Goal: Task Accomplishment & Management: Manage account settings

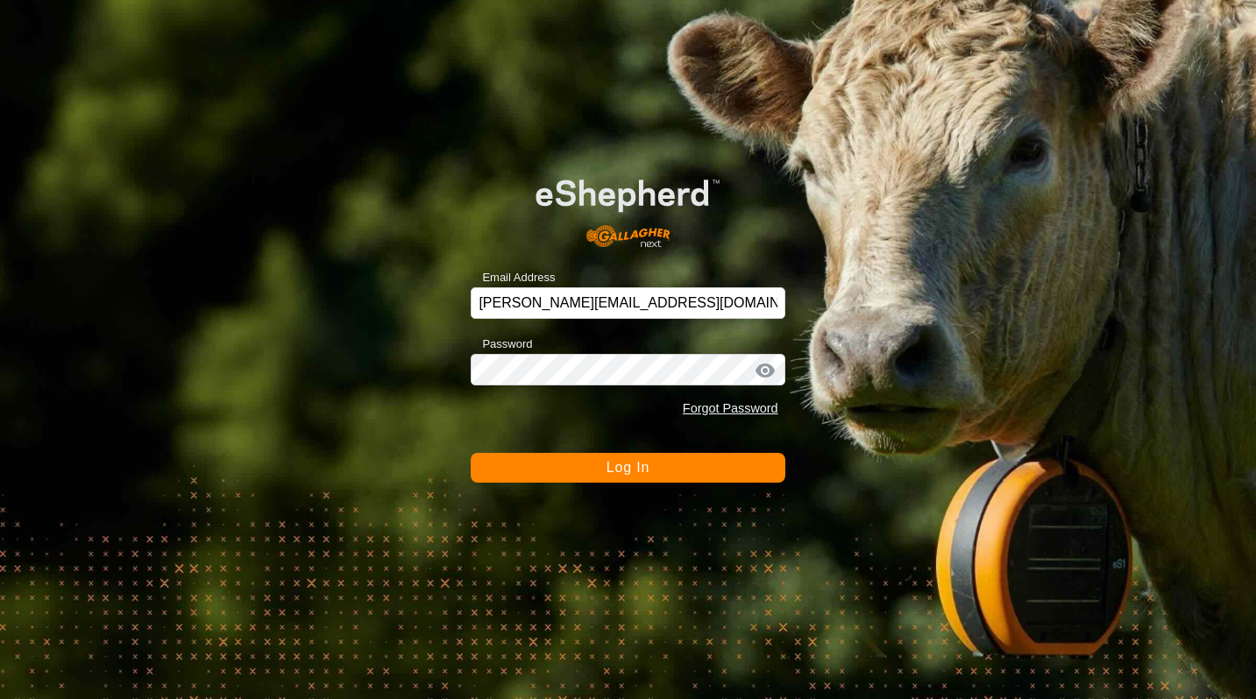
click at [565, 426] on form "Email Address [EMAIL_ADDRESS][DOMAIN_NAME] Password Forgot Password Log In" at bounding box center [628, 317] width 314 height 329
click at [578, 478] on button "Log In" at bounding box center [628, 468] width 314 height 30
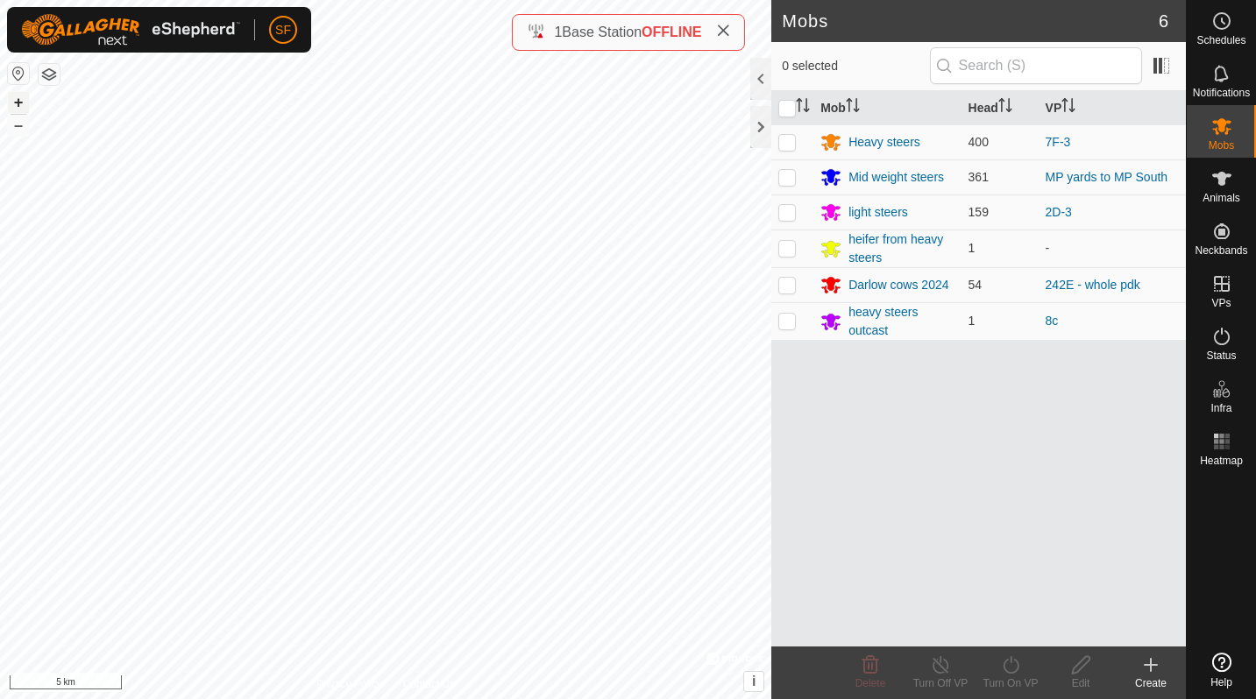
click at [22, 107] on button "+" at bounding box center [18, 102] width 21 height 21
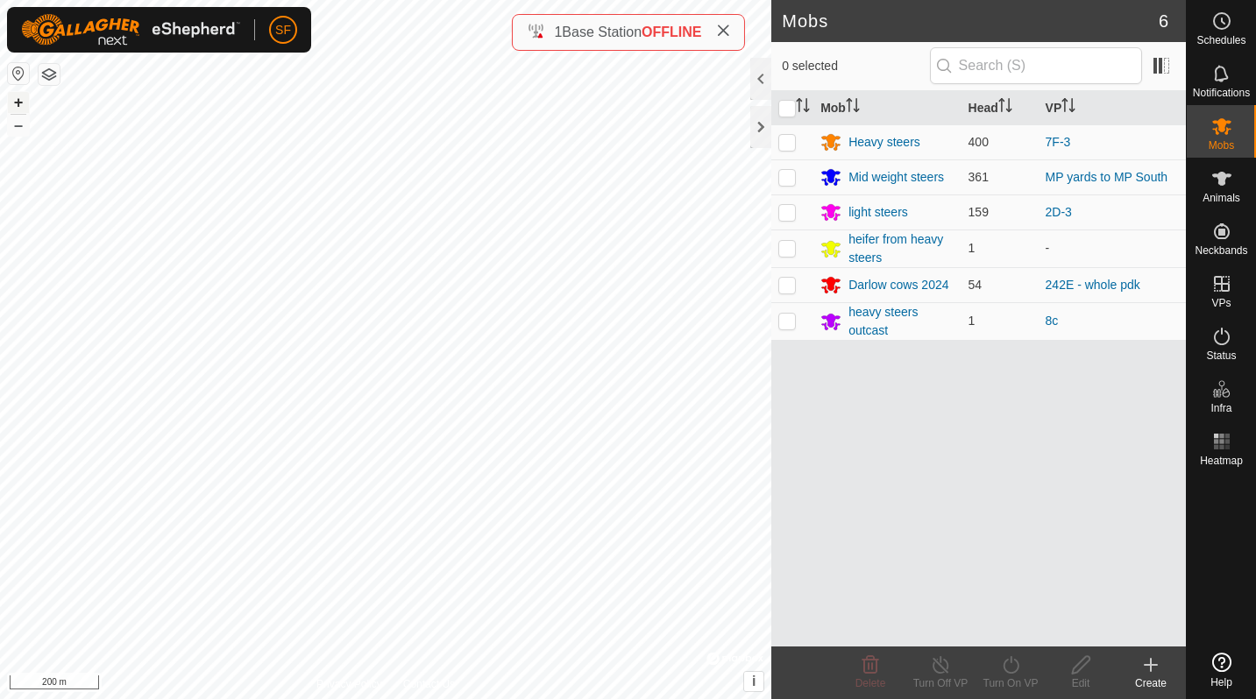
click at [22, 107] on button "+" at bounding box center [18, 102] width 21 height 21
click at [17, 110] on button "+" at bounding box center [18, 102] width 21 height 21
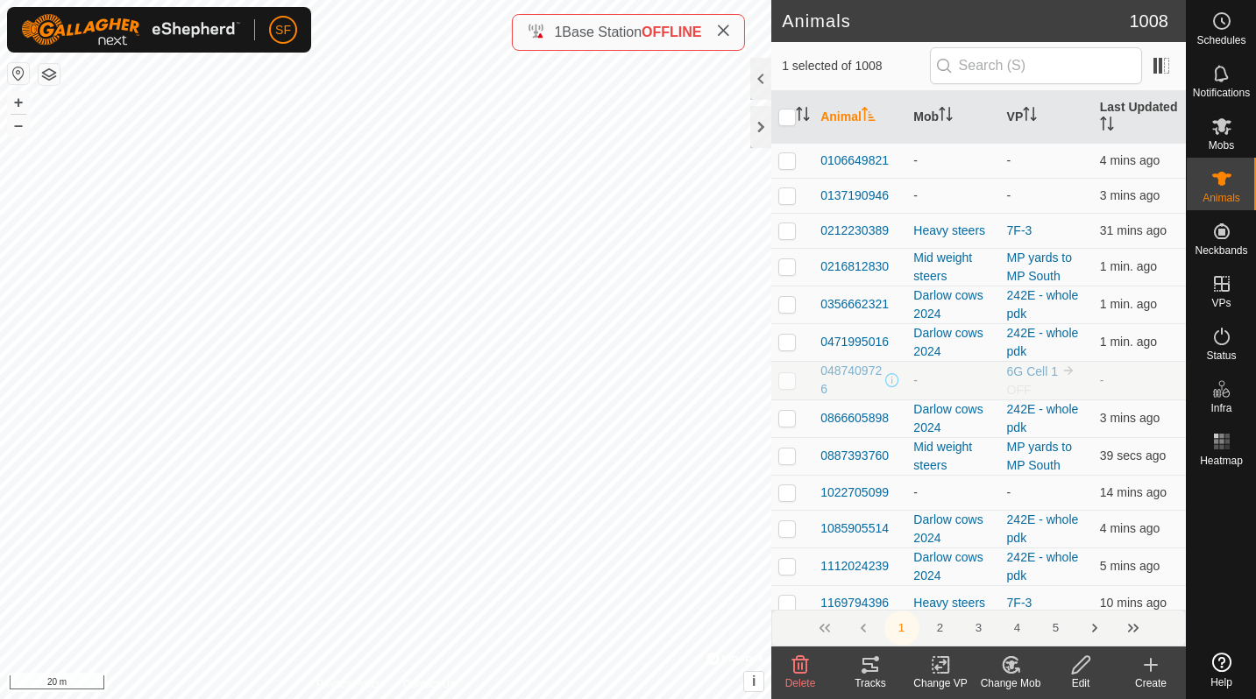
click at [1006, 673] on icon at bounding box center [1011, 665] width 22 height 21
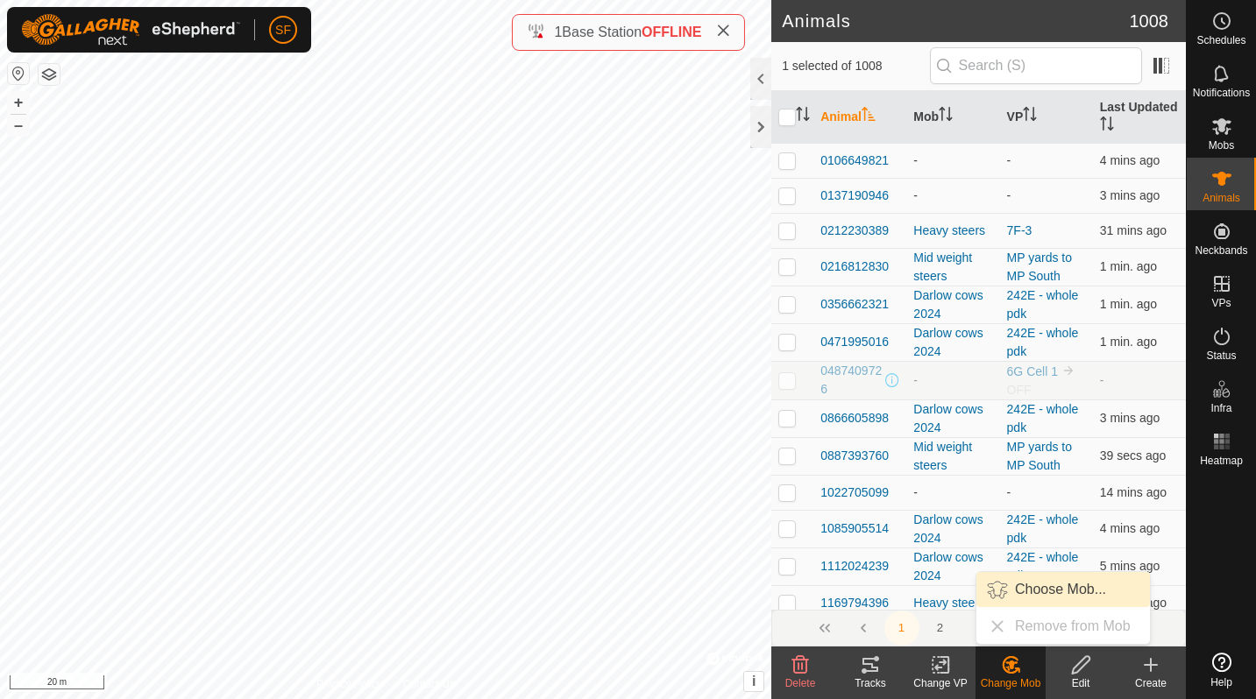
click at [1037, 604] on link "Choose Mob..." at bounding box center [1062, 589] width 173 height 35
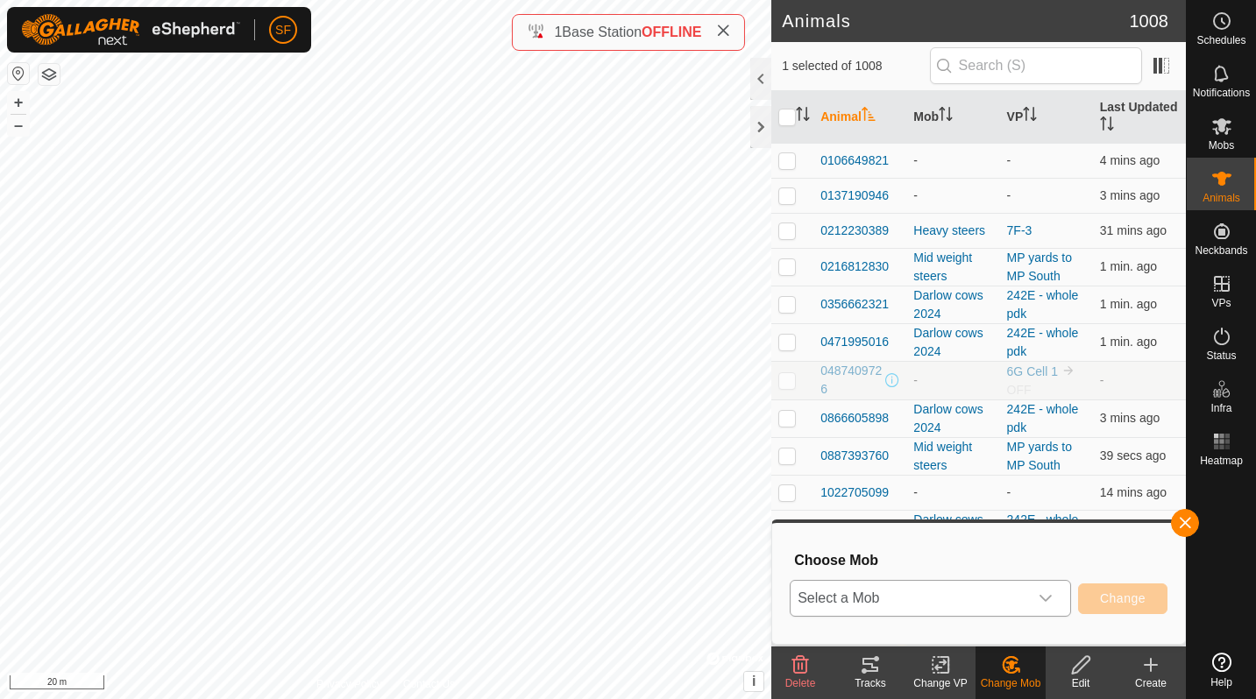
click at [1015, 599] on span "Select a Mob" at bounding box center [908, 598] width 237 height 35
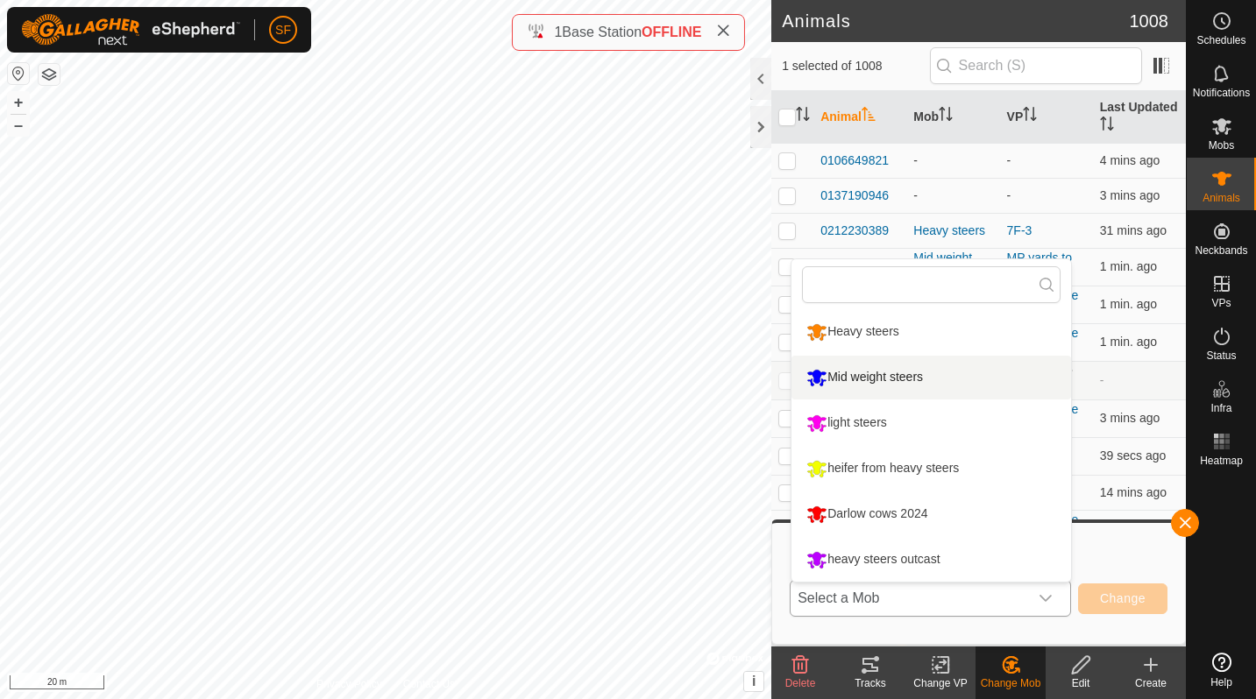
click at [881, 384] on li "Mid weight steers" at bounding box center [930, 378] width 279 height 44
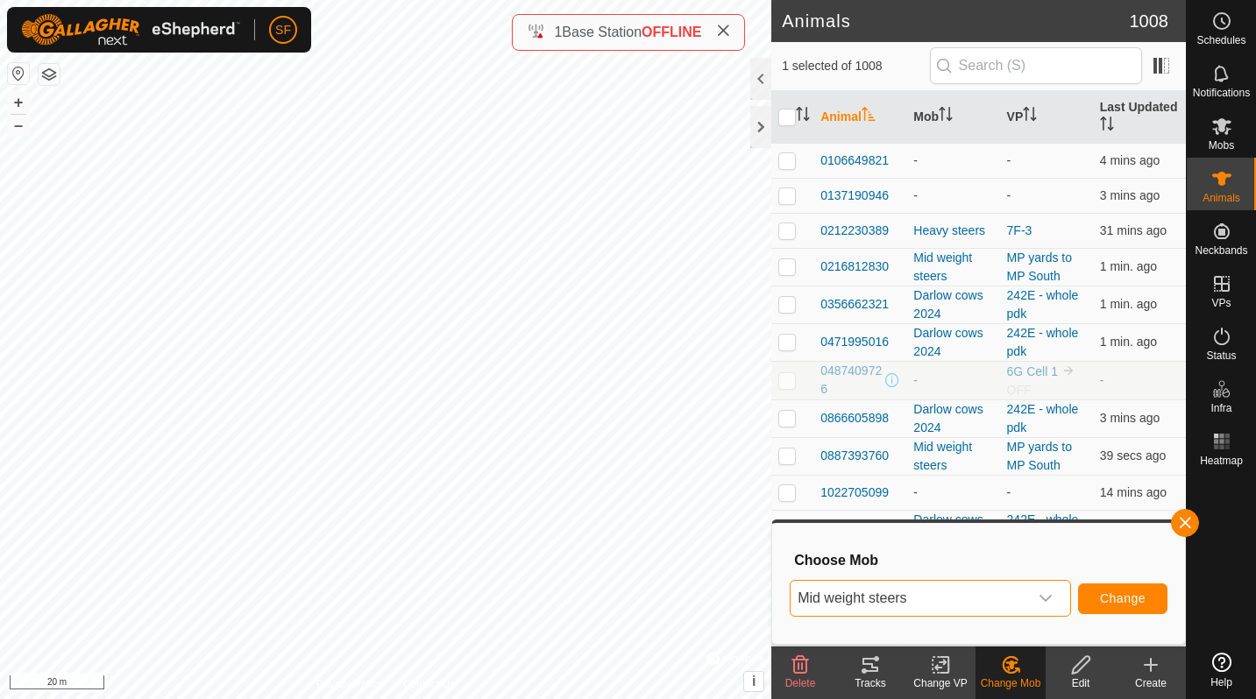
click at [1139, 598] on span "Change" at bounding box center [1123, 598] width 46 height 14
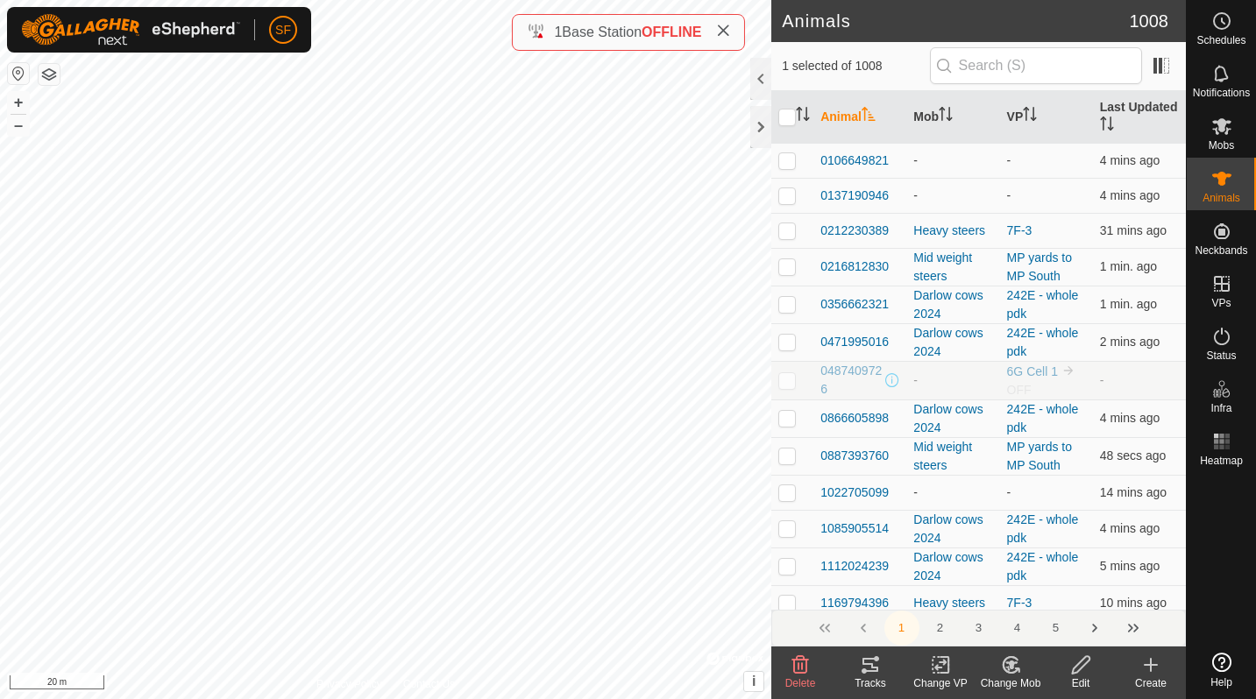
click at [1011, 668] on icon at bounding box center [1011, 665] width 12 height 9
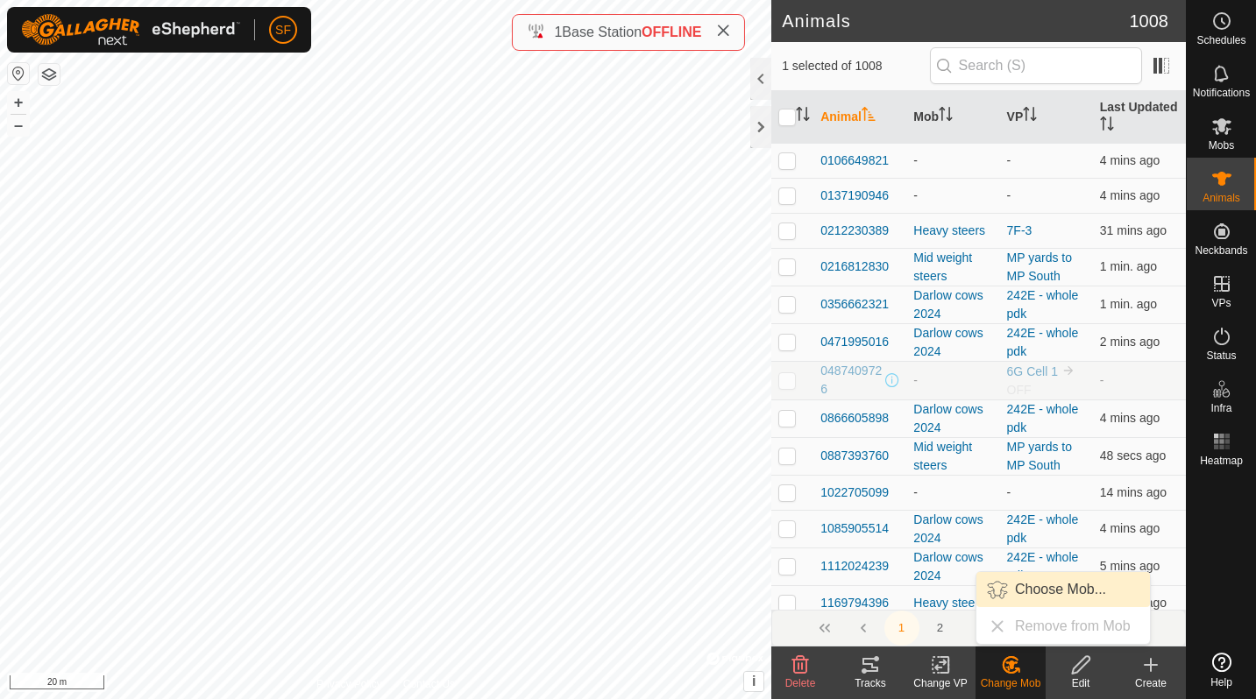
click at [1020, 588] on link "Choose Mob..." at bounding box center [1062, 589] width 173 height 35
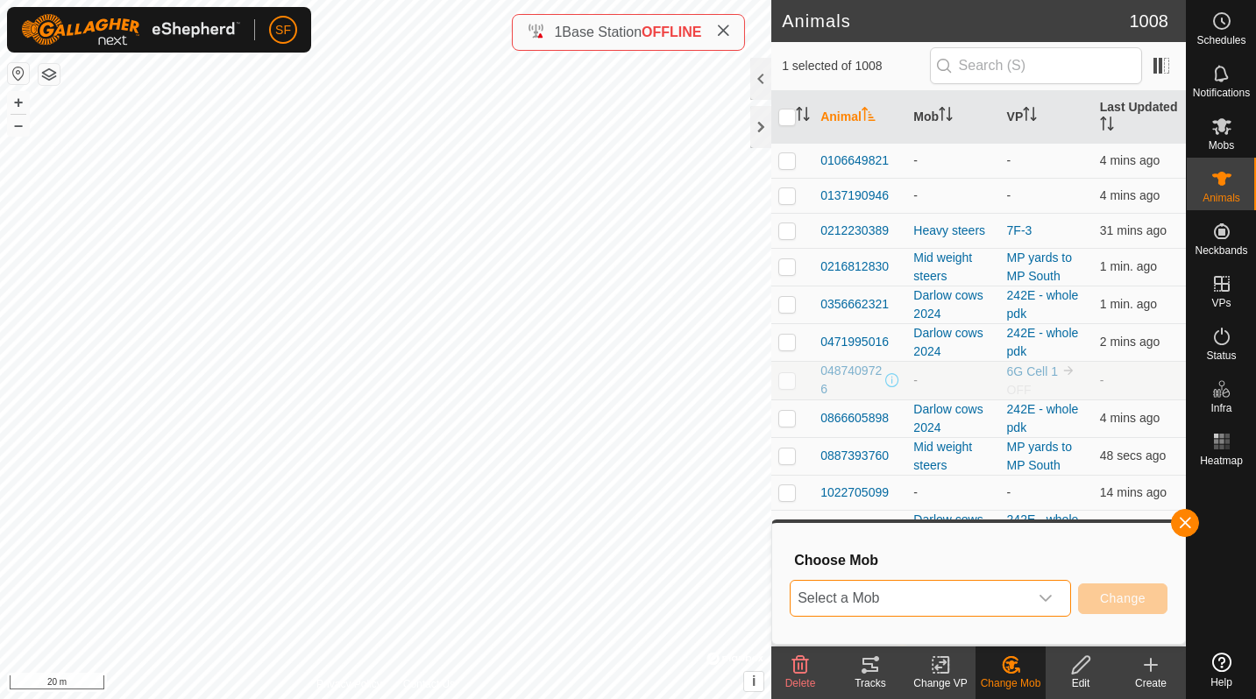
click at [993, 597] on span "Select a Mob" at bounding box center [908, 598] width 237 height 35
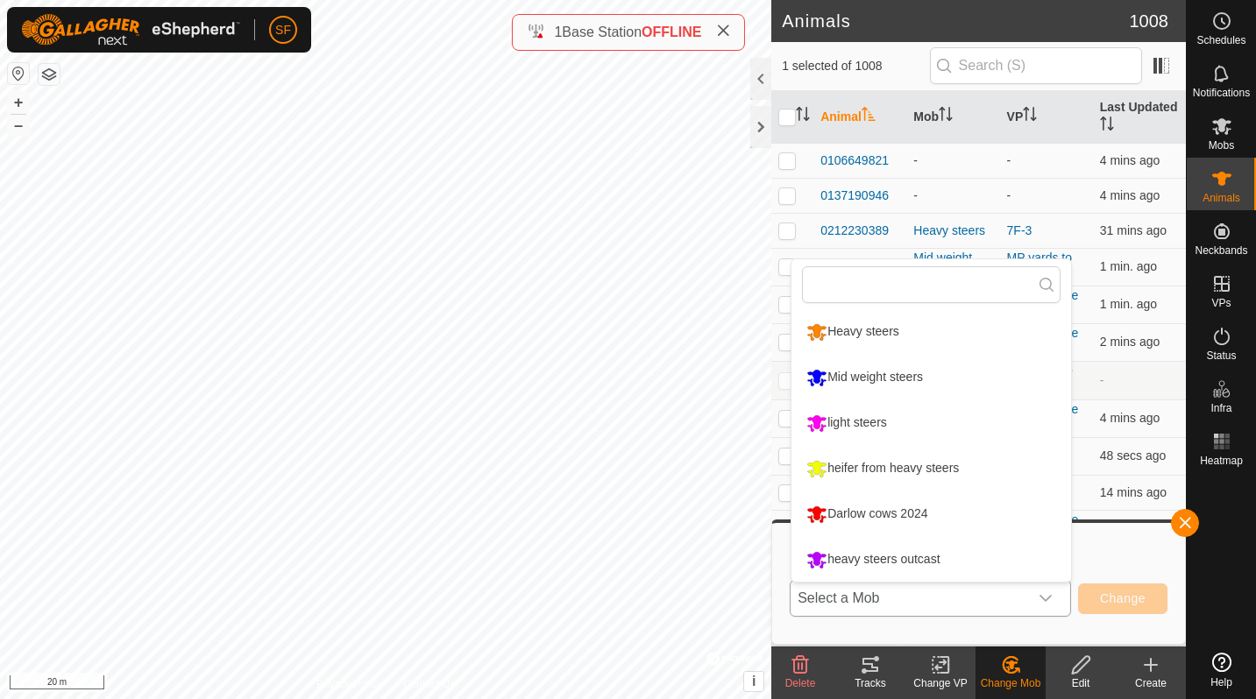
click at [861, 382] on li "Mid weight steers" at bounding box center [930, 378] width 279 height 44
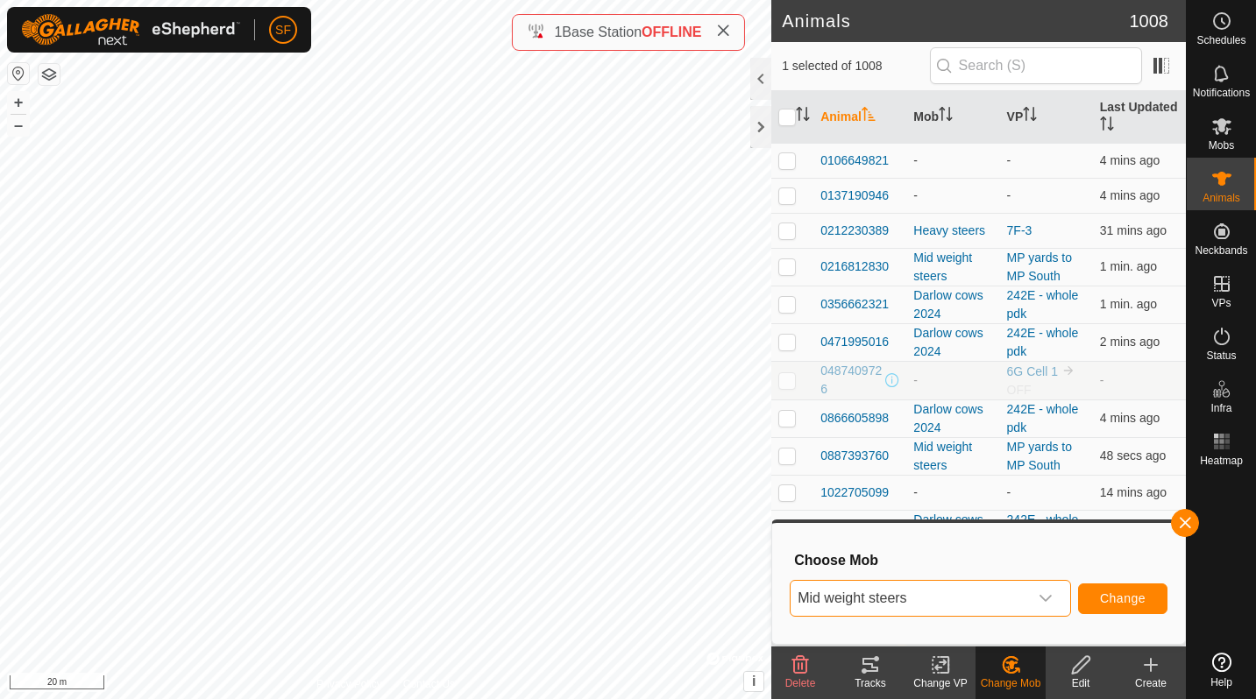
click at [1119, 596] on span "Change" at bounding box center [1123, 598] width 46 height 14
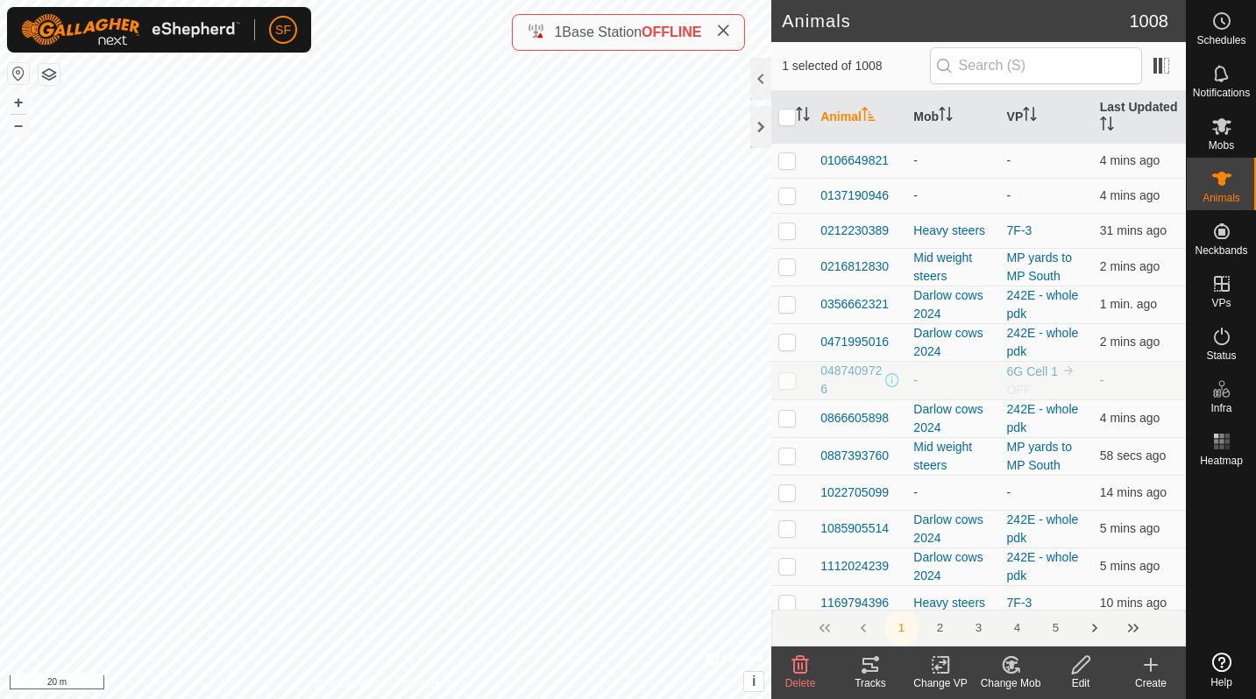
click at [1001, 669] on icon at bounding box center [1011, 665] width 22 height 21
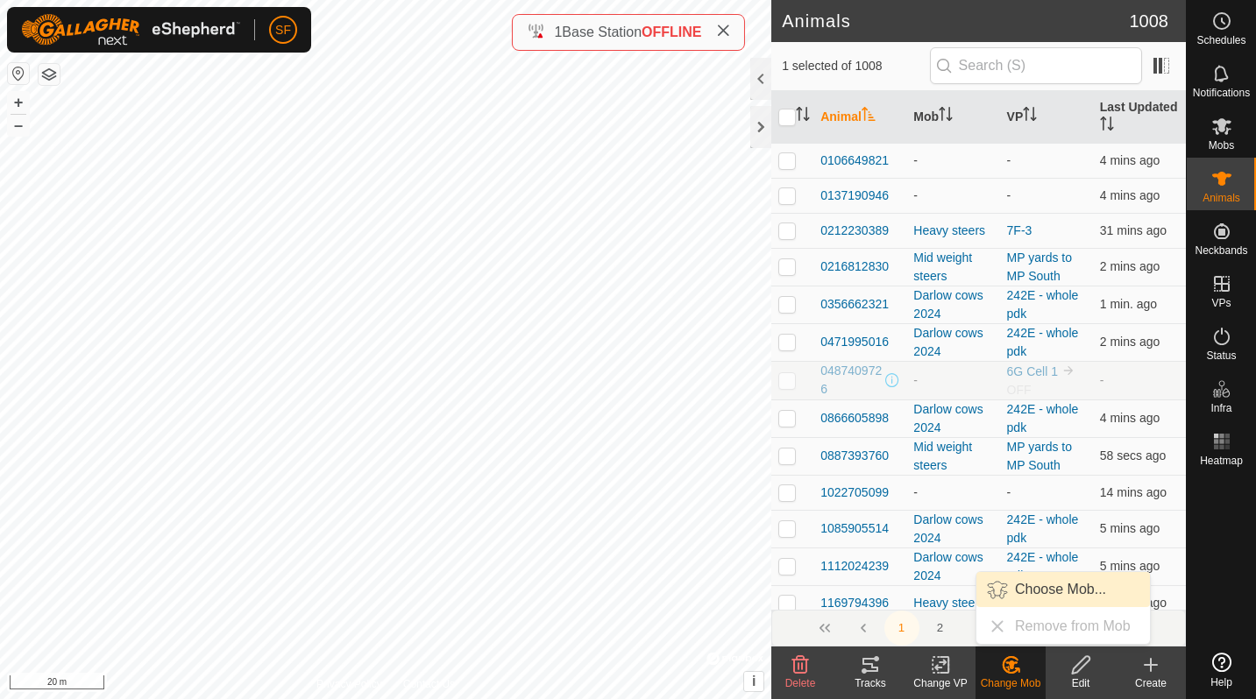
click at [1019, 581] on link "Choose Mob..." at bounding box center [1062, 589] width 173 height 35
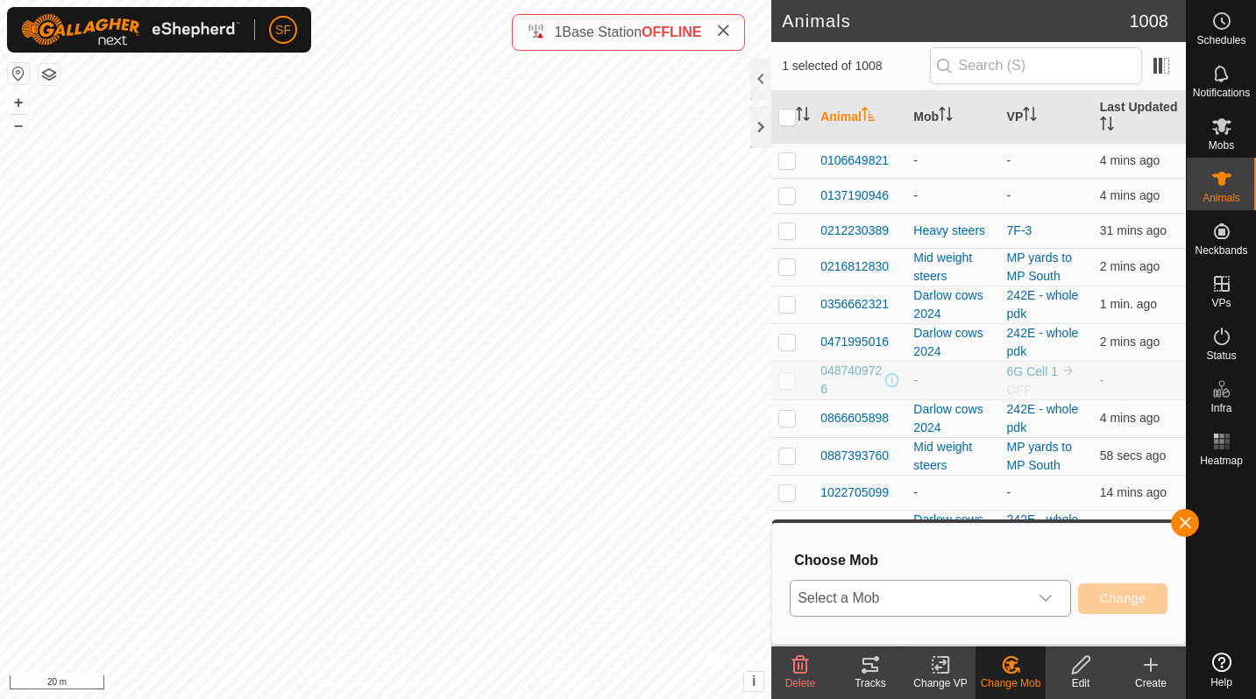
click at [986, 592] on span "Select a Mob" at bounding box center [908, 598] width 237 height 35
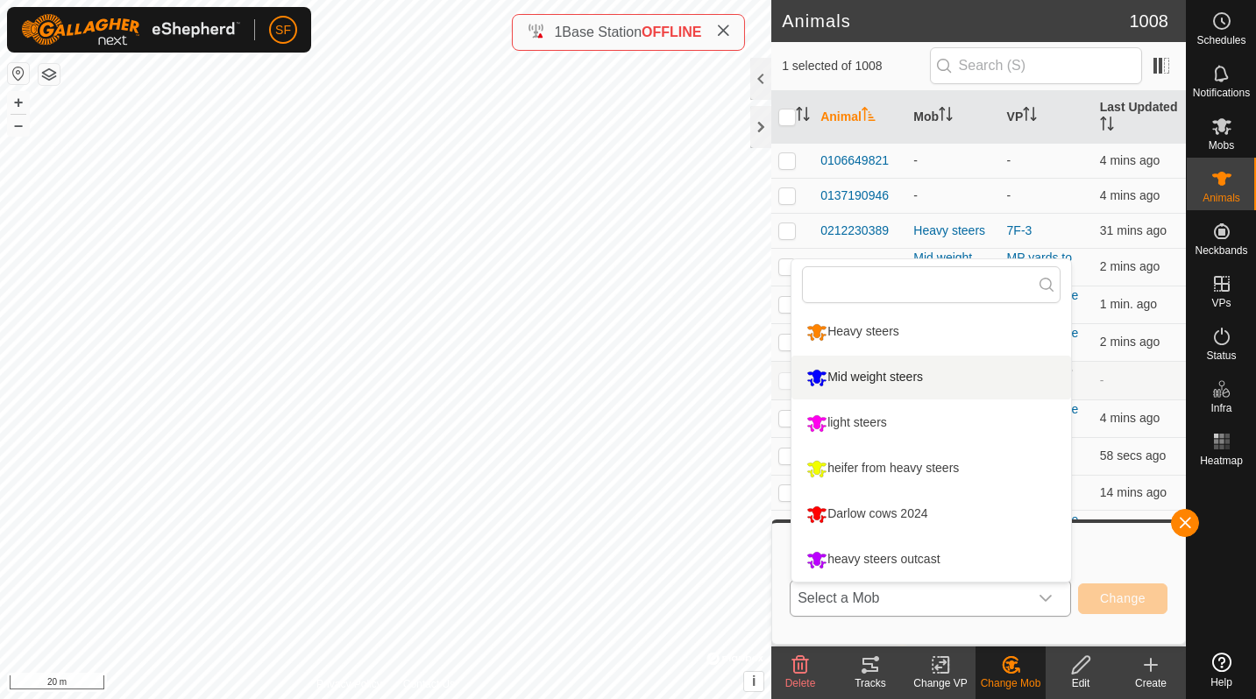
click at [880, 386] on li "Mid weight steers" at bounding box center [930, 378] width 279 height 44
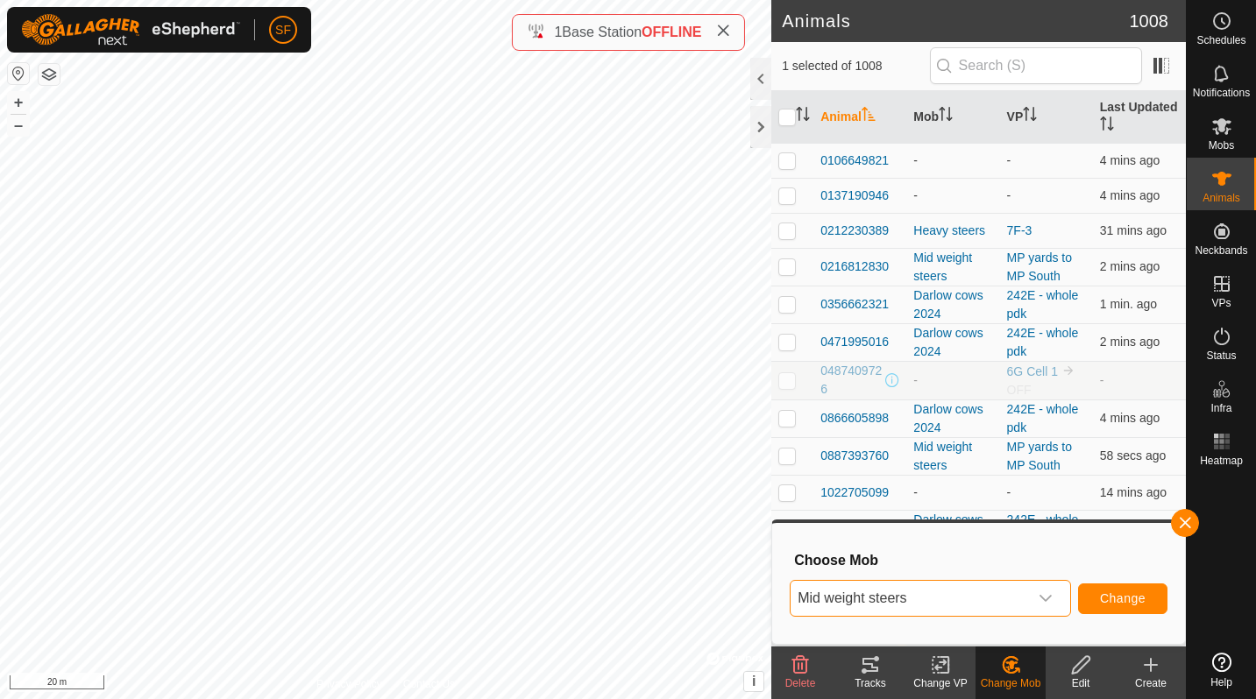
click at [1141, 595] on span "Change" at bounding box center [1123, 598] width 46 height 14
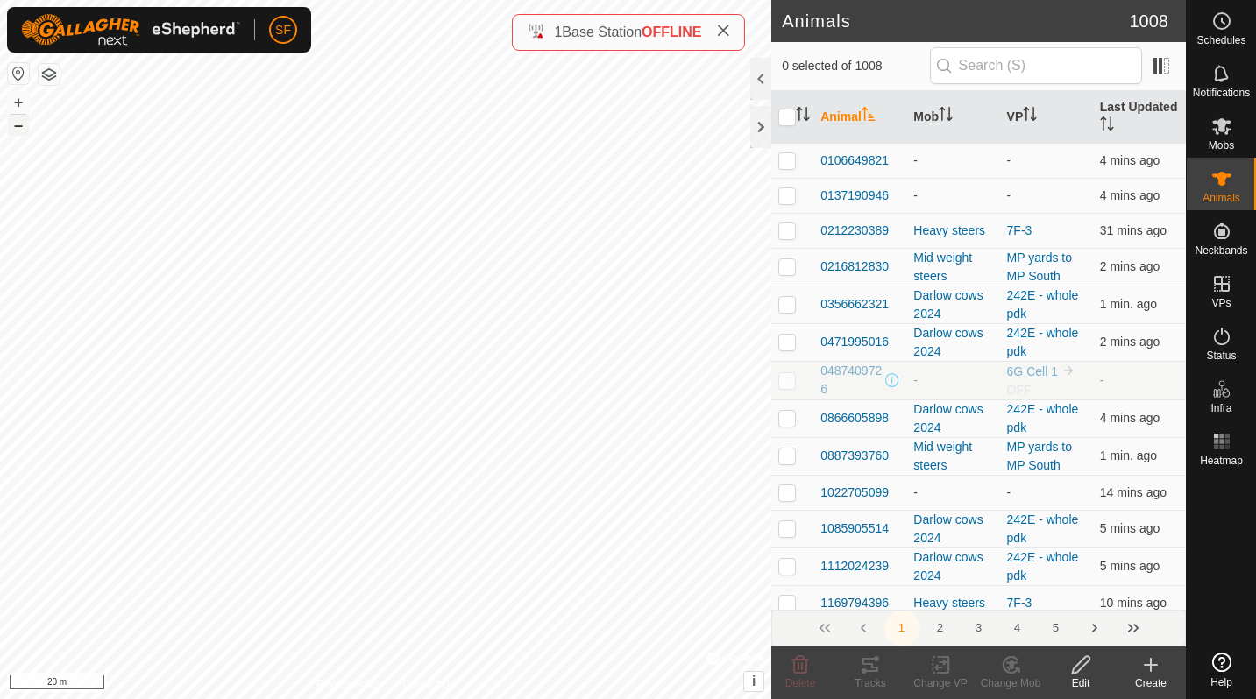
click at [19, 124] on button "–" at bounding box center [18, 125] width 21 height 21
click at [10, 102] on button "+" at bounding box center [18, 102] width 21 height 21
click at [1009, 679] on div "Change Mob" at bounding box center [1010, 684] width 70 height 16
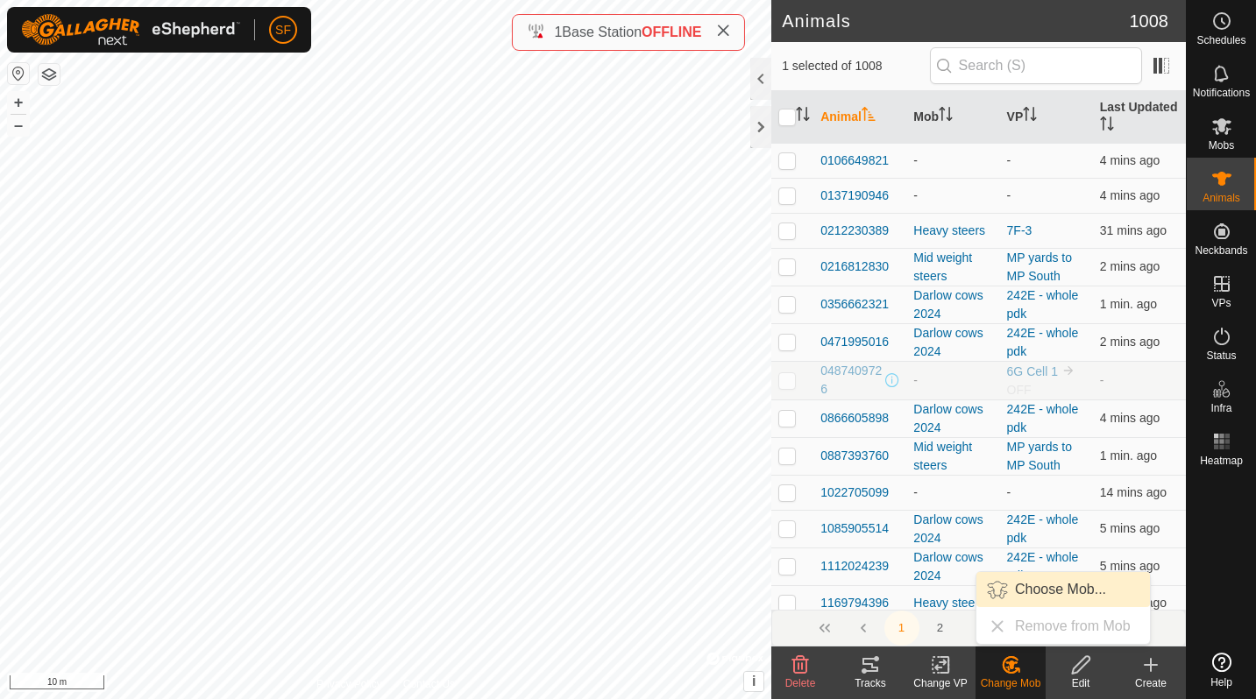
click at [1029, 584] on link "Choose Mob..." at bounding box center [1062, 589] width 173 height 35
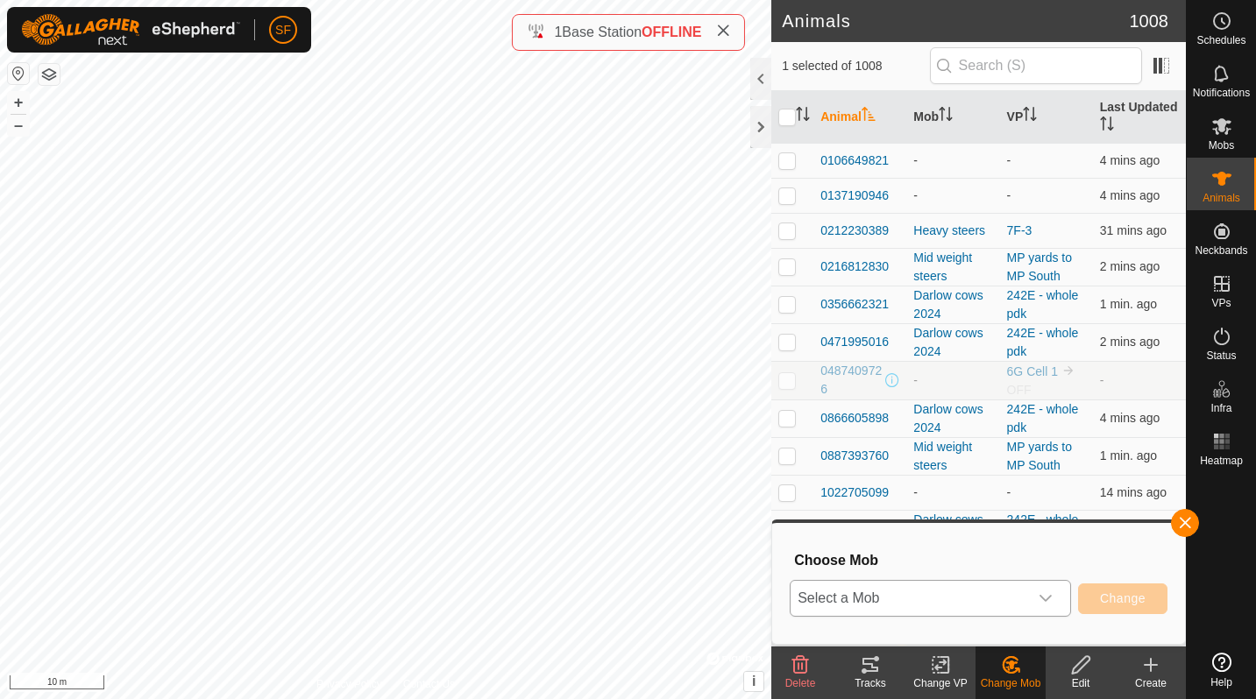
click at [953, 600] on span "Select a Mob" at bounding box center [908, 598] width 237 height 35
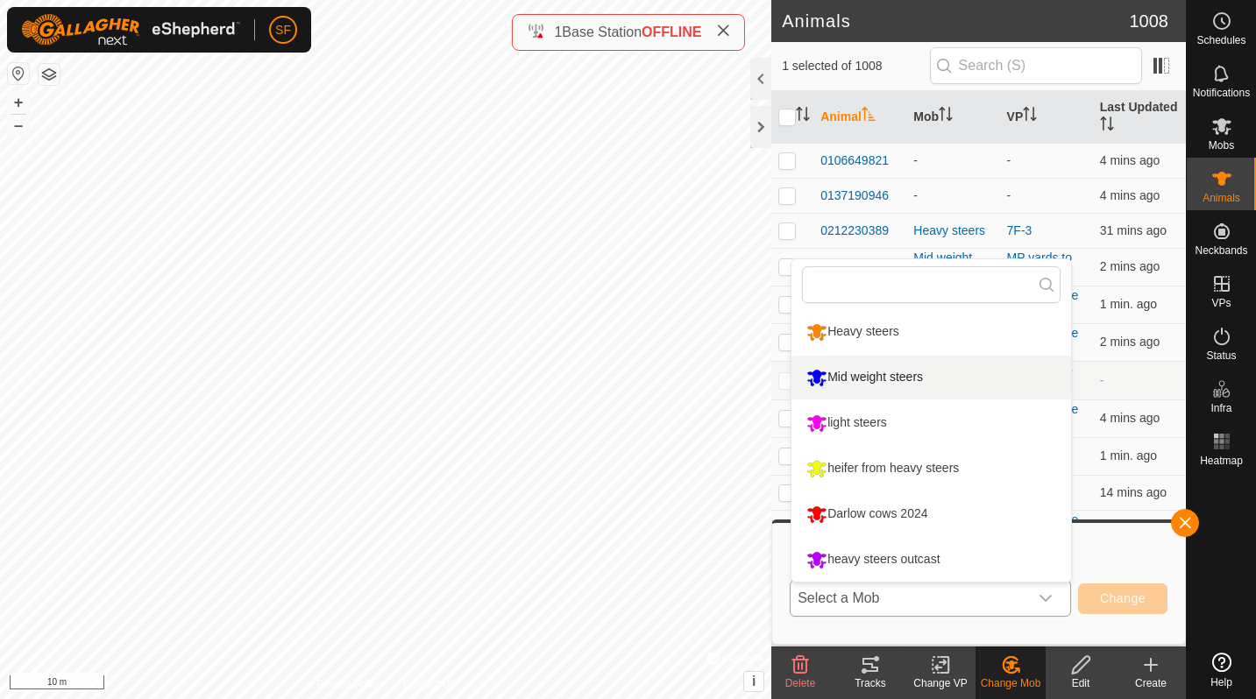
click at [847, 386] on li "Mid weight steers" at bounding box center [930, 378] width 279 height 44
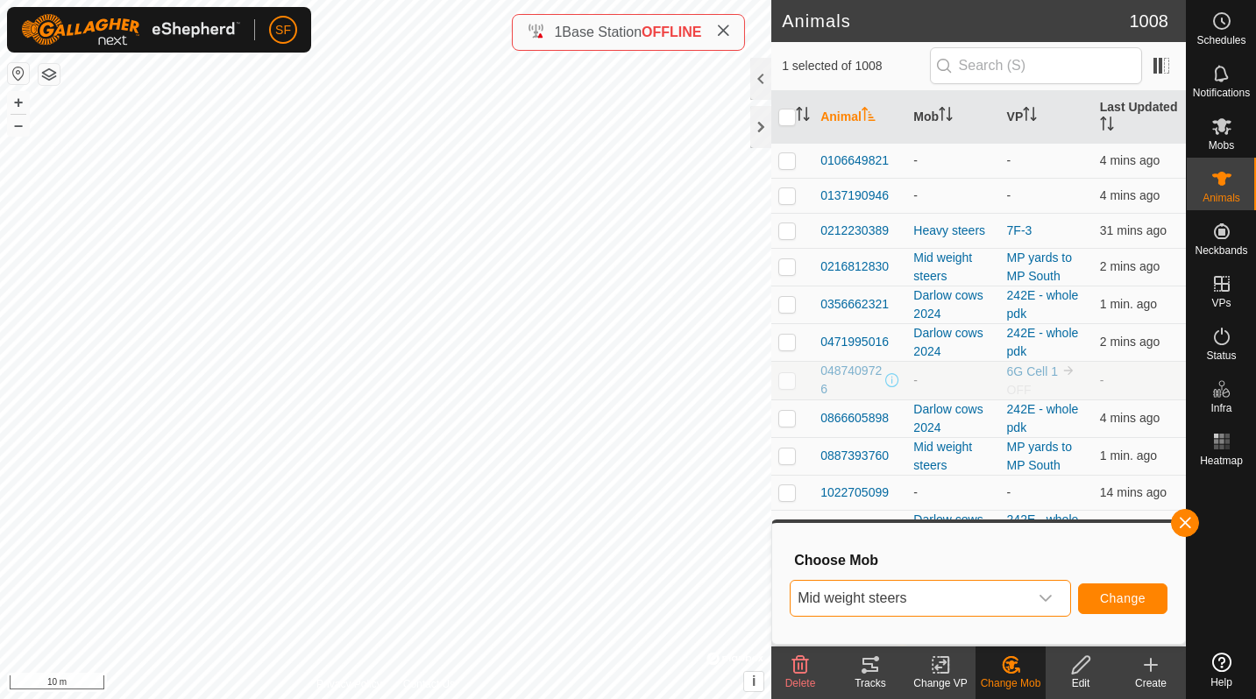
click at [1119, 602] on span "Change" at bounding box center [1123, 598] width 46 height 14
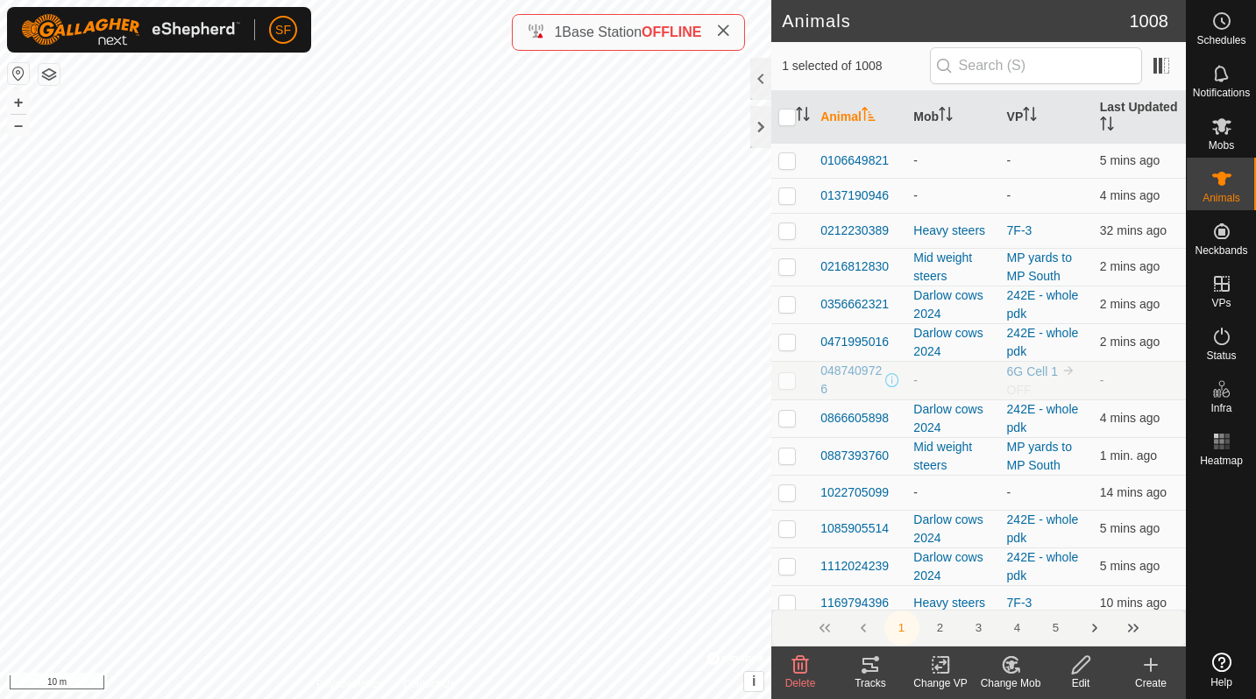
click at [1008, 660] on icon at bounding box center [1011, 665] width 22 height 21
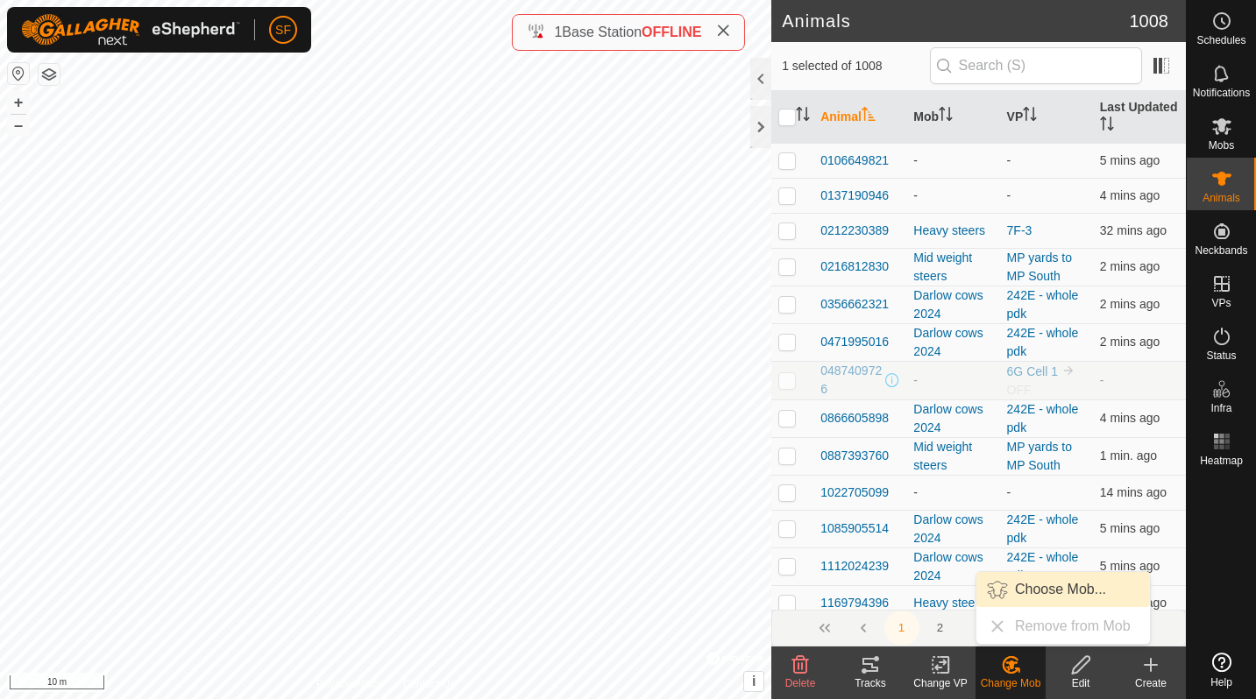
click at [1030, 595] on link "Choose Mob..." at bounding box center [1062, 589] width 173 height 35
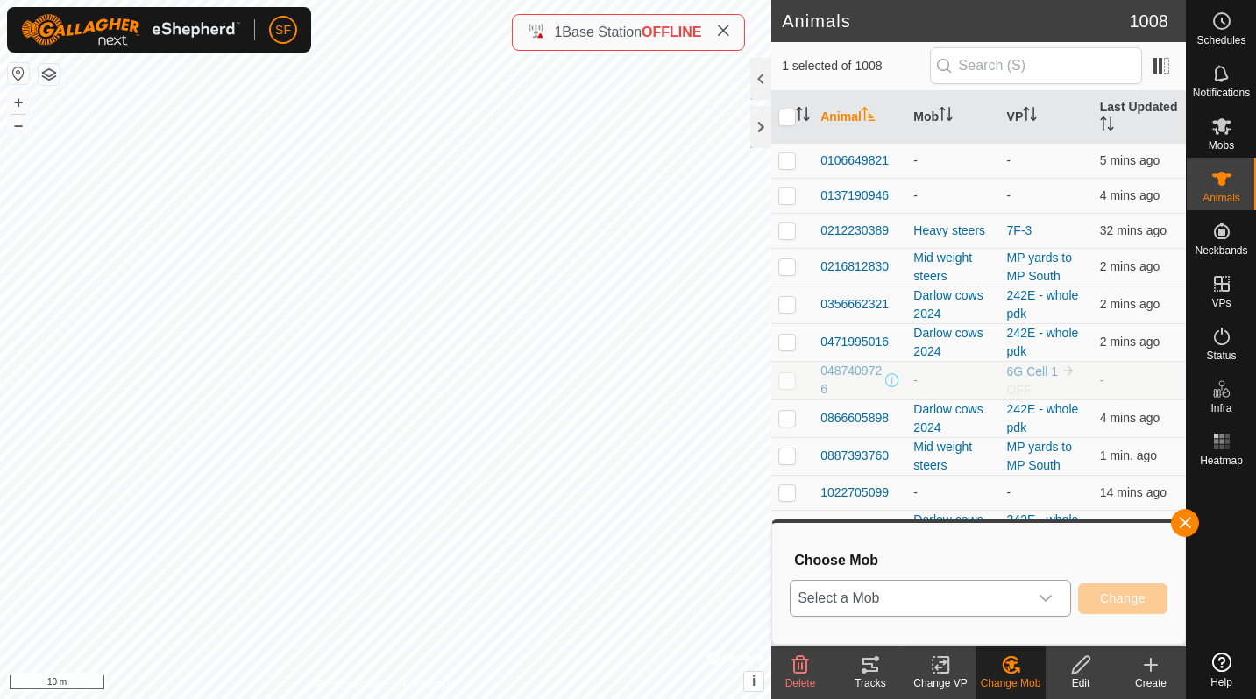
click at [1010, 593] on span "Select a Mob" at bounding box center [908, 598] width 237 height 35
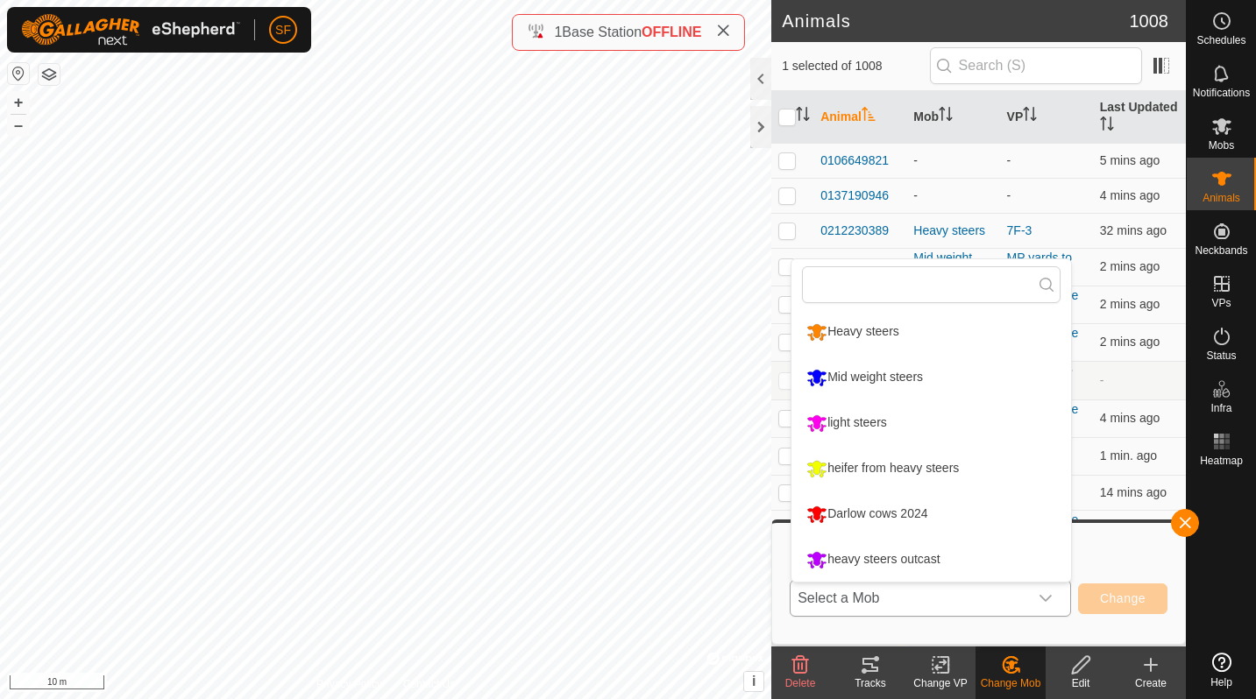
click at [877, 386] on li "Mid weight steers" at bounding box center [930, 378] width 279 height 44
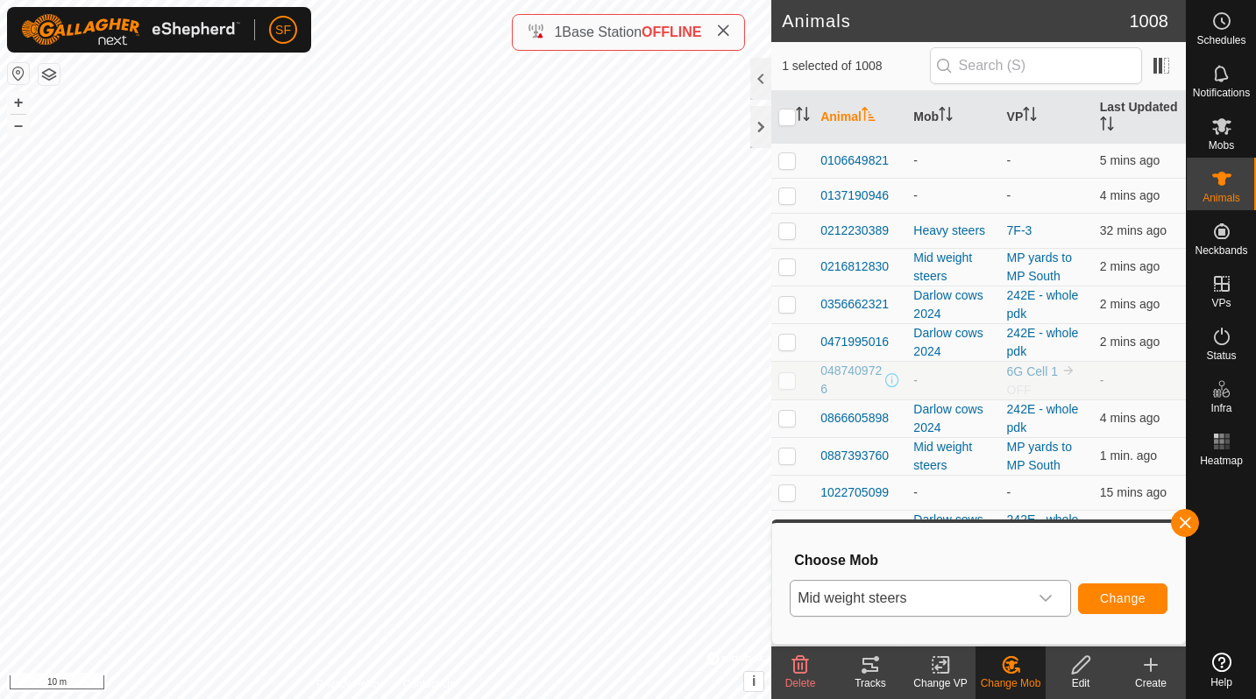
click at [1129, 605] on span "Change" at bounding box center [1123, 598] width 46 height 14
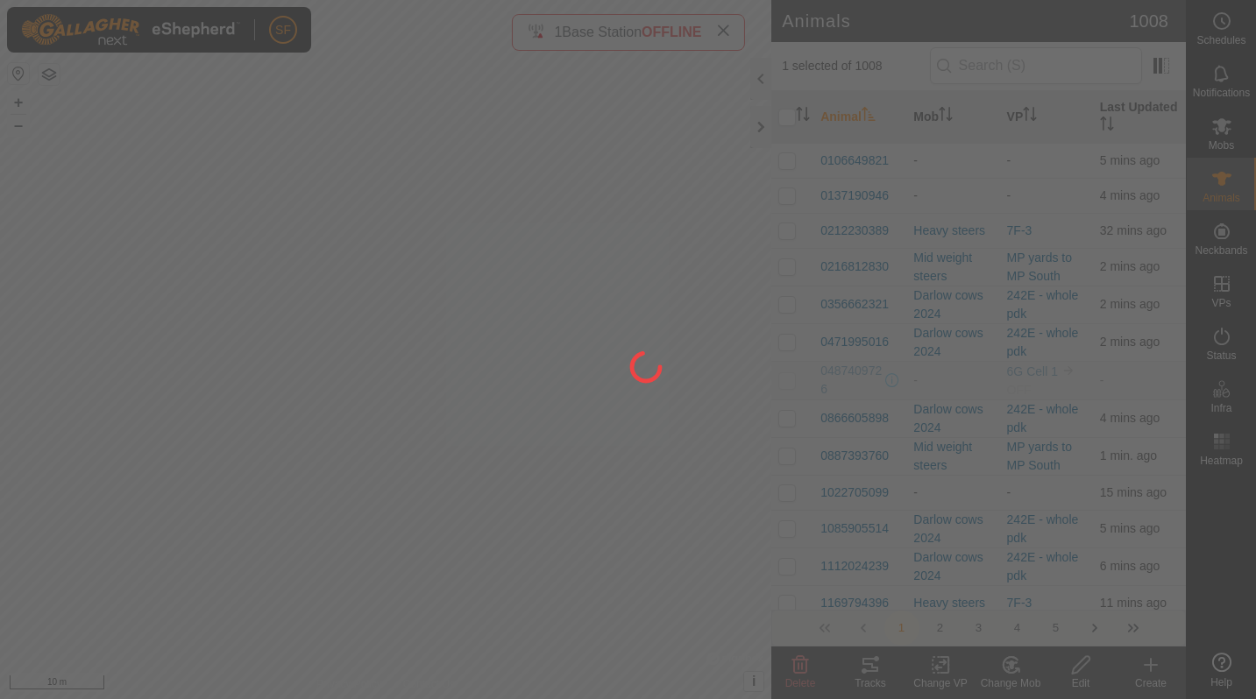
checkbox input "false"
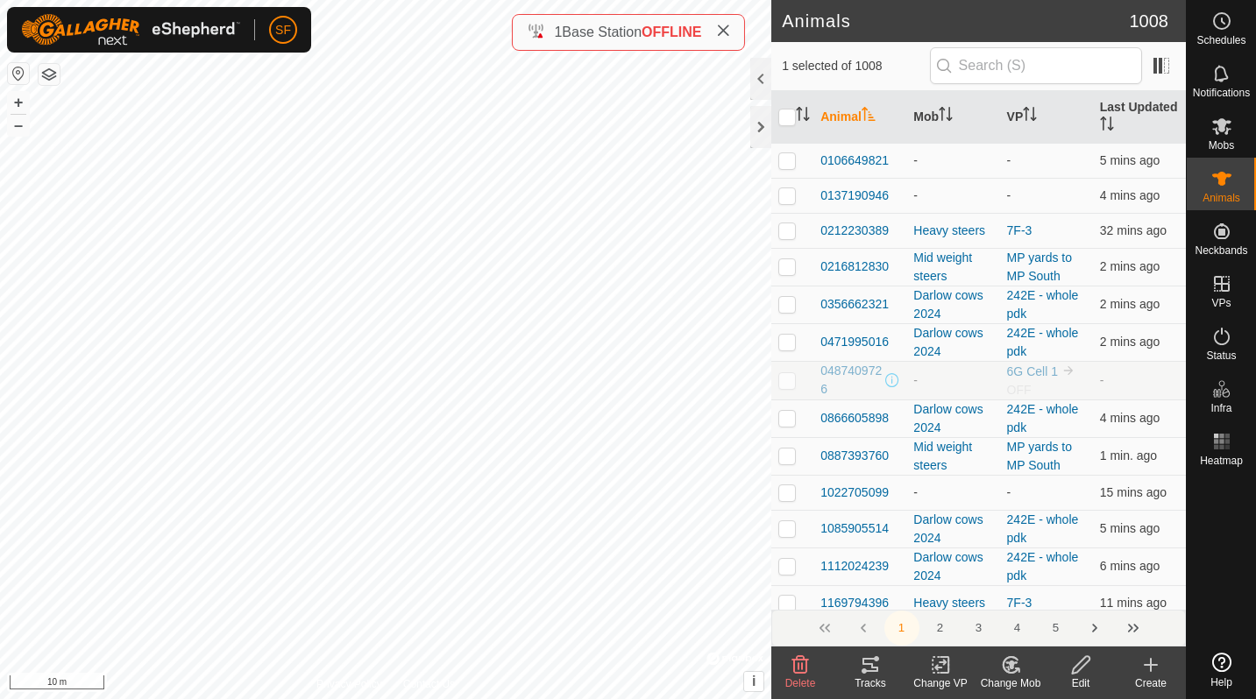
click at [1018, 675] on icon at bounding box center [1011, 665] width 22 height 21
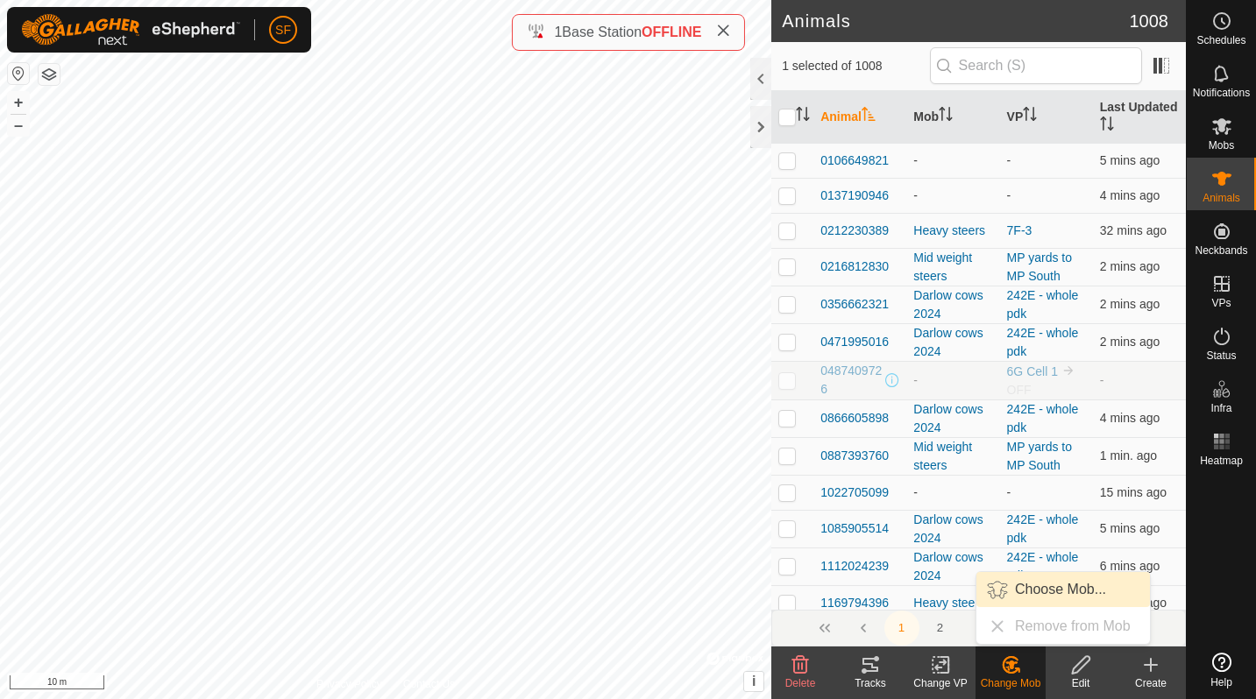
click at [1020, 595] on link "Choose Mob..." at bounding box center [1062, 589] width 173 height 35
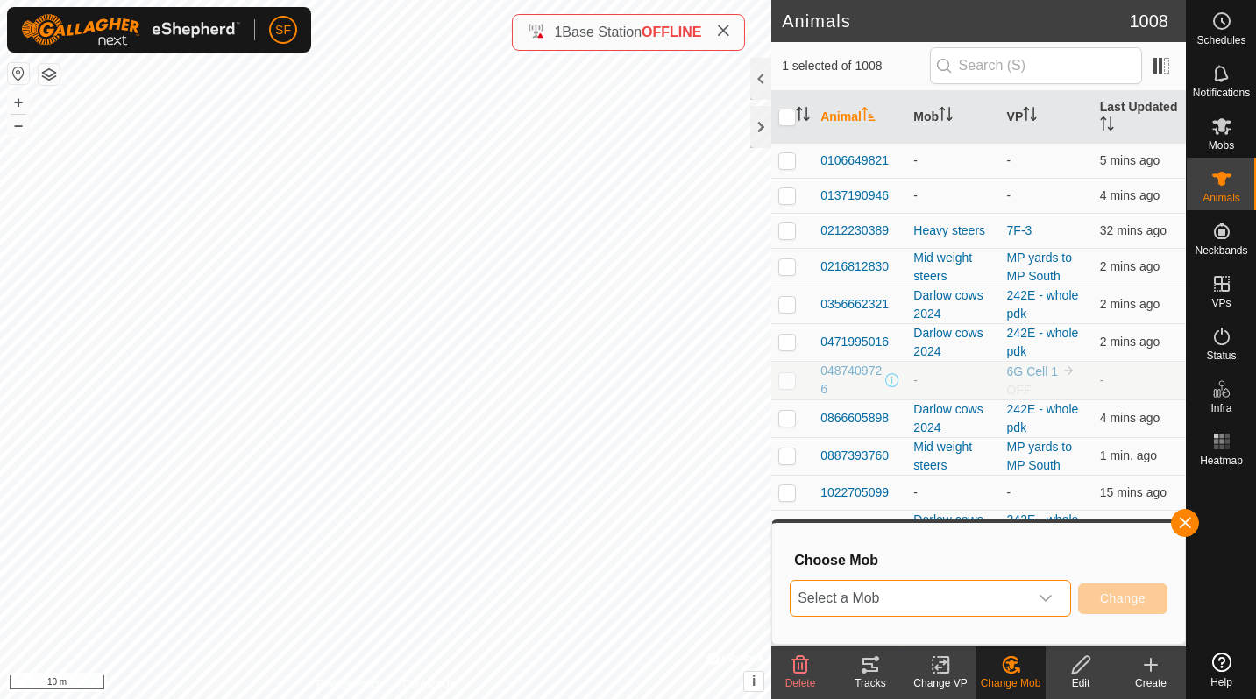
click at [998, 609] on span "Select a Mob" at bounding box center [908, 598] width 237 height 35
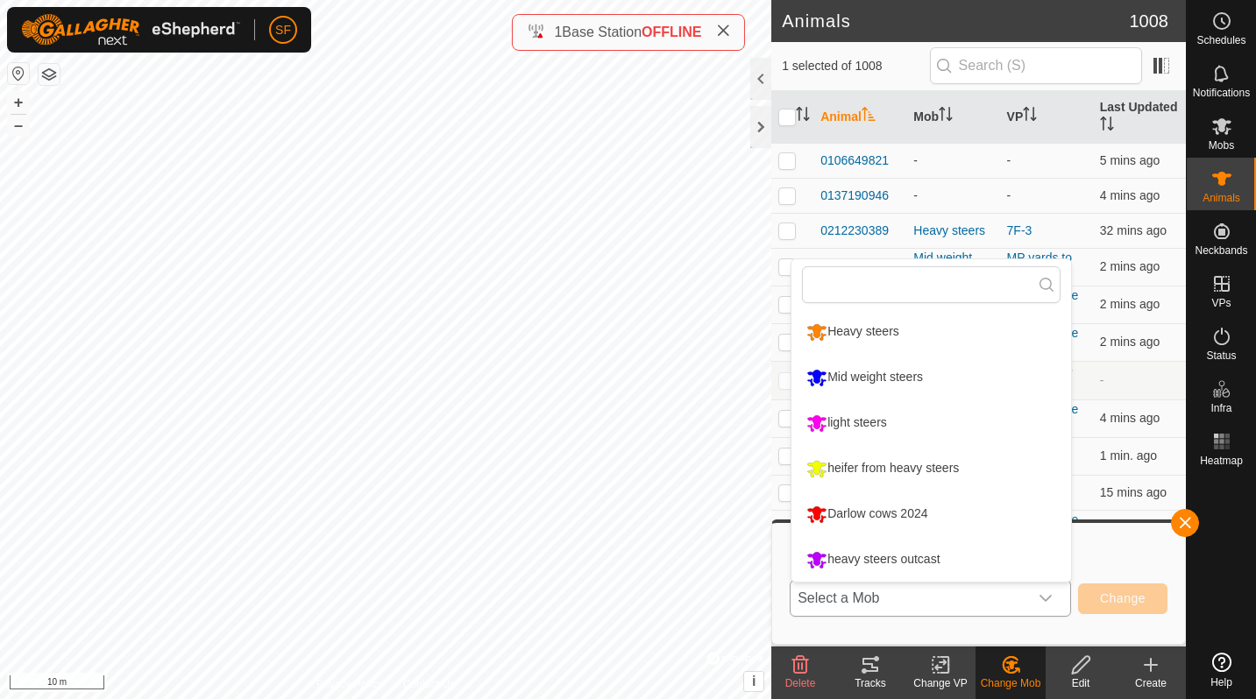
click at [877, 389] on li "Mid weight steers" at bounding box center [930, 378] width 279 height 44
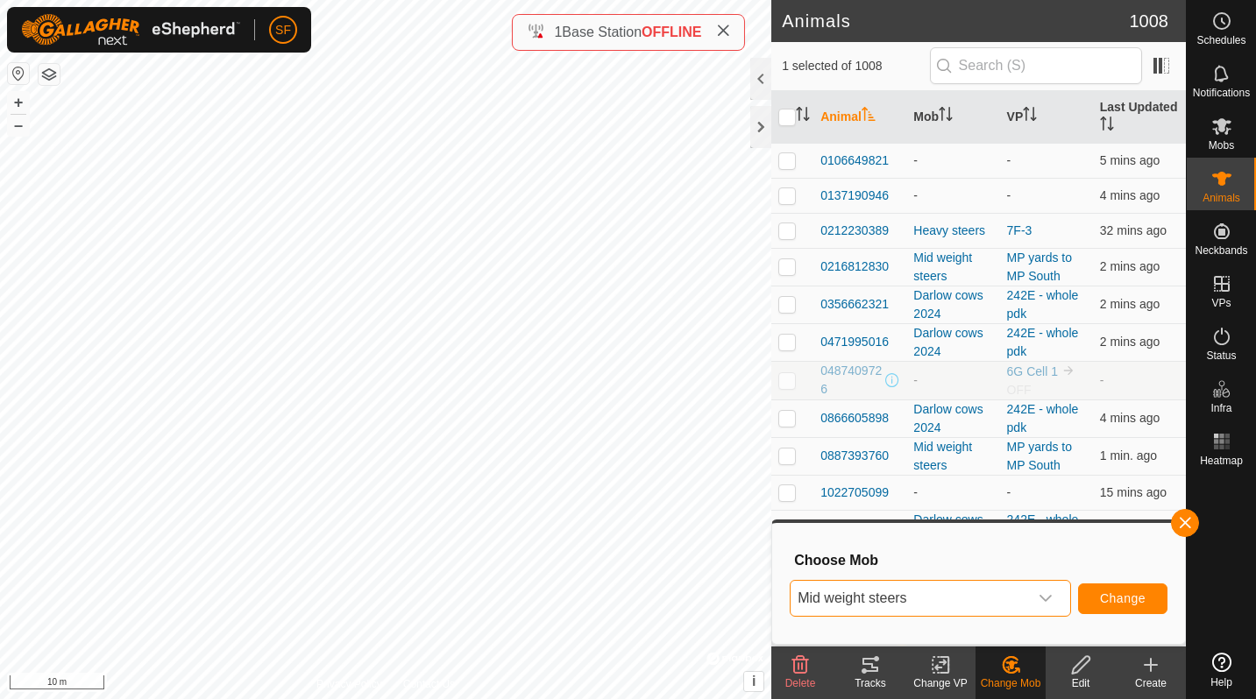
click at [1110, 592] on span "Change" at bounding box center [1123, 598] width 46 height 14
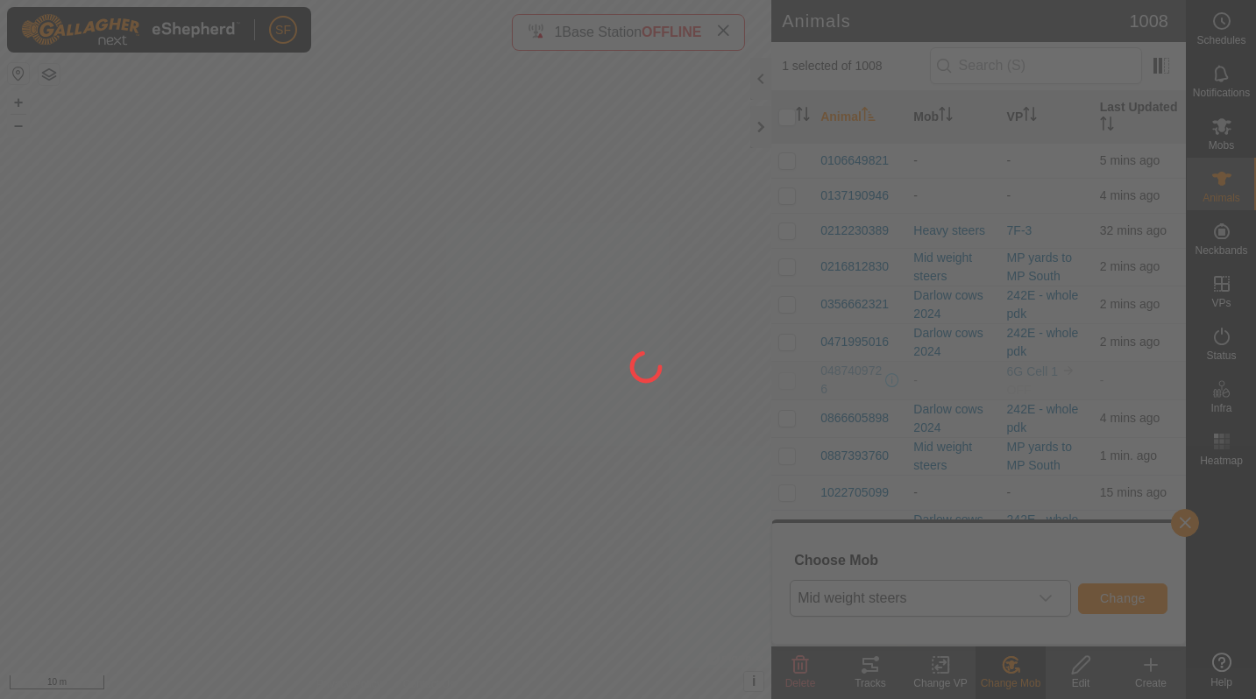
checkbox input "false"
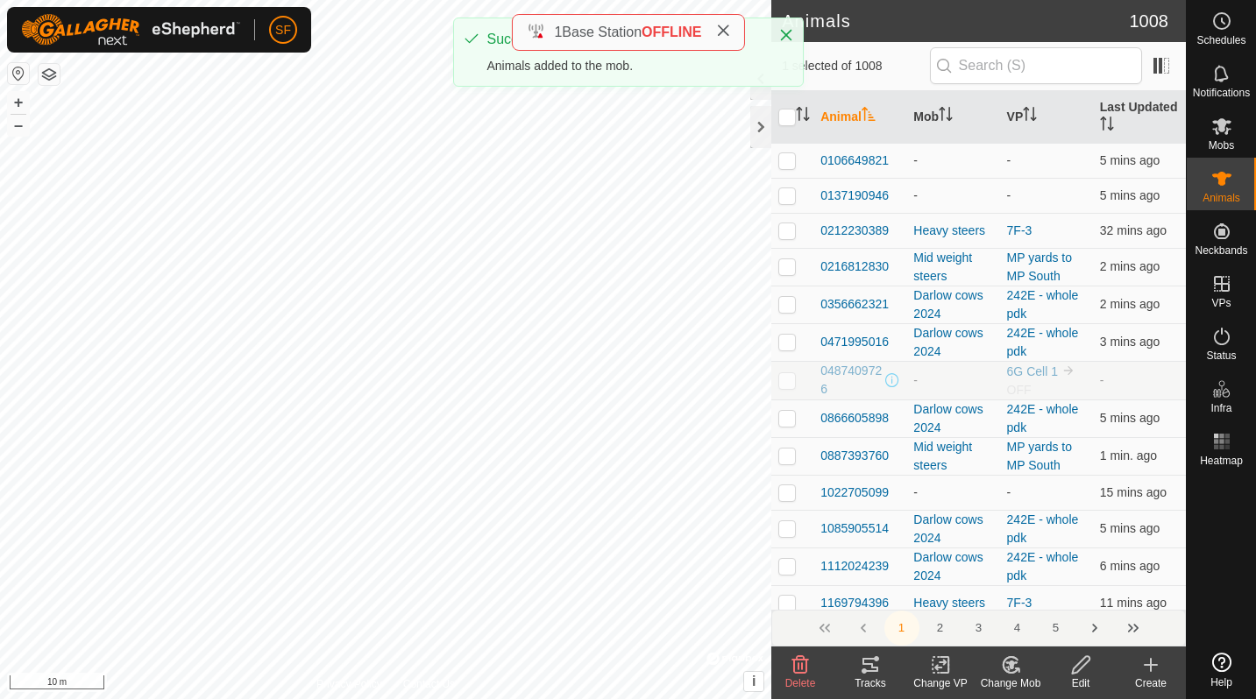
click at [1017, 669] on icon at bounding box center [1009, 665] width 15 height 16
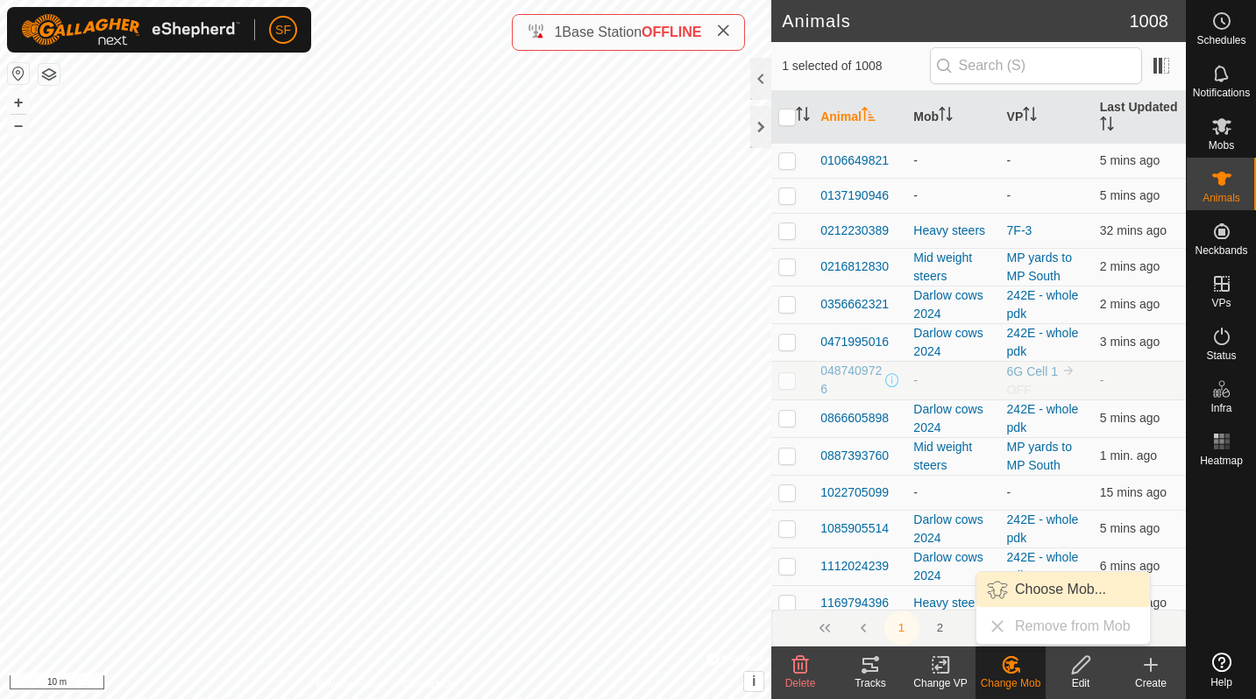
click at [1011, 589] on link "Choose Mob..." at bounding box center [1062, 589] width 173 height 35
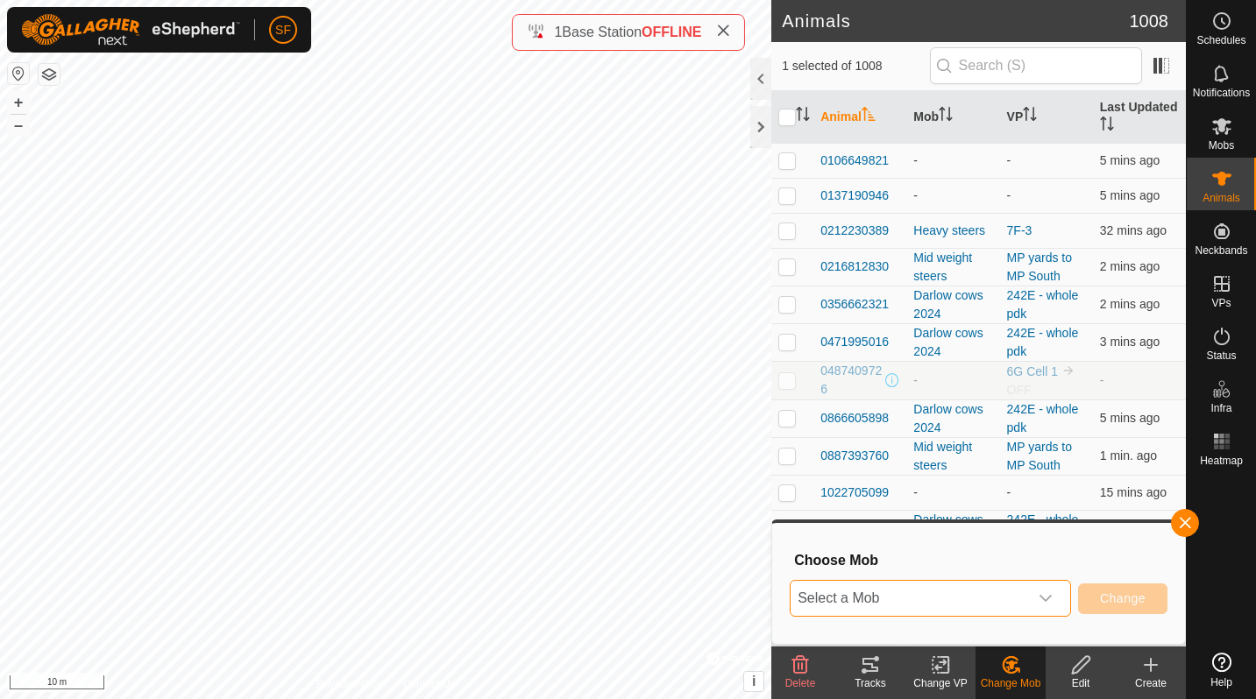
click at [952, 598] on span "Select a Mob" at bounding box center [908, 598] width 237 height 35
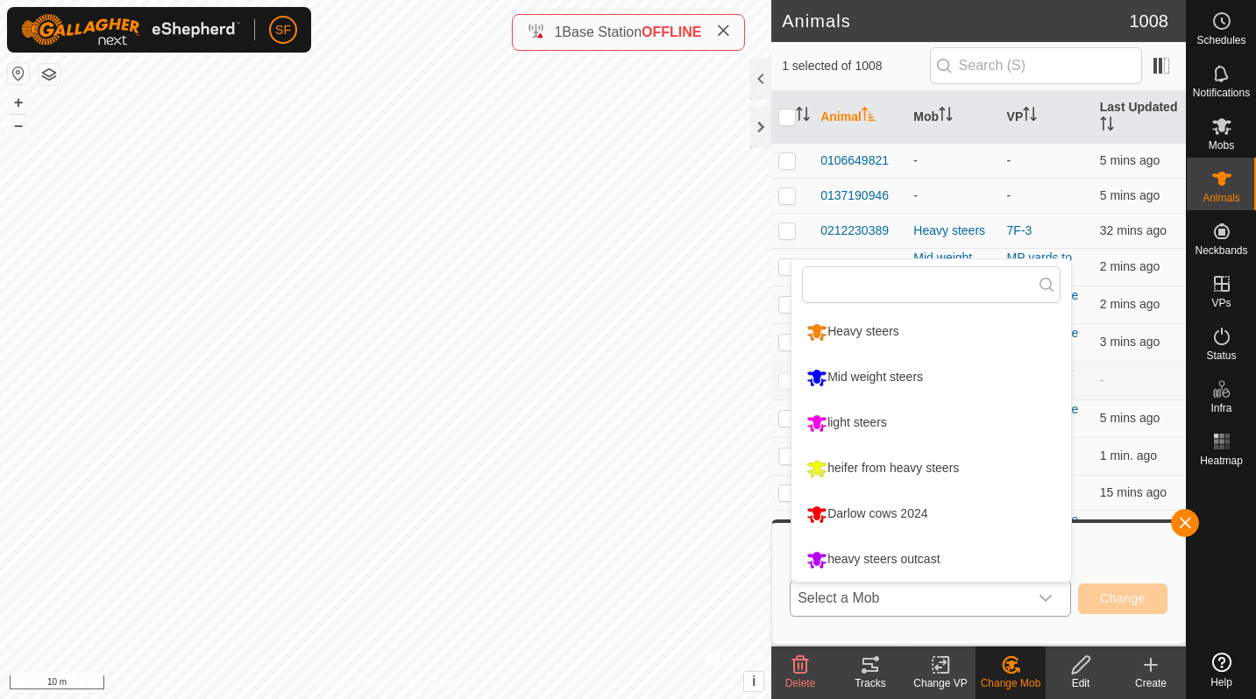
click at [863, 385] on li "Mid weight steers" at bounding box center [930, 378] width 279 height 44
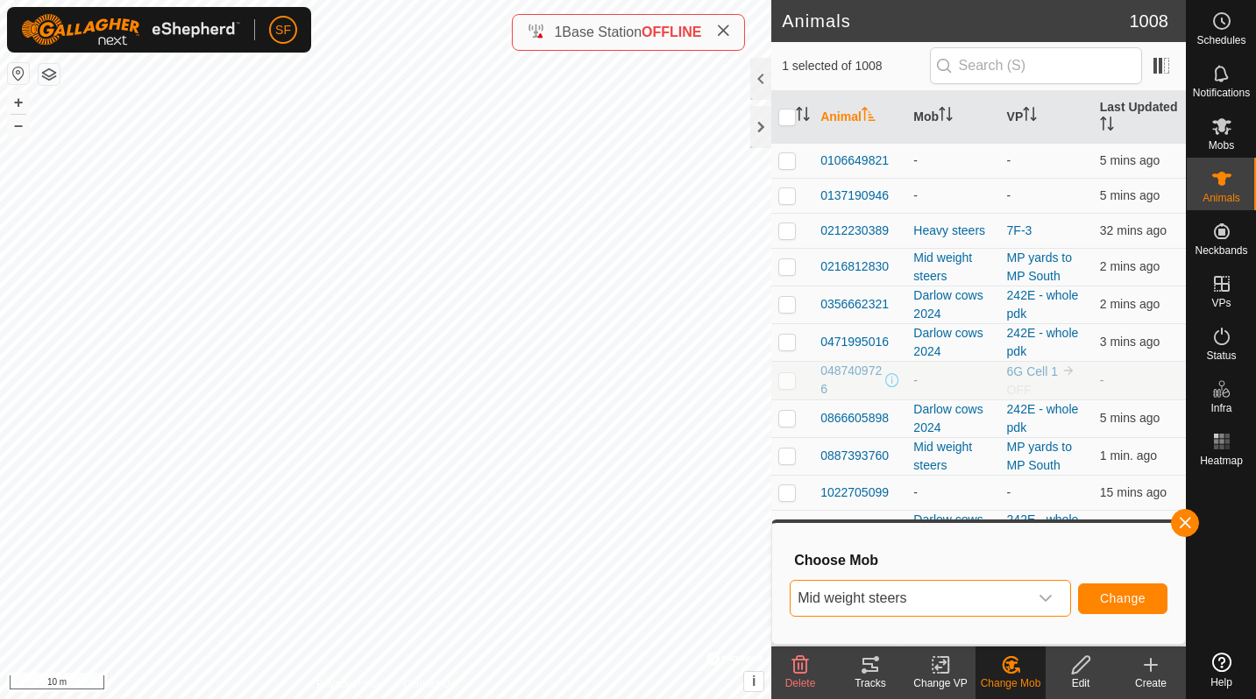
click at [1113, 593] on span "Change" at bounding box center [1123, 598] width 46 height 14
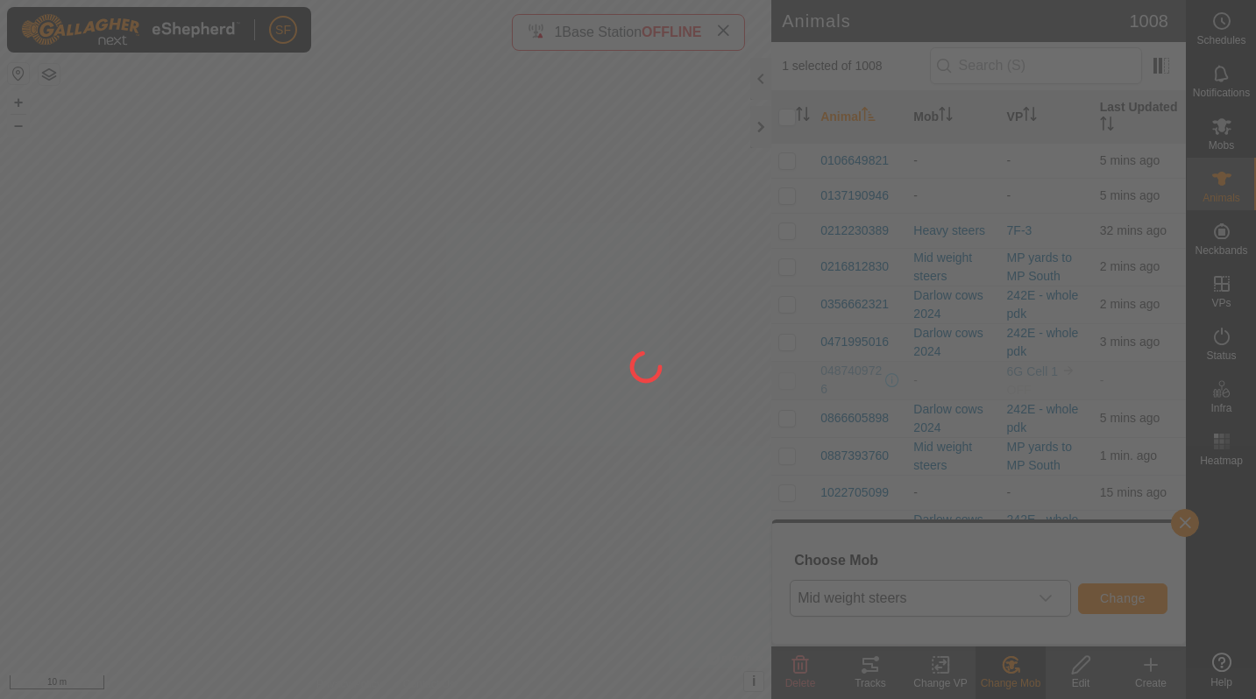
checkbox input "false"
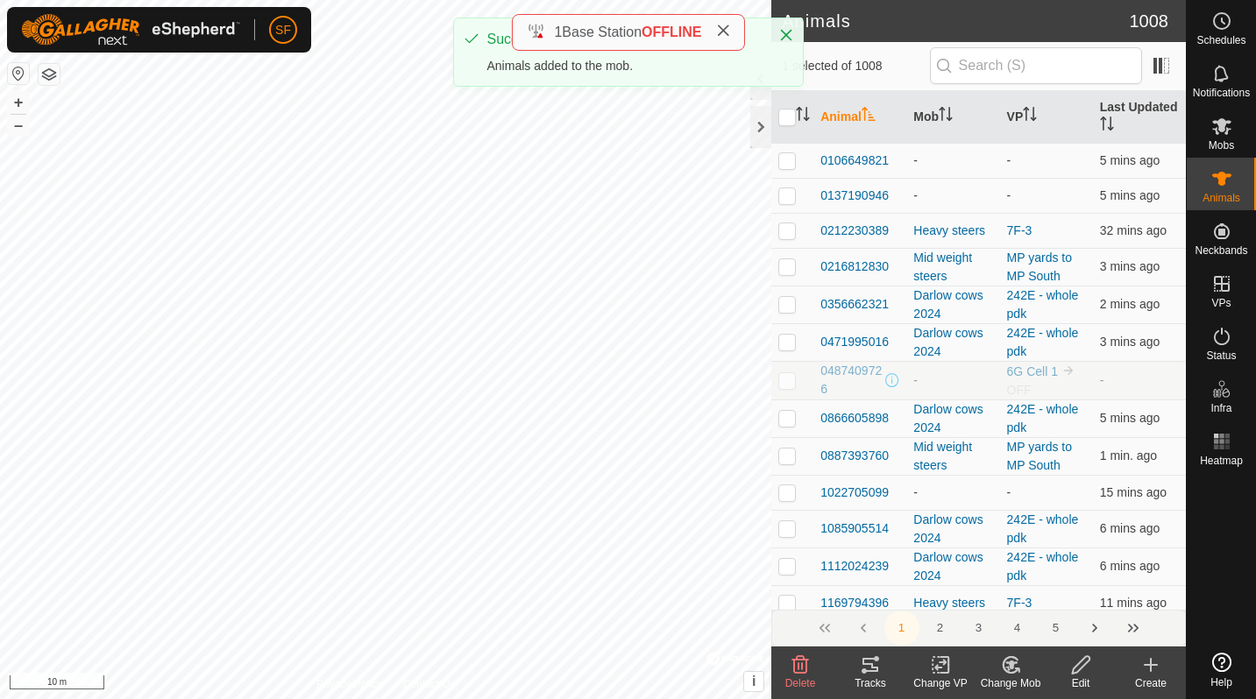
click at [1010, 667] on icon at bounding box center [1011, 665] width 12 height 9
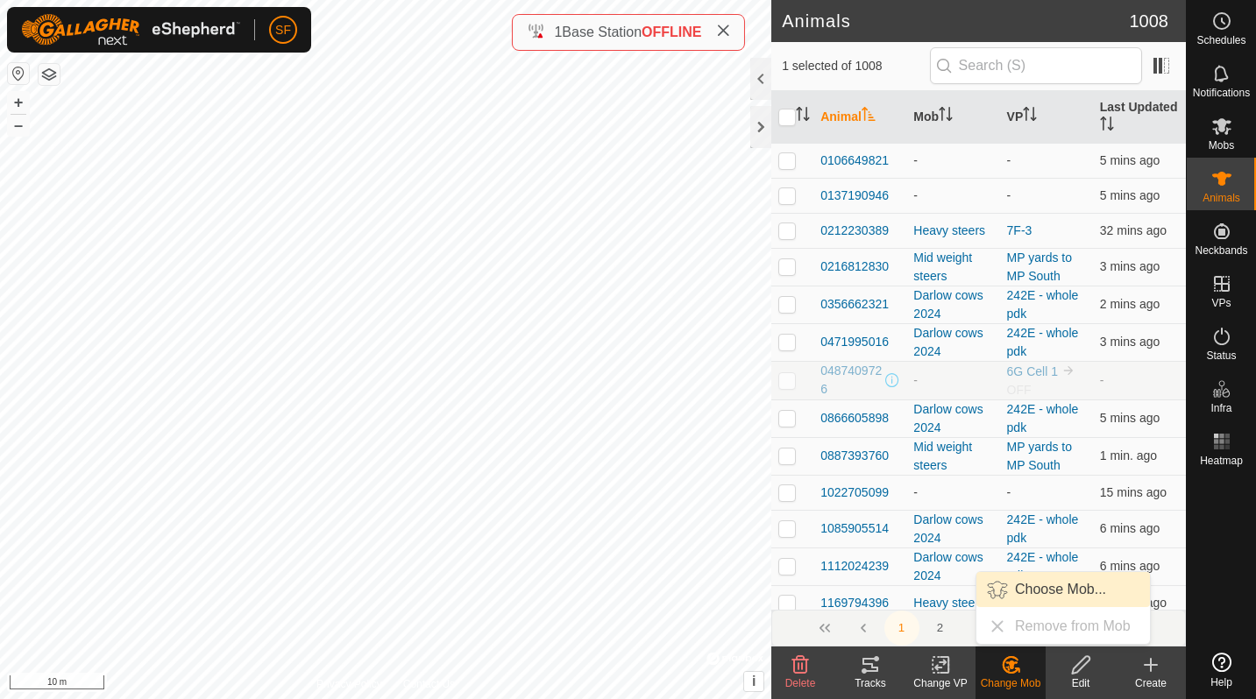
click at [1019, 599] on link "Choose Mob..." at bounding box center [1062, 589] width 173 height 35
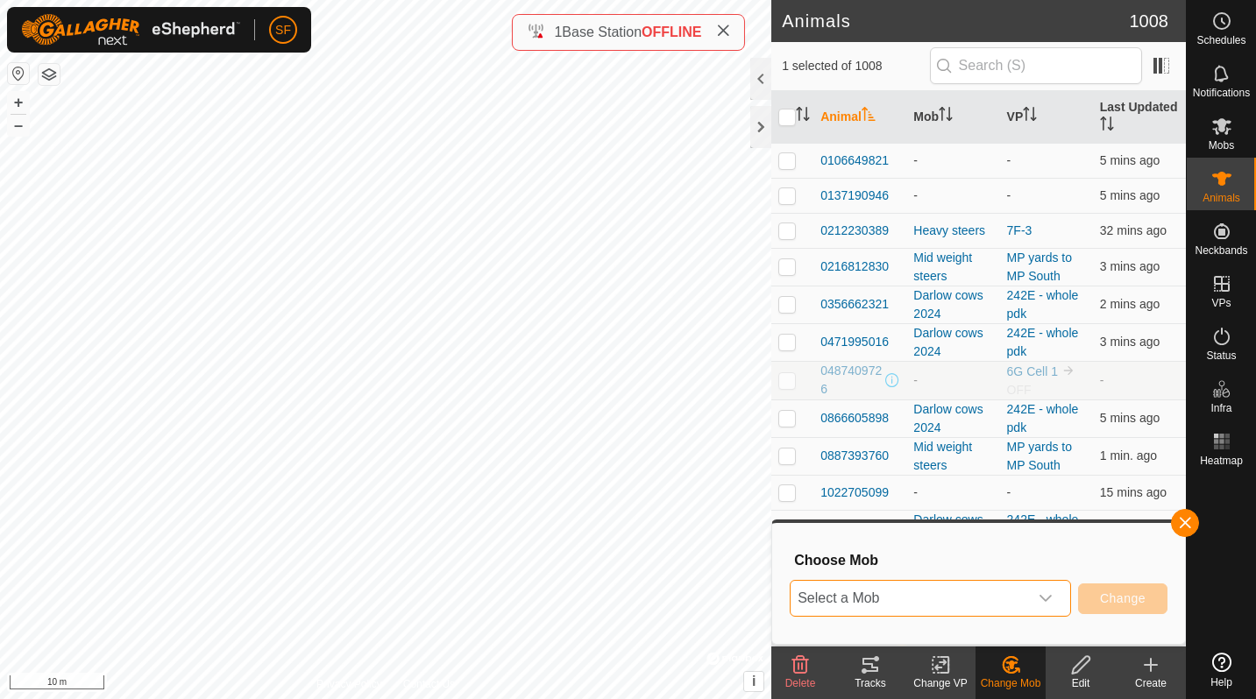
click at [947, 605] on span "Select a Mob" at bounding box center [908, 598] width 237 height 35
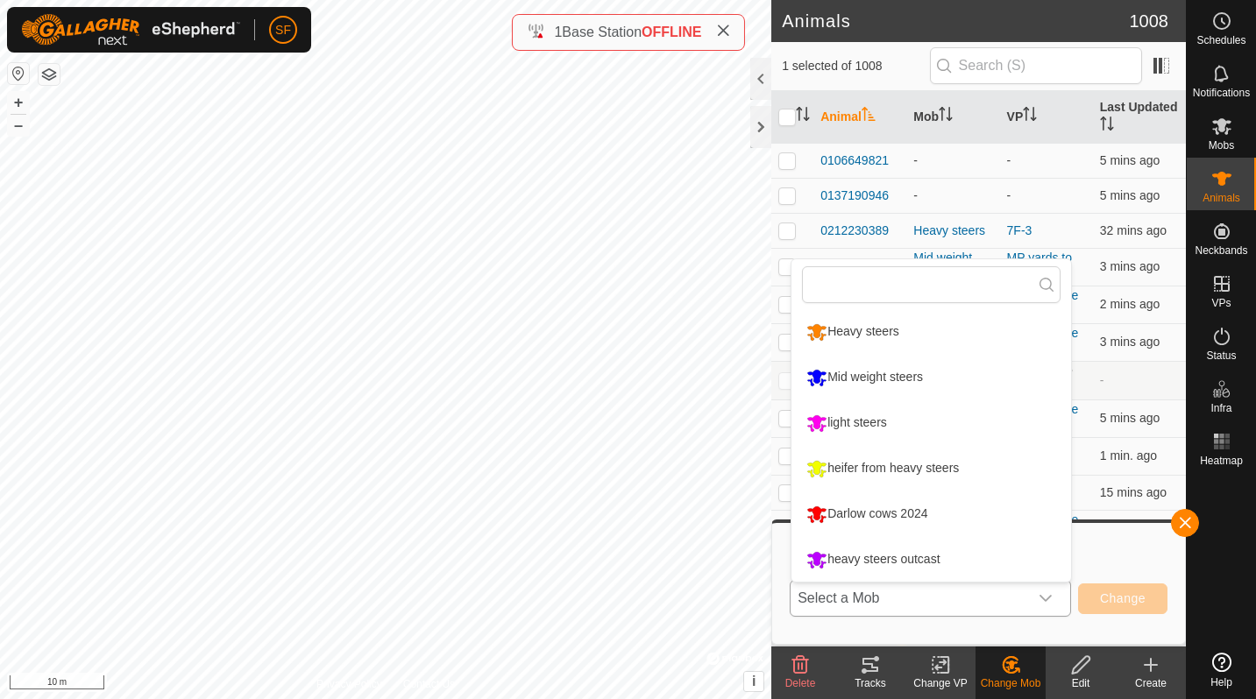
click at [832, 386] on li "Mid weight steers" at bounding box center [930, 378] width 279 height 44
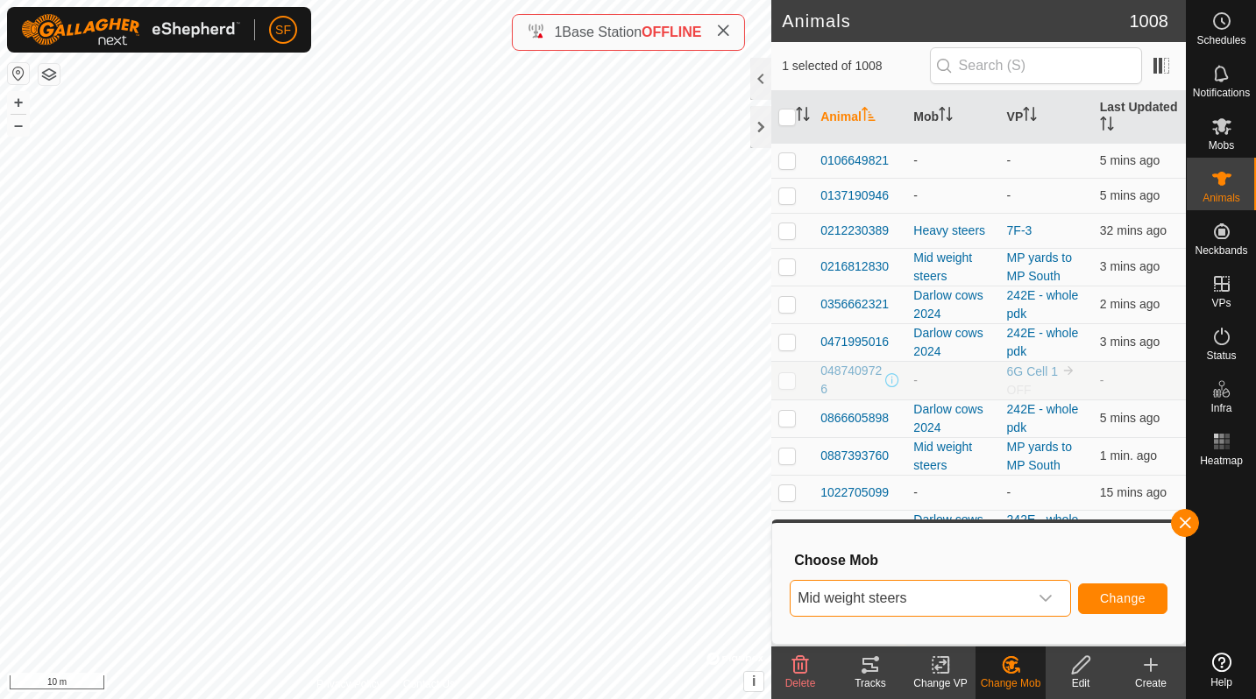
click at [1097, 593] on button "Change" at bounding box center [1122, 599] width 89 height 31
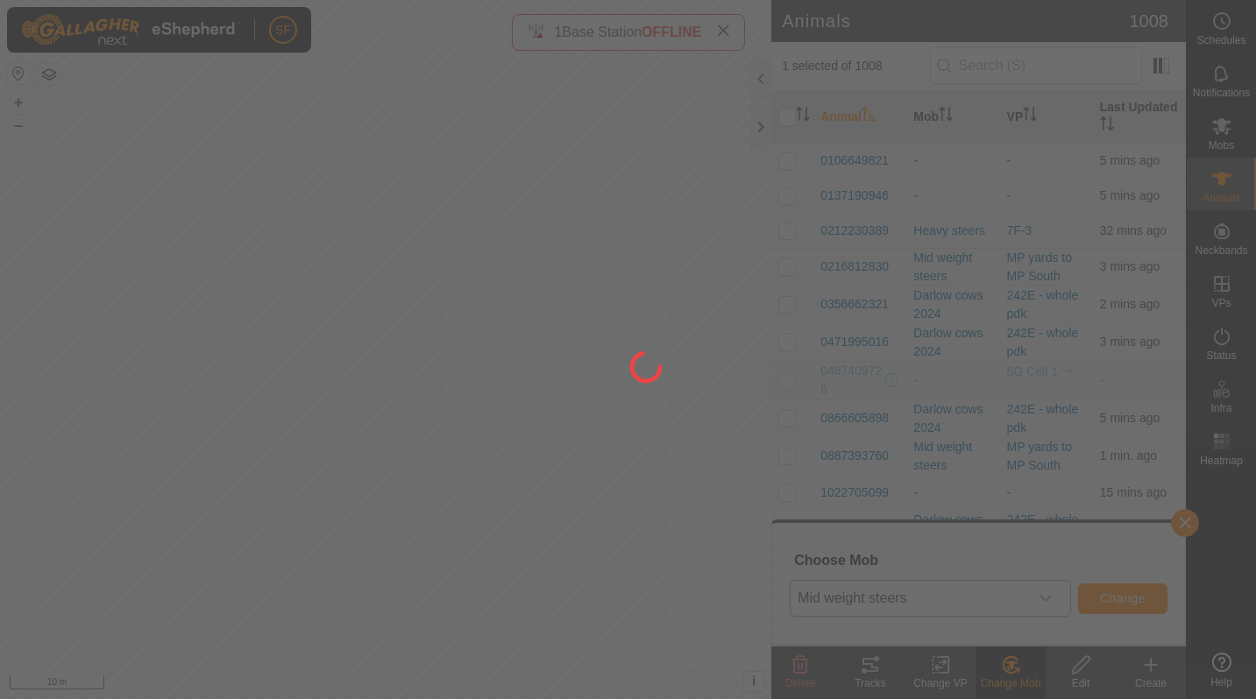
checkbox input "false"
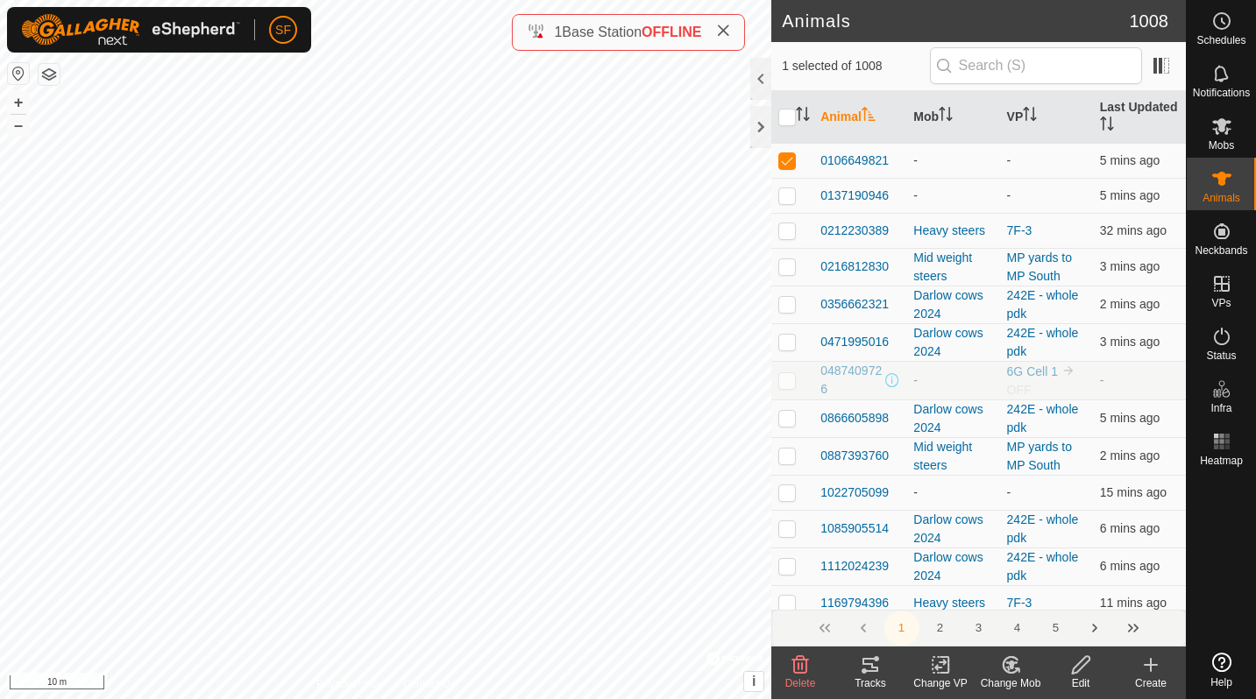
click at [1011, 674] on icon at bounding box center [1011, 665] width 22 height 21
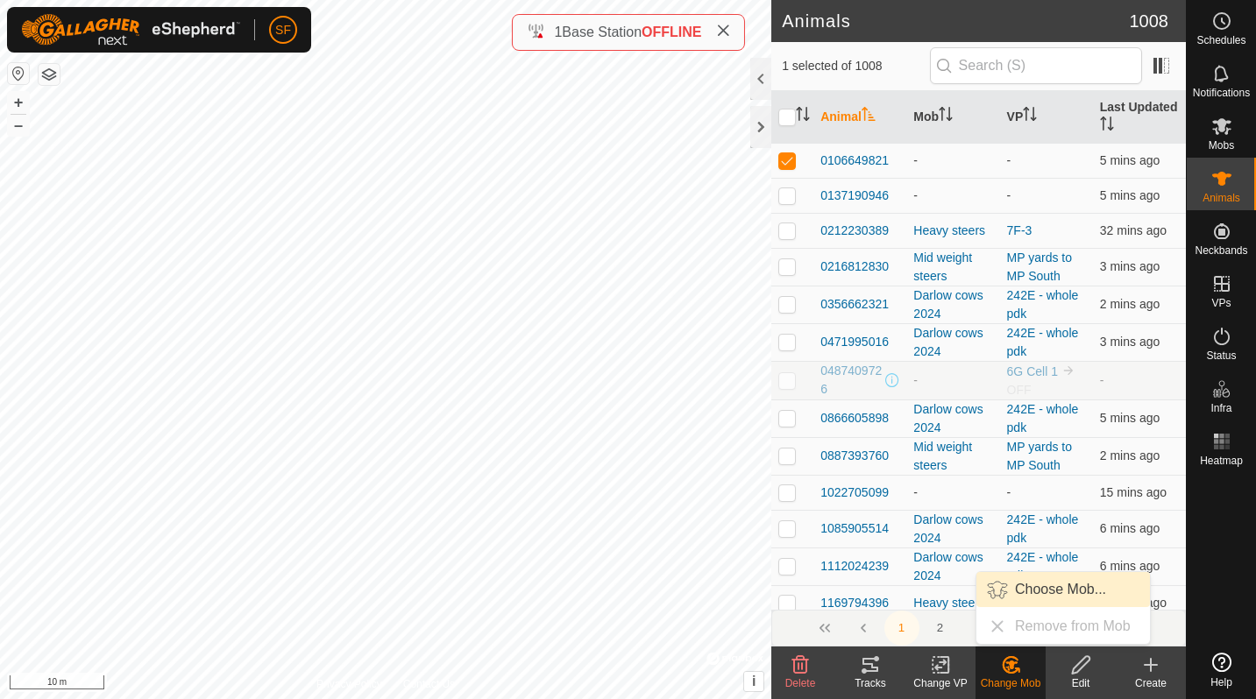
click at [1008, 587] on link "Choose Mob..." at bounding box center [1062, 589] width 173 height 35
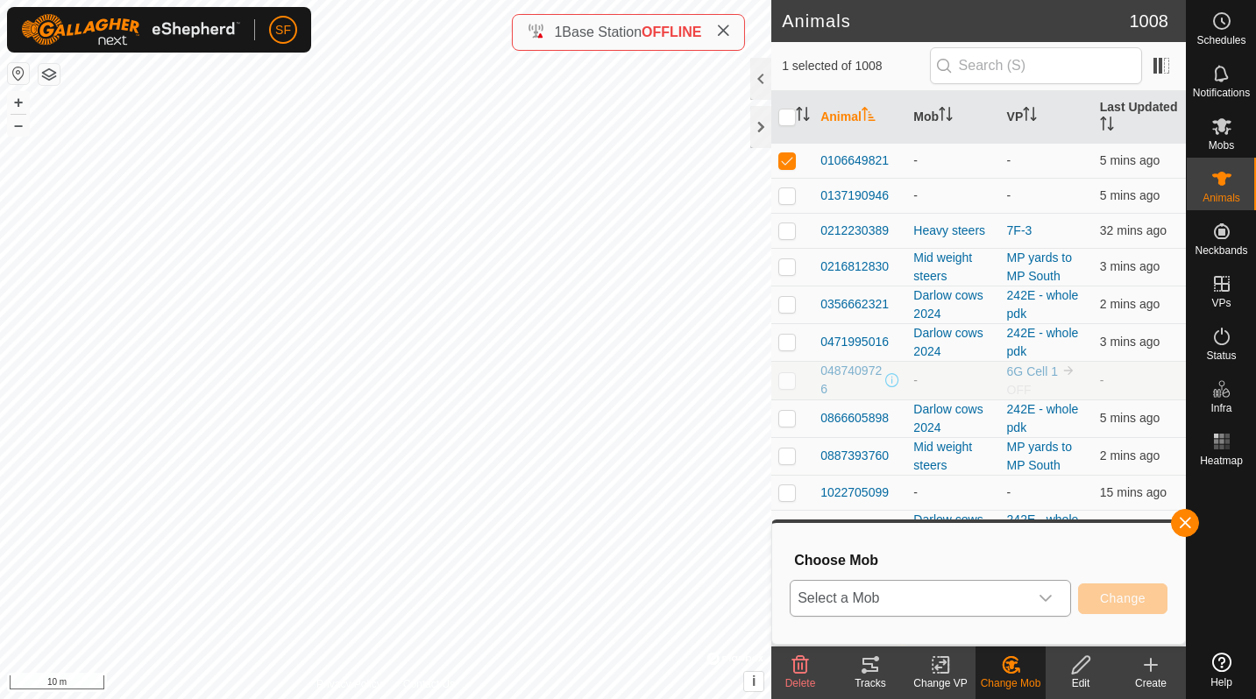
click at [930, 587] on span "Select a Mob" at bounding box center [908, 598] width 237 height 35
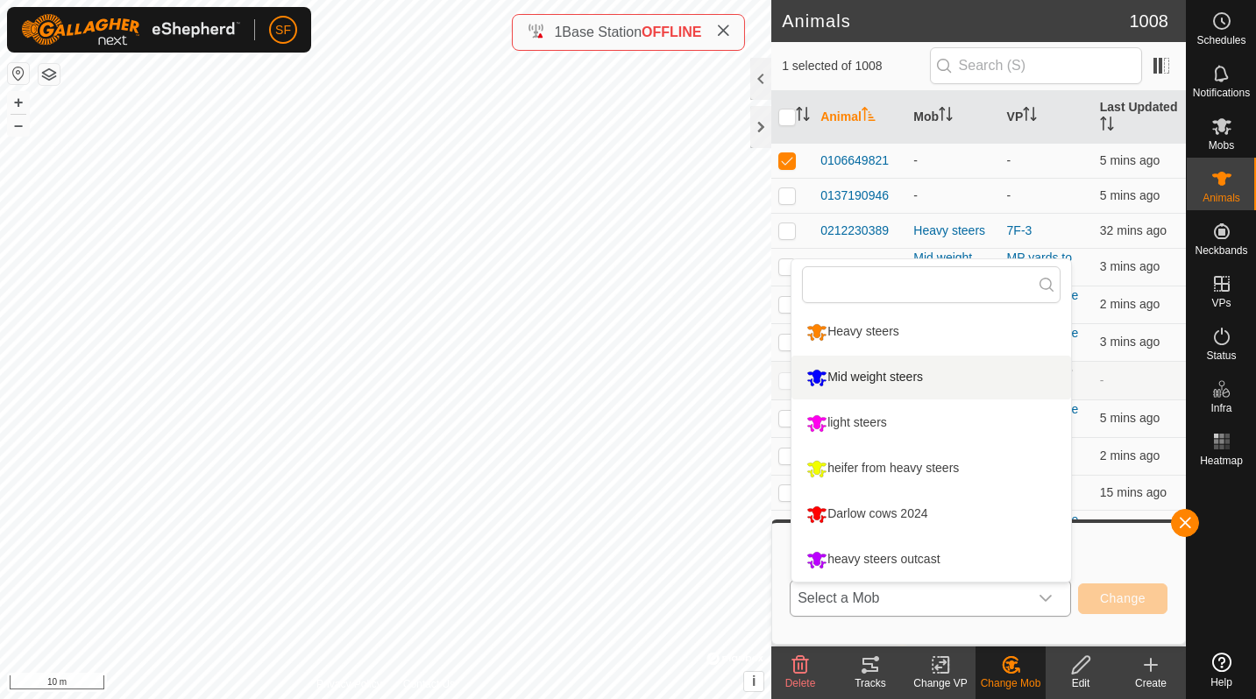
click at [850, 386] on li "Mid weight steers" at bounding box center [930, 378] width 279 height 44
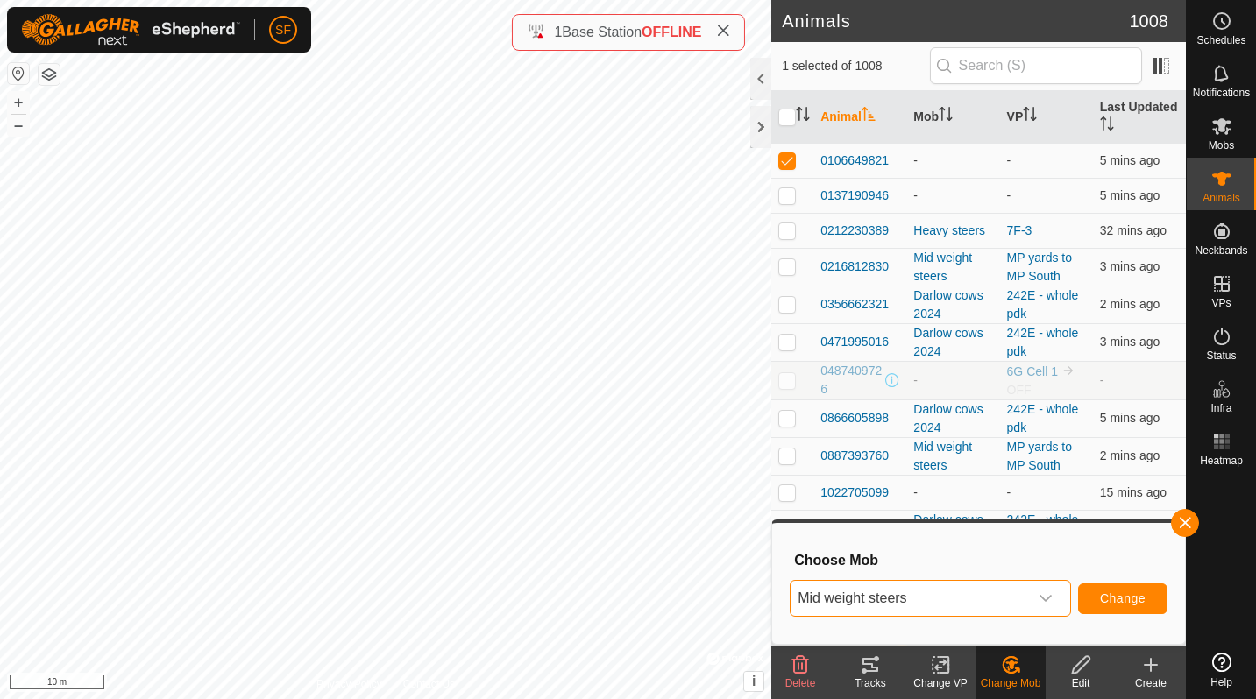
click at [1105, 594] on span "Change" at bounding box center [1123, 598] width 46 height 14
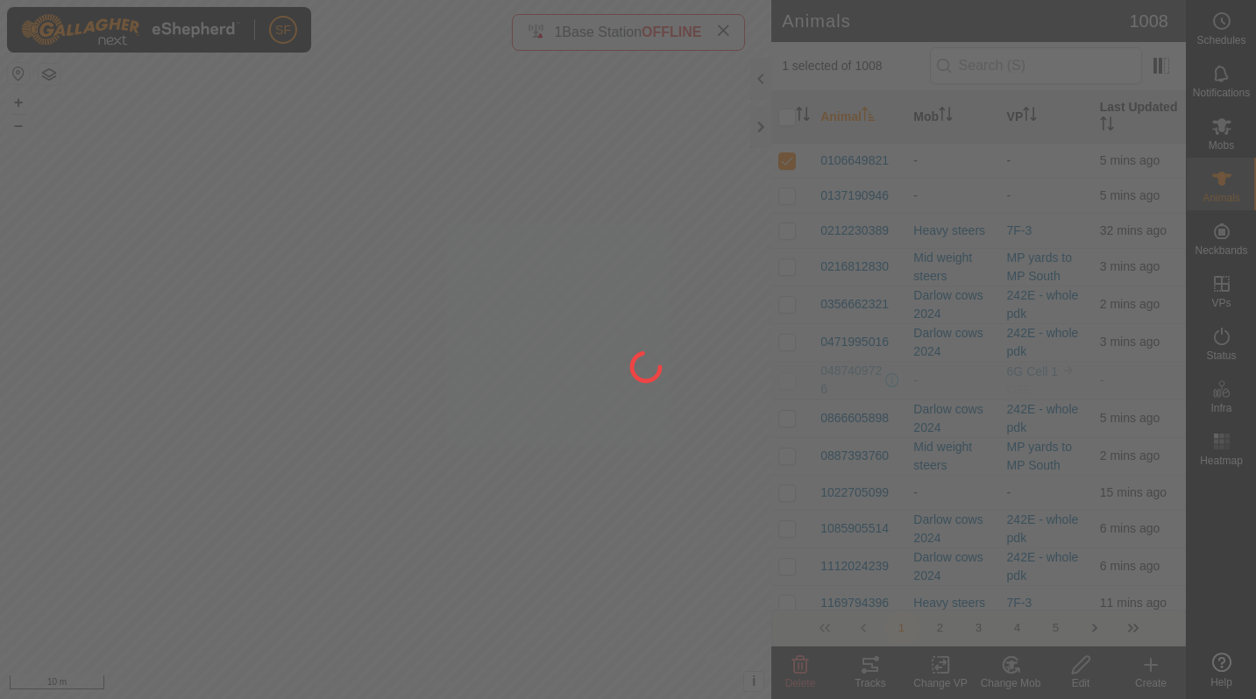
checkbox input "false"
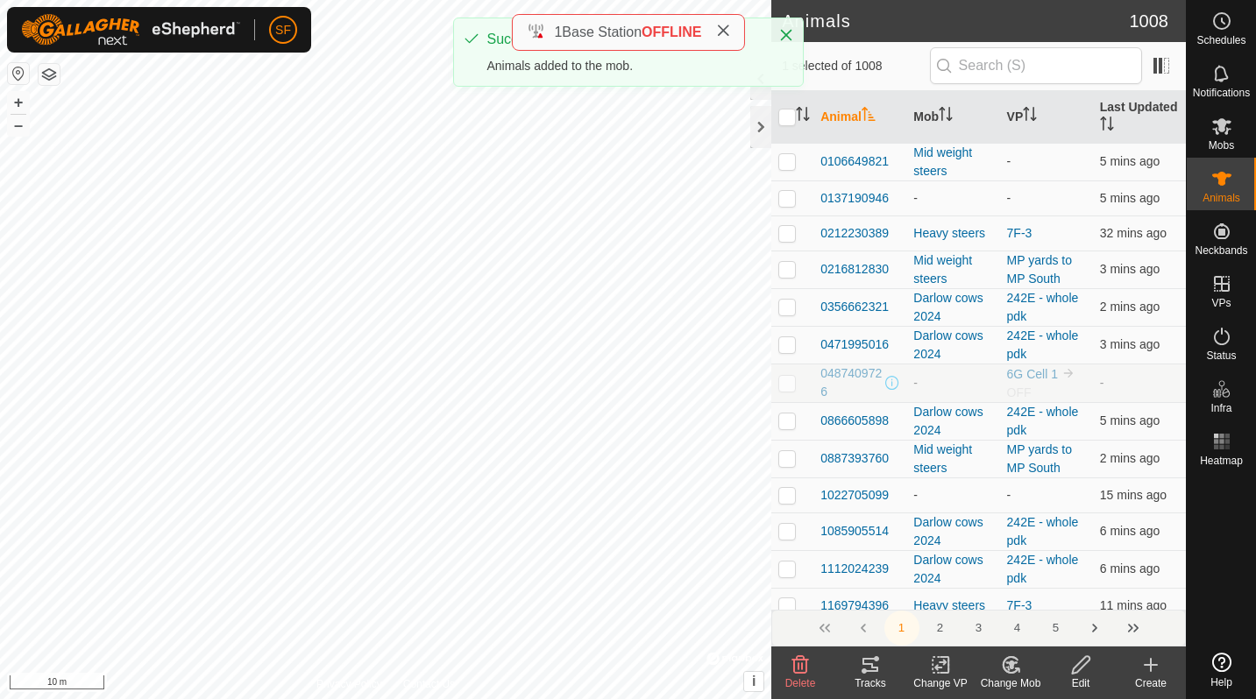
click at [1013, 655] on icon at bounding box center [1011, 665] width 22 height 21
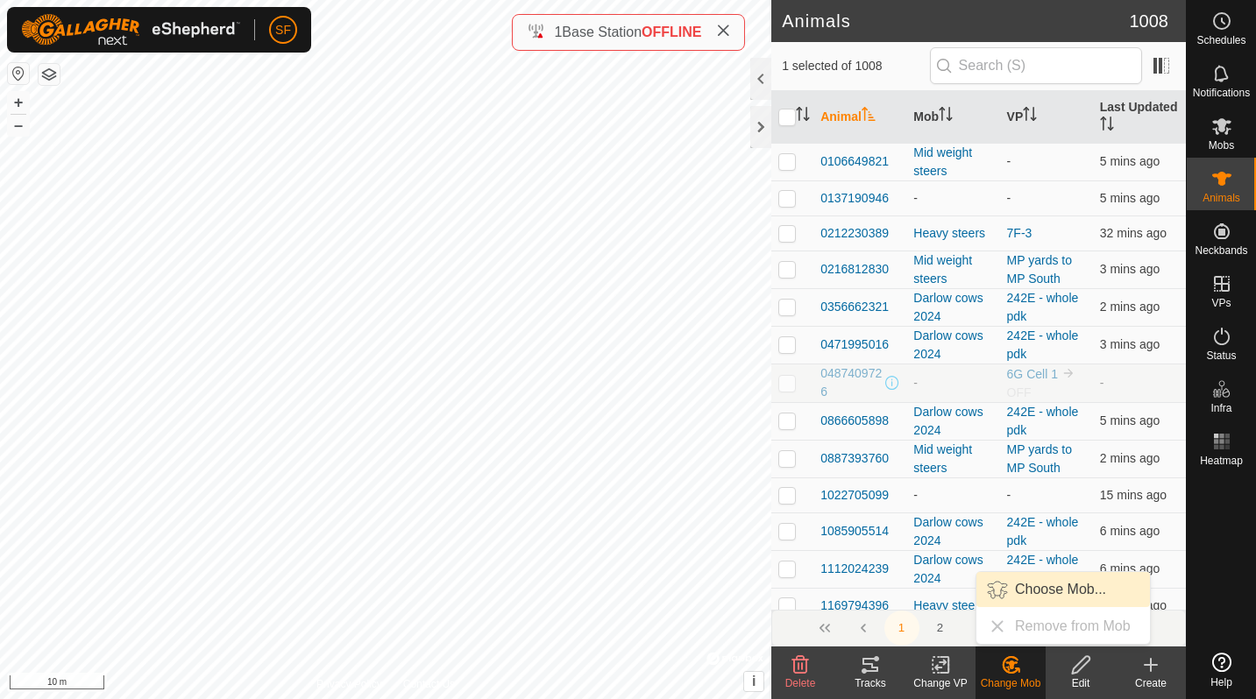
click at [1001, 585] on link "Choose Mob..." at bounding box center [1062, 589] width 173 height 35
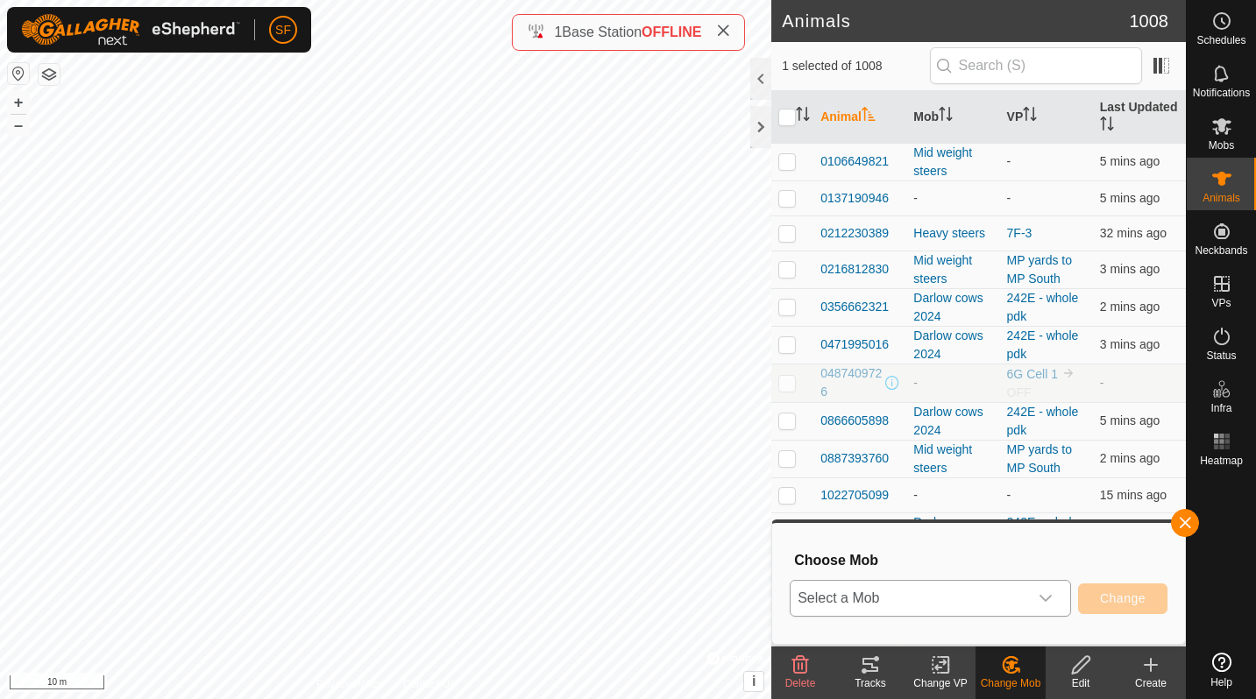
click at [915, 601] on span "Select a Mob" at bounding box center [908, 598] width 237 height 35
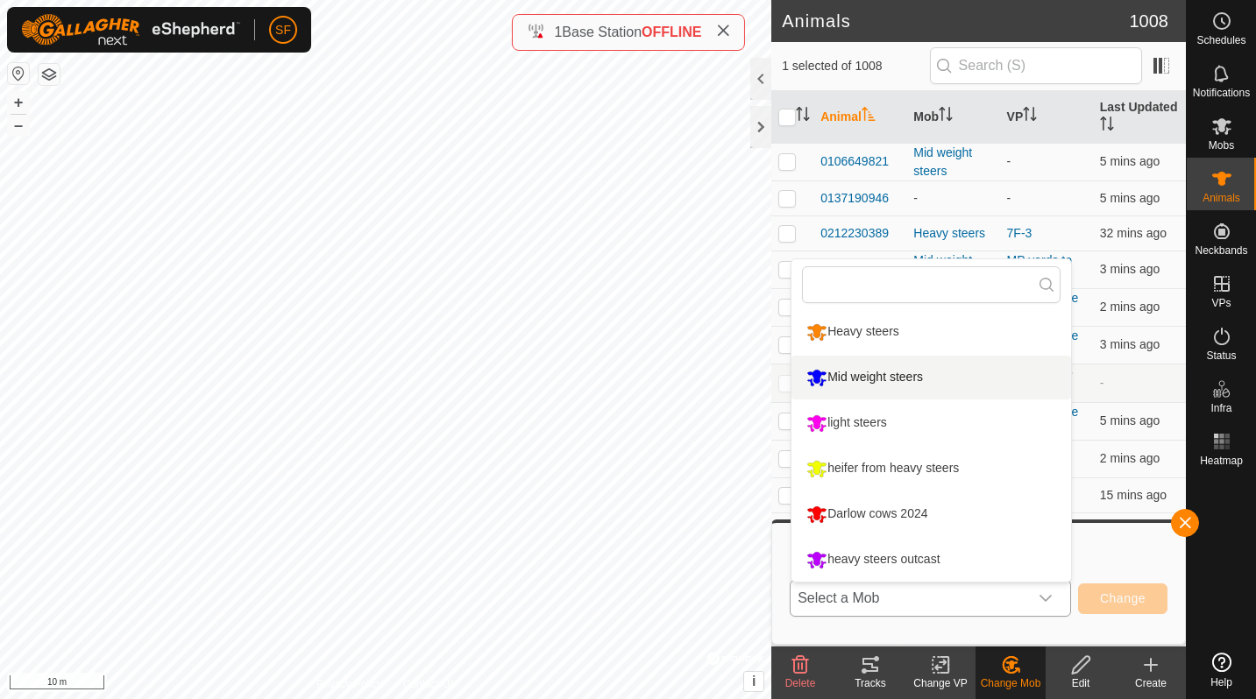
click at [860, 371] on li "Mid weight steers" at bounding box center [930, 378] width 279 height 44
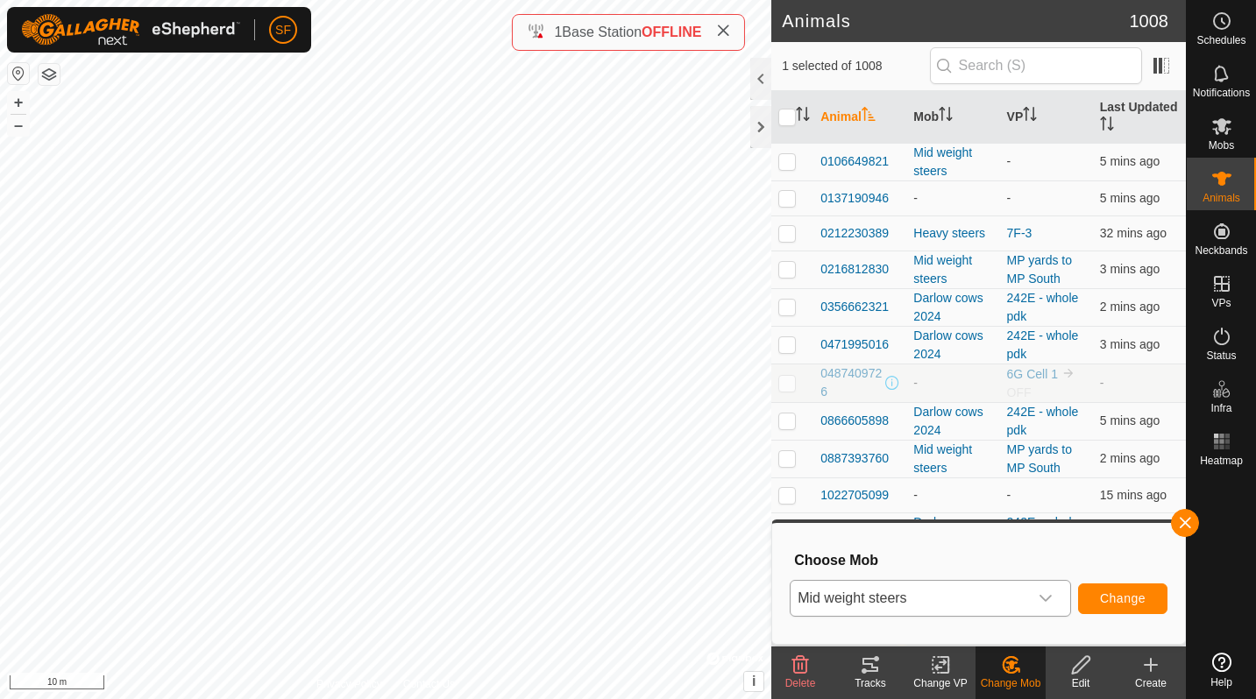
click at [1136, 591] on button "Change" at bounding box center [1122, 599] width 89 height 31
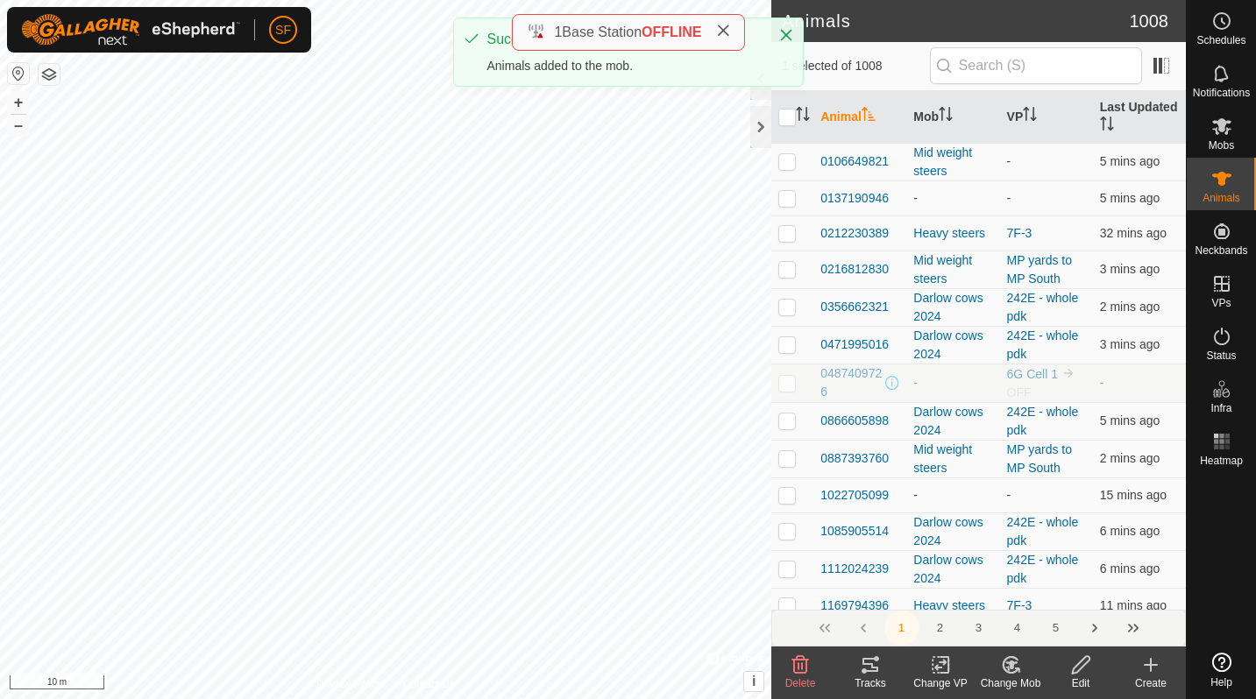
click at [1009, 668] on icon at bounding box center [1011, 665] width 12 height 9
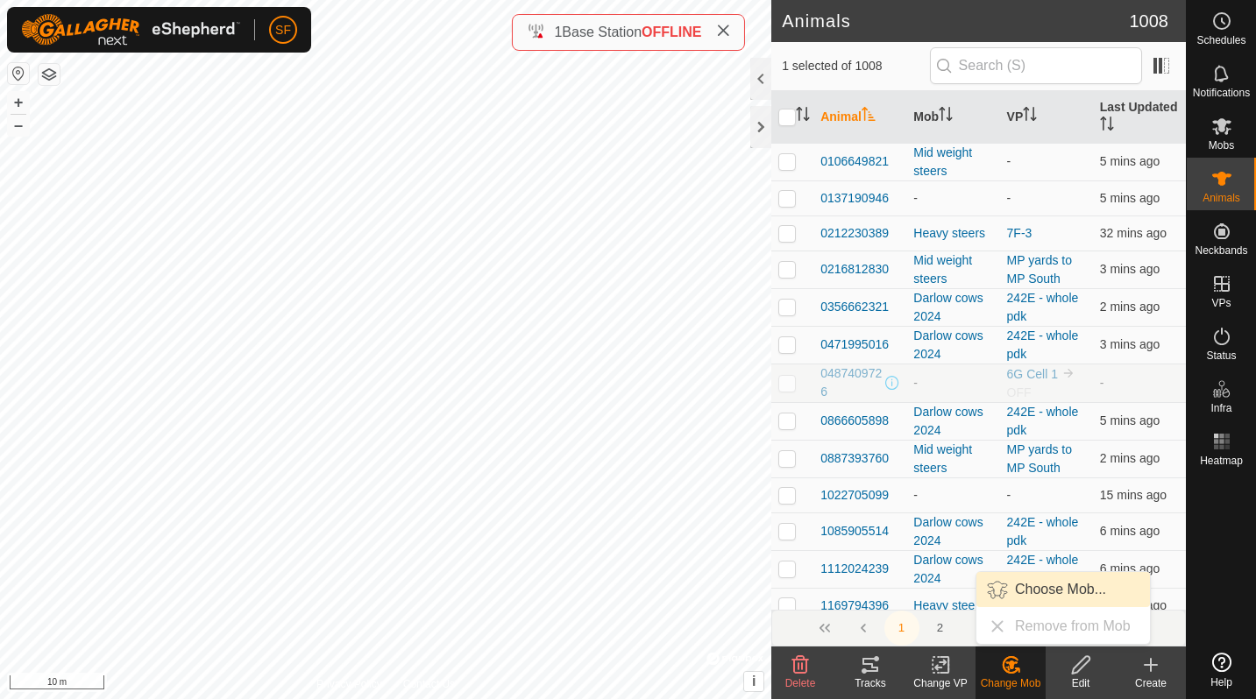
click at [1000, 598] on link "Choose Mob..." at bounding box center [1062, 589] width 173 height 35
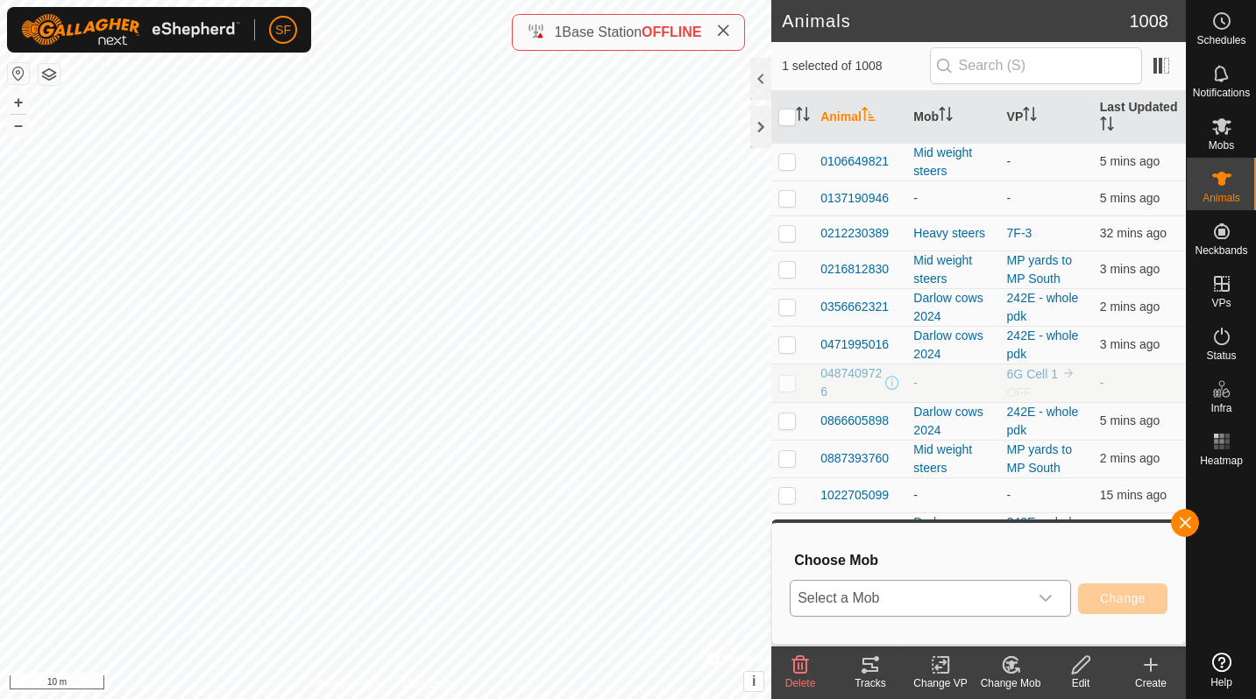
click at [937, 591] on span "Select a Mob" at bounding box center [908, 598] width 237 height 35
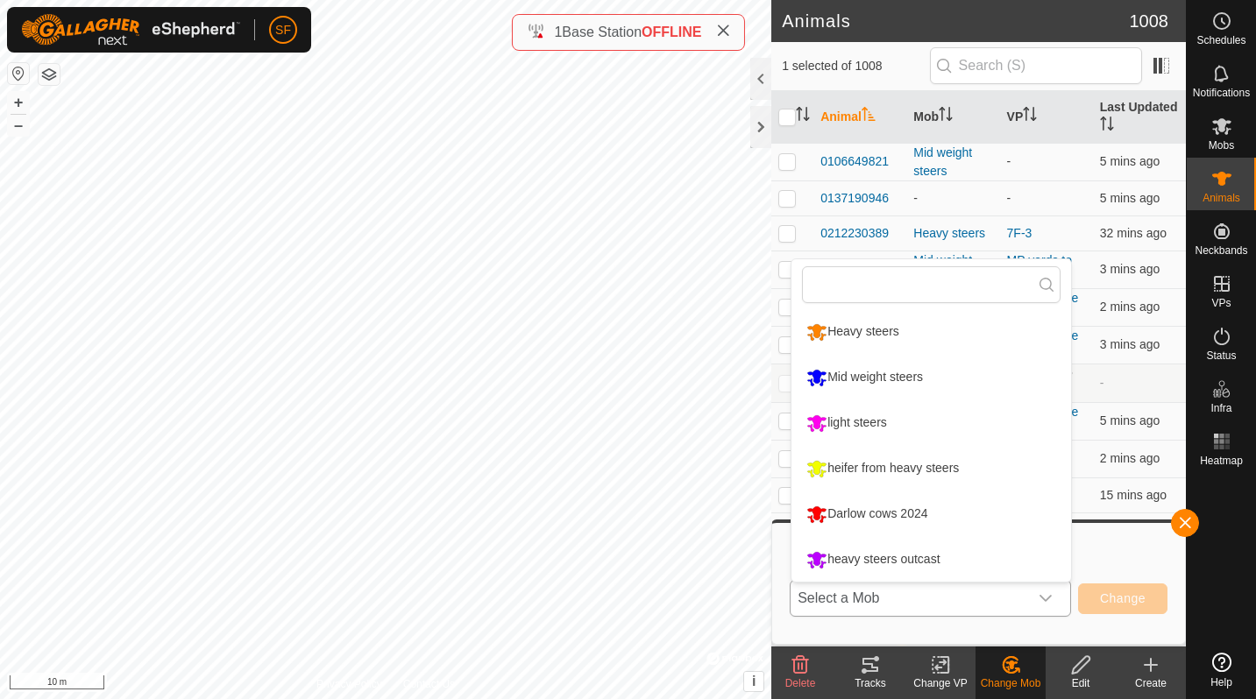
click at [846, 391] on li "Mid weight steers" at bounding box center [930, 378] width 279 height 44
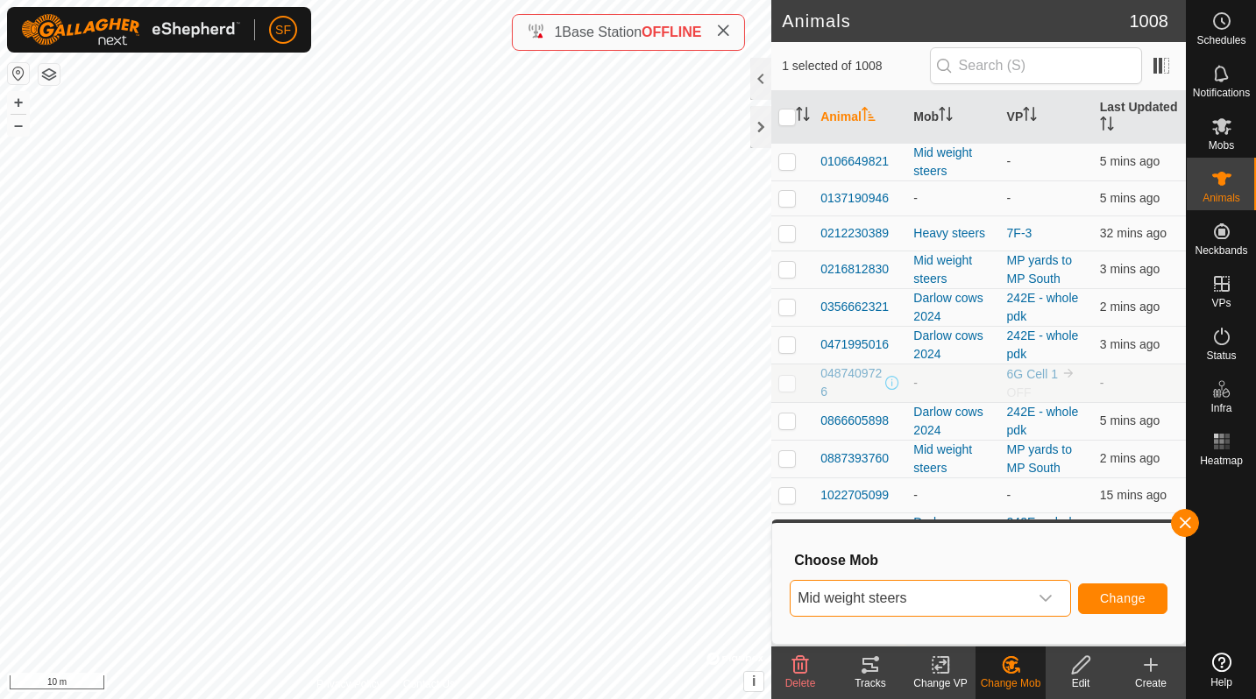
click at [1112, 604] on span "Change" at bounding box center [1123, 598] width 46 height 14
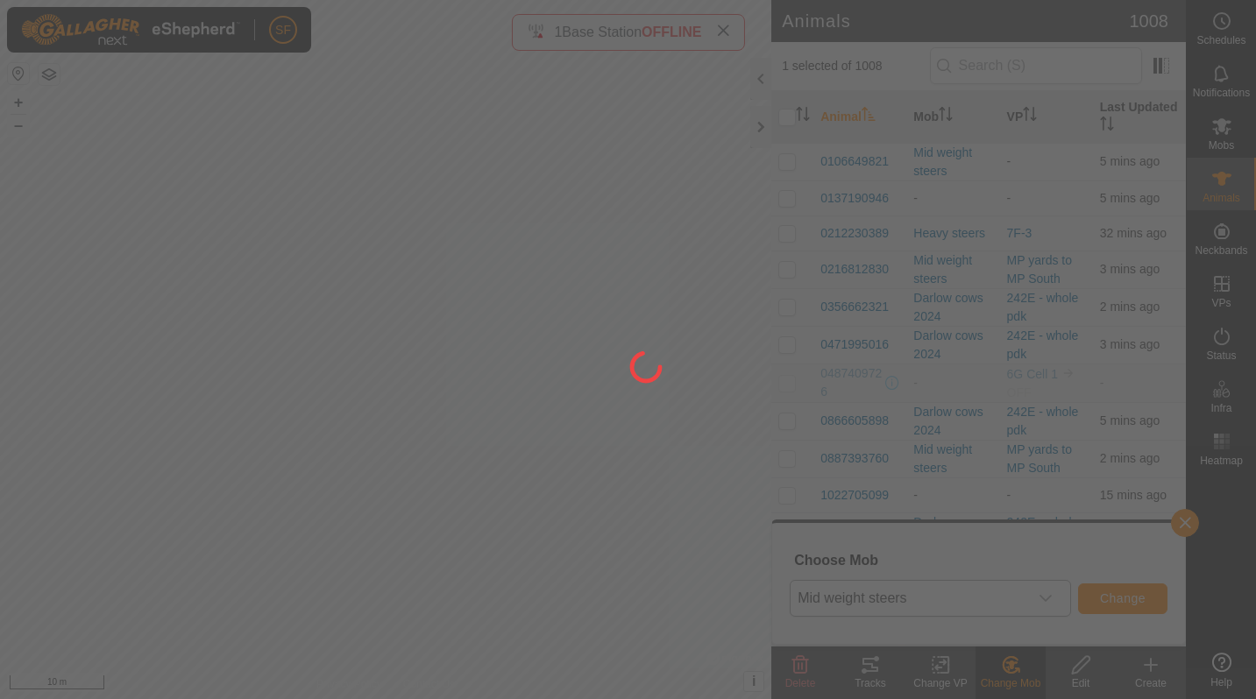
checkbox input "false"
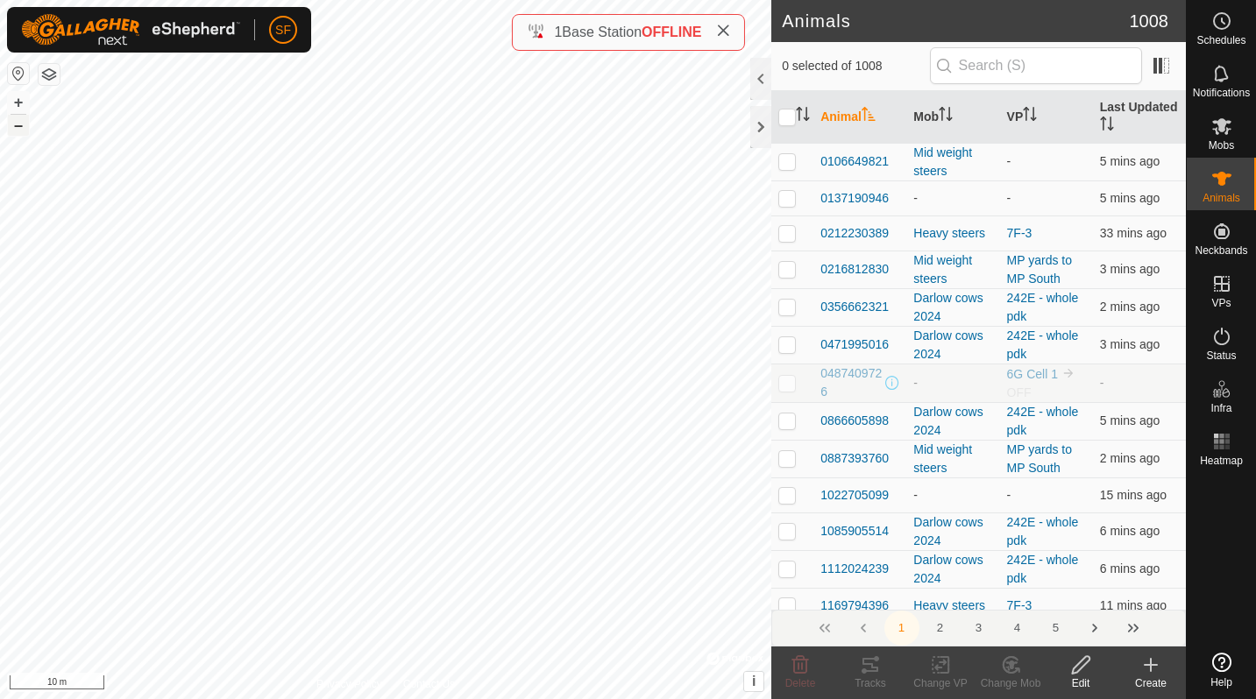
click at [18, 128] on button "–" at bounding box center [18, 125] width 21 height 21
click at [21, 110] on button "+" at bounding box center [18, 102] width 21 height 21
click at [18, 101] on button "+" at bounding box center [18, 102] width 21 height 21
click at [1001, 673] on icon at bounding box center [1011, 665] width 22 height 21
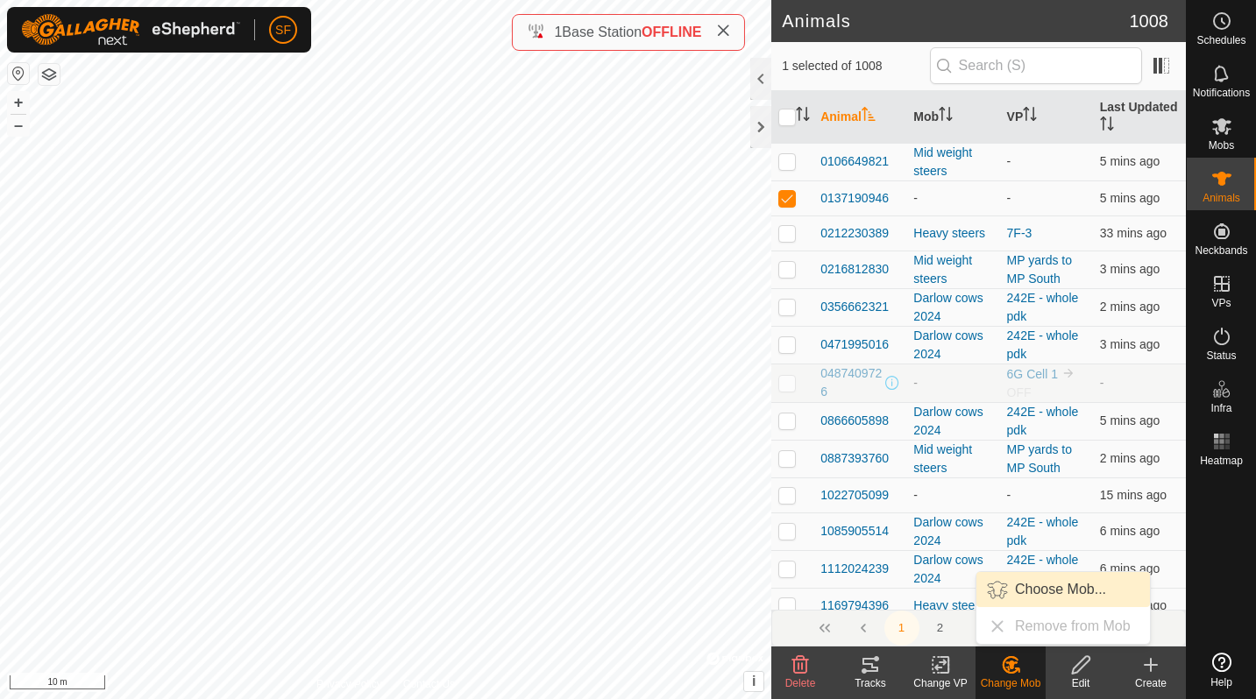
click at [1025, 593] on link "Choose Mob..." at bounding box center [1062, 589] width 173 height 35
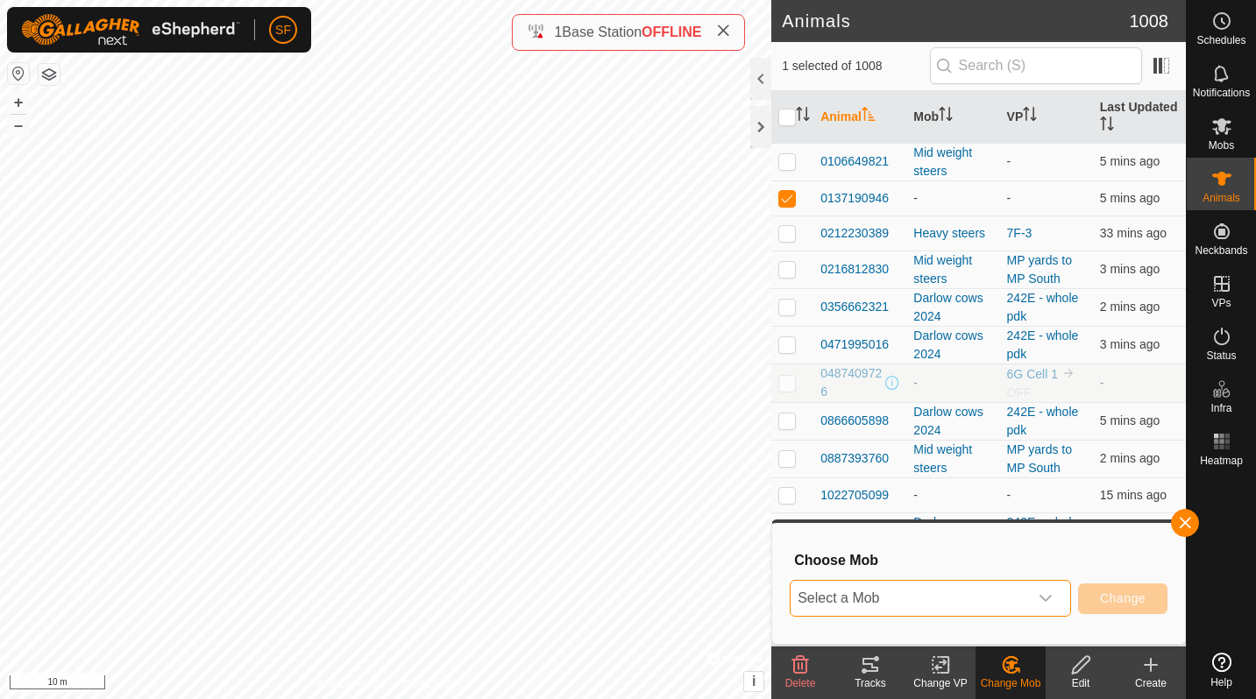
click at [949, 597] on span "Select a Mob" at bounding box center [908, 598] width 237 height 35
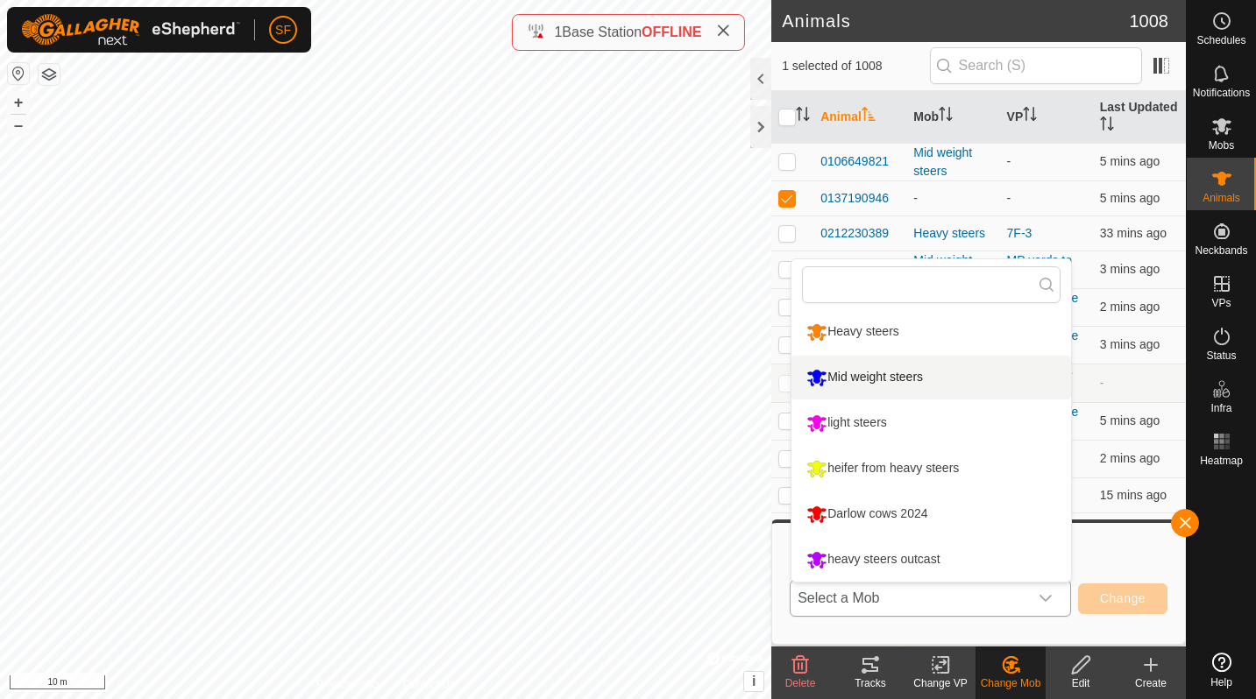
click at [838, 378] on li "Mid weight steers" at bounding box center [930, 378] width 279 height 44
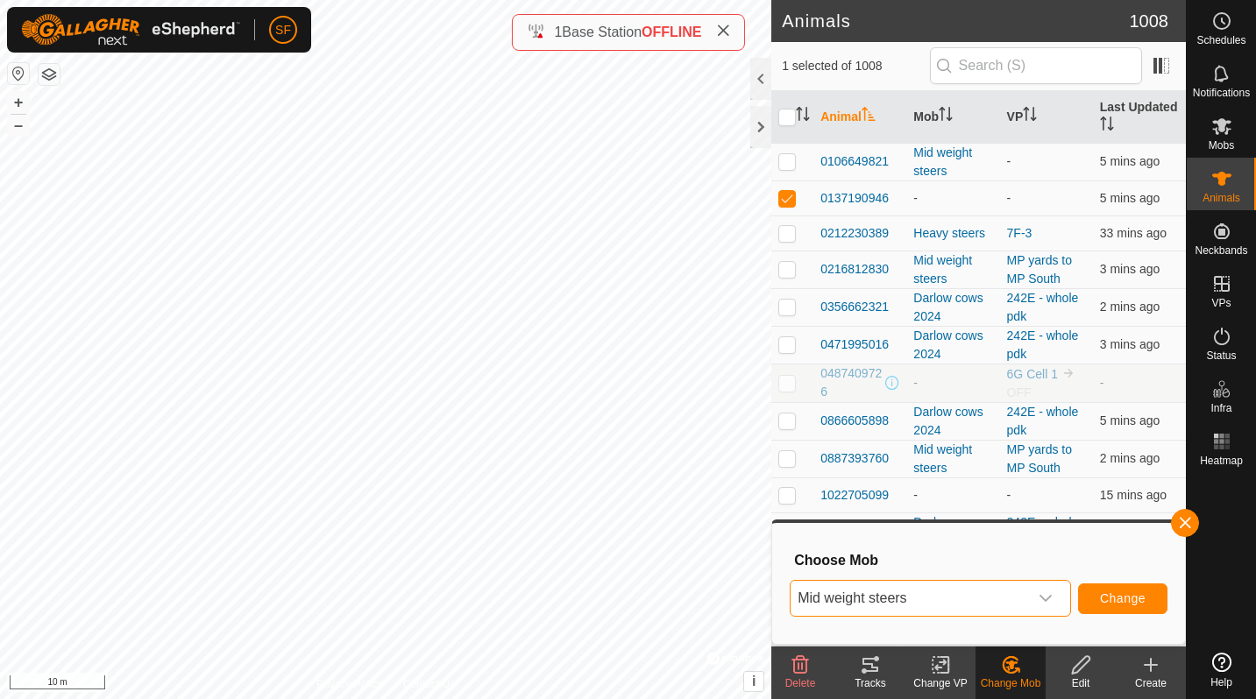
click at [1101, 592] on span "Change" at bounding box center [1123, 598] width 46 height 14
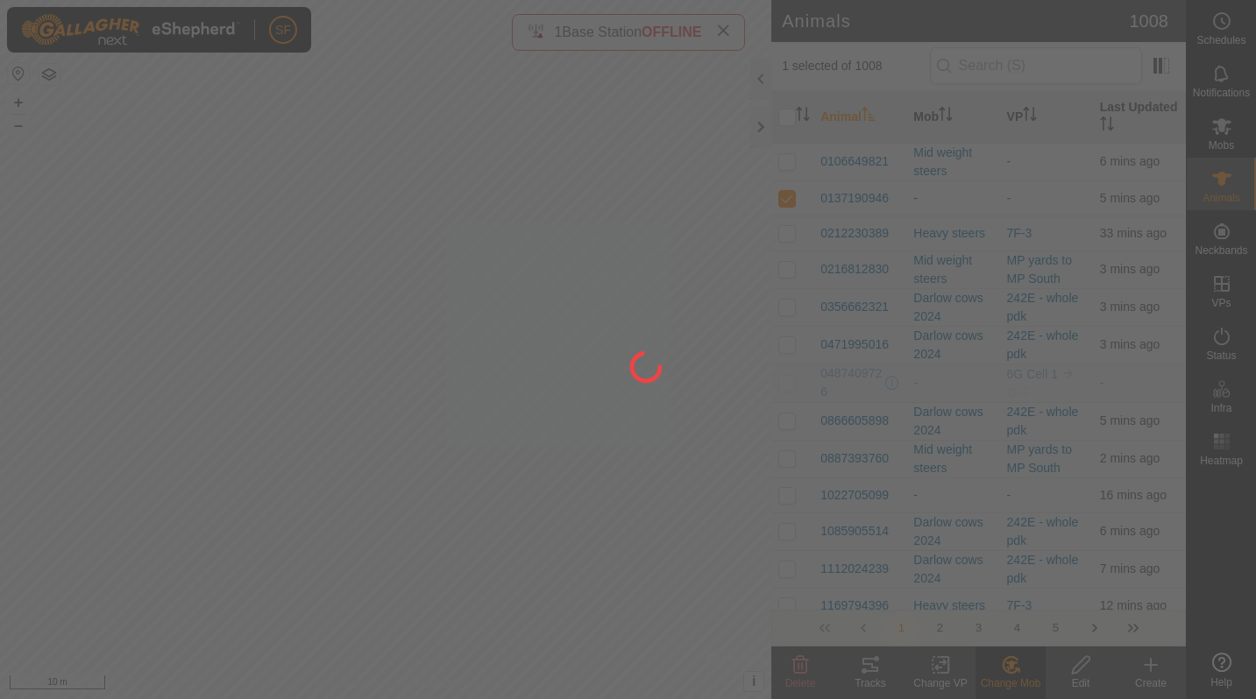
checkbox input "false"
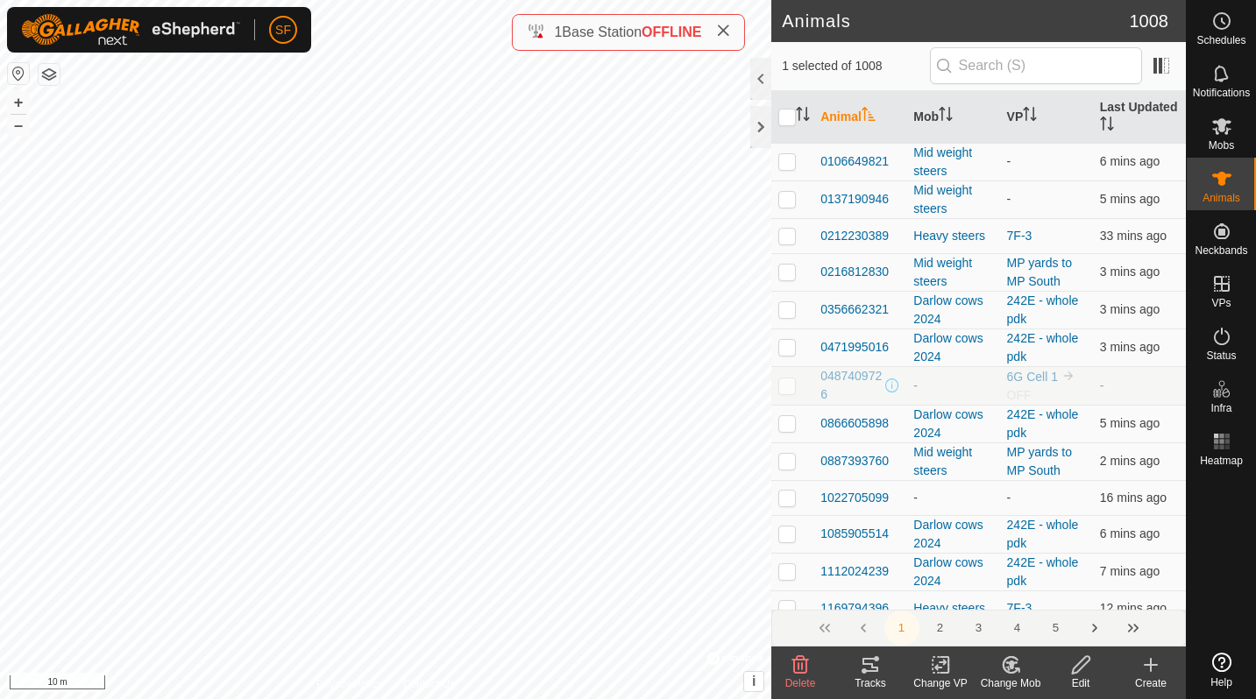
click at [1003, 675] on icon at bounding box center [1011, 665] width 22 height 21
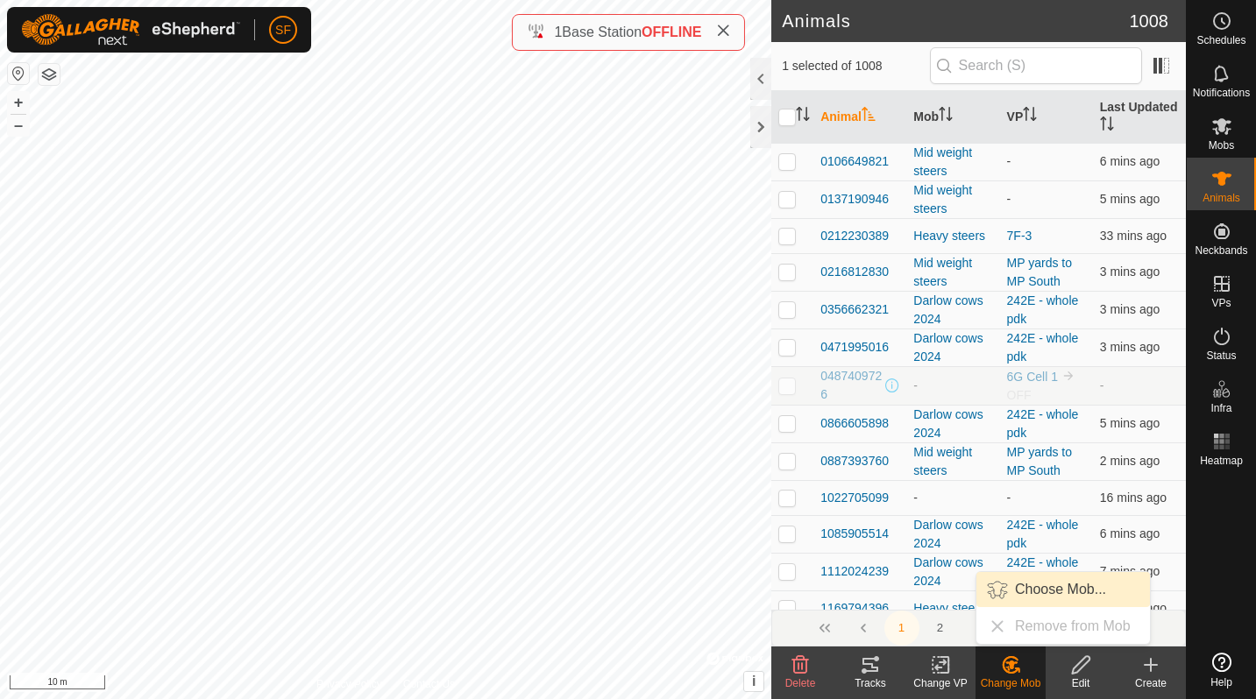
click at [1025, 602] on link "Choose Mob..." at bounding box center [1062, 589] width 173 height 35
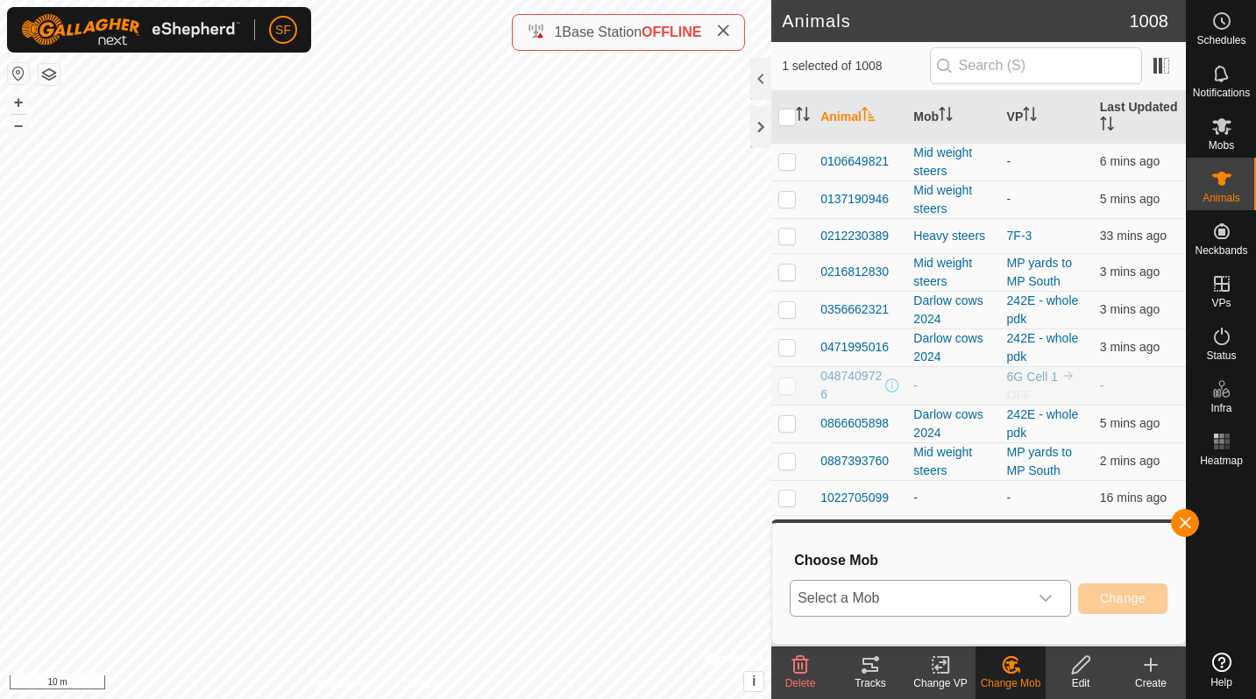
click at [980, 594] on span "Select a Mob" at bounding box center [908, 598] width 237 height 35
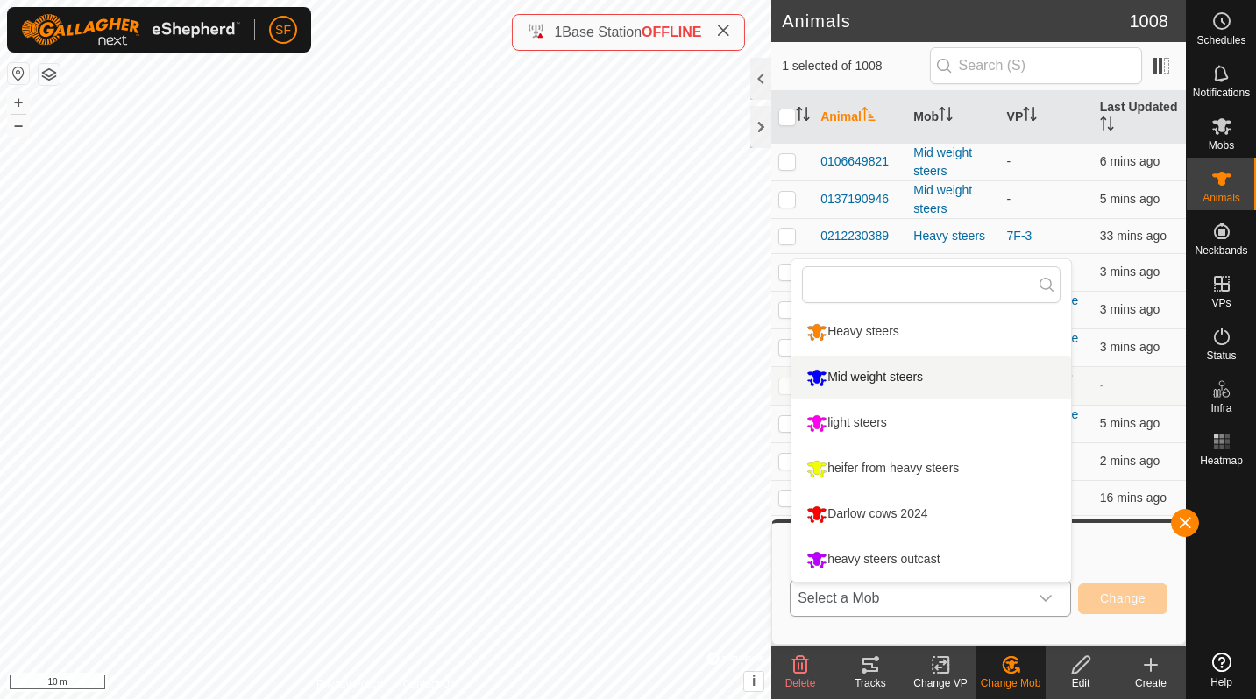
click at [839, 373] on li "Mid weight steers" at bounding box center [930, 378] width 279 height 44
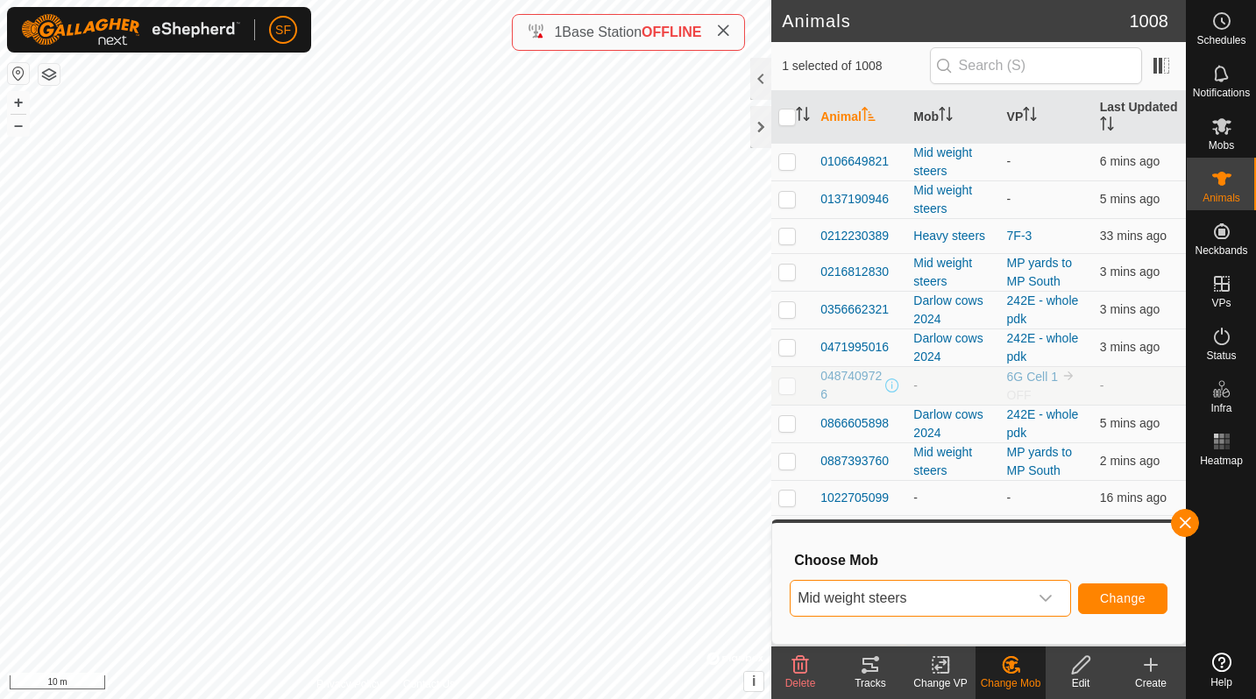
click at [1107, 595] on span "Change" at bounding box center [1123, 598] width 46 height 14
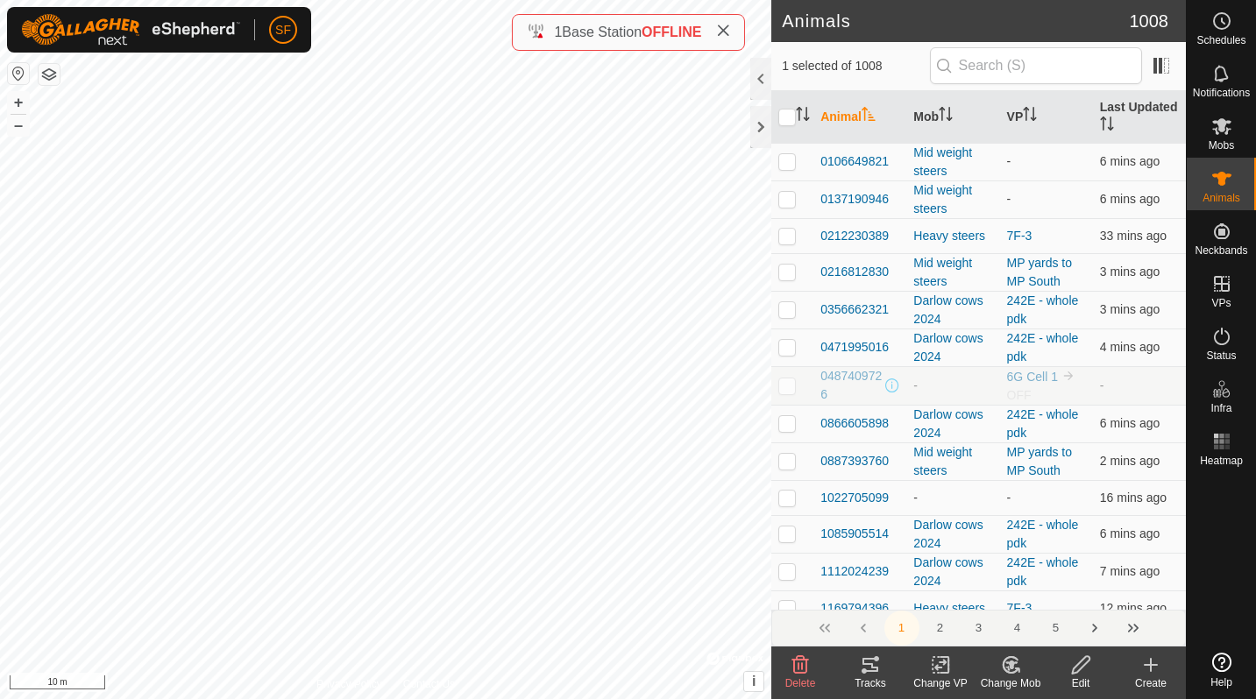
click at [1022, 678] on div "Change Mob" at bounding box center [1010, 684] width 70 height 16
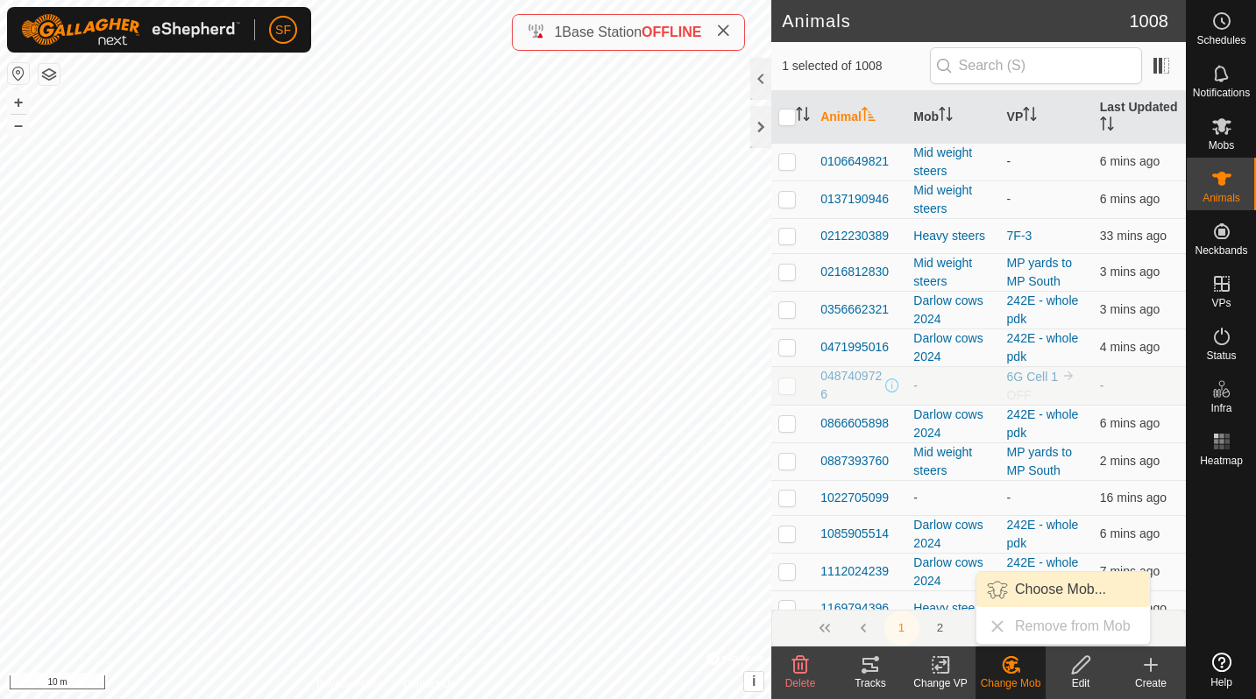
click at [1038, 580] on link "Choose Mob..." at bounding box center [1062, 589] width 173 height 35
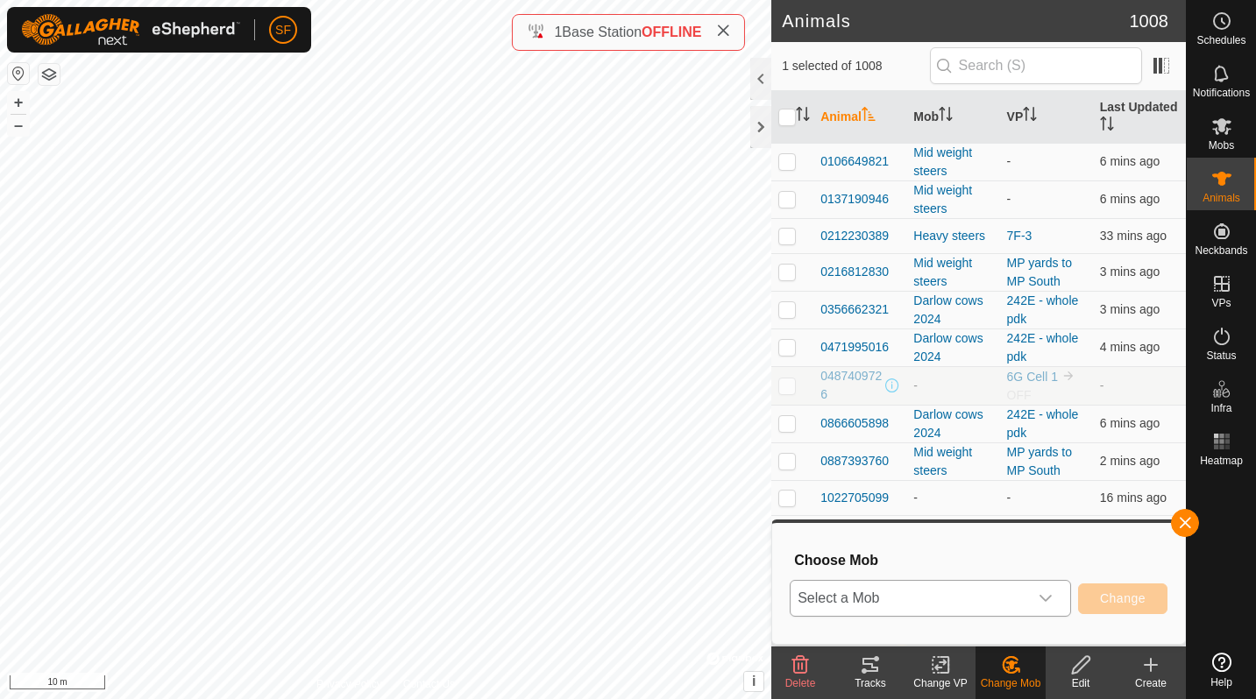
click at [1022, 591] on span "Select a Mob" at bounding box center [908, 598] width 237 height 35
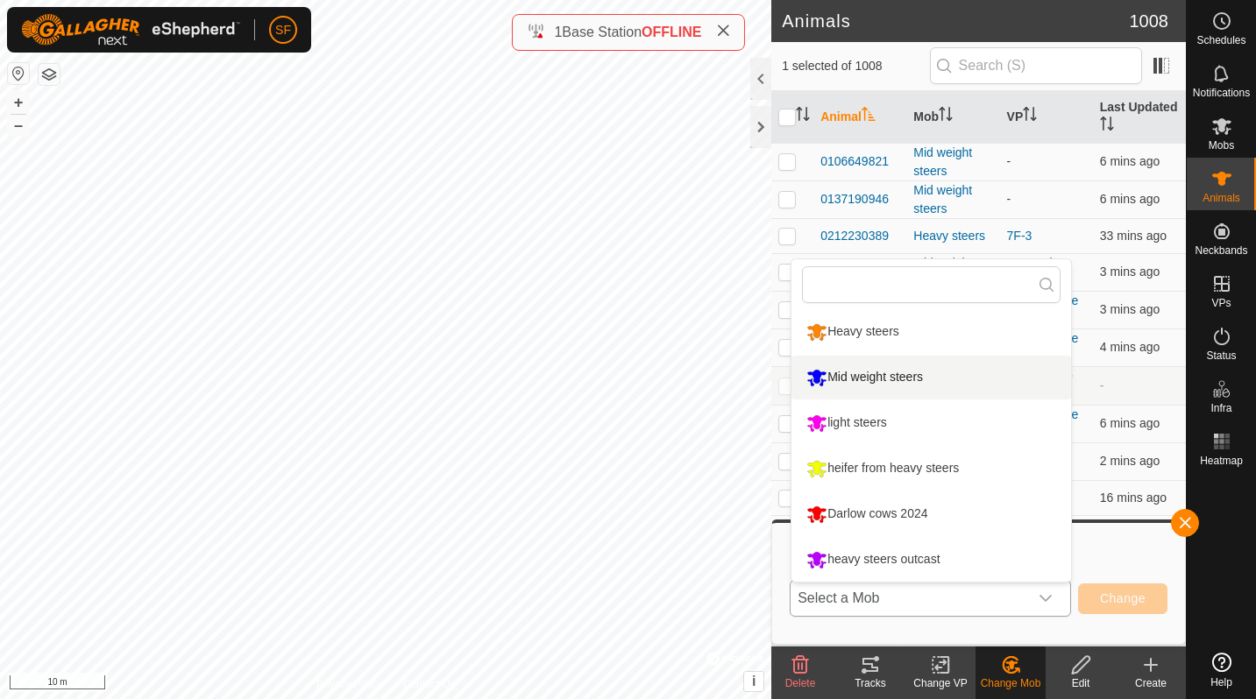
click at [874, 388] on li "Mid weight steers" at bounding box center [930, 378] width 279 height 44
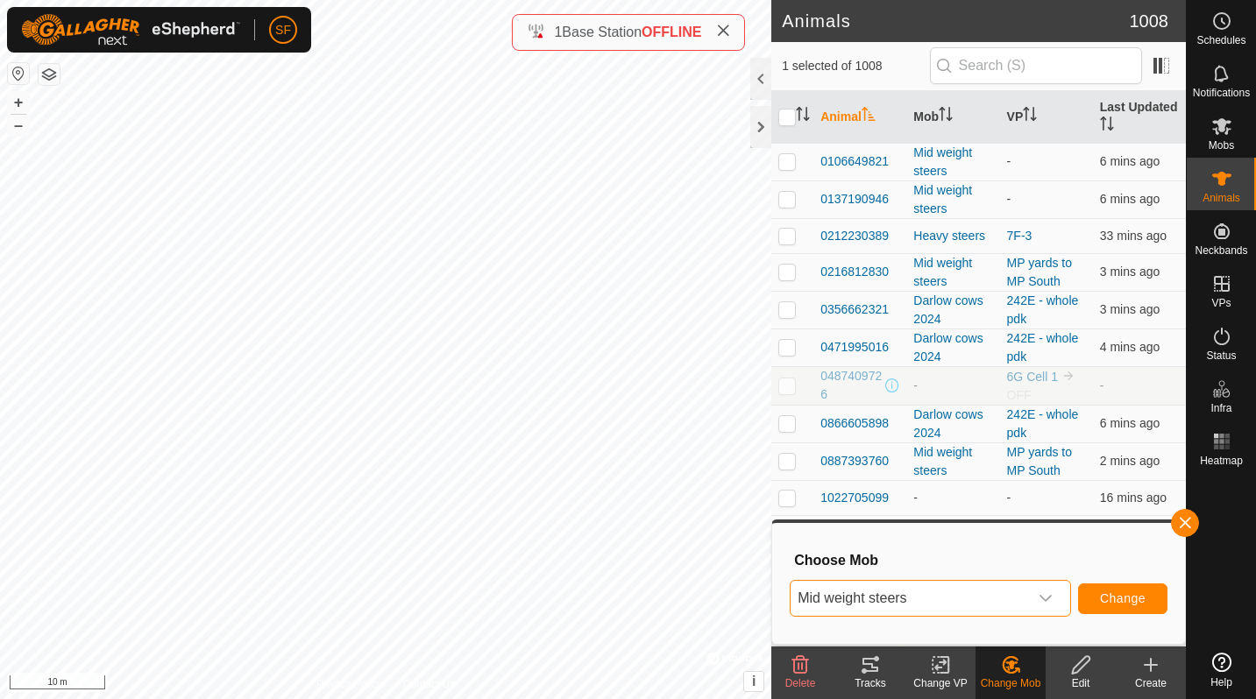
click at [1112, 600] on span "Change" at bounding box center [1123, 598] width 46 height 14
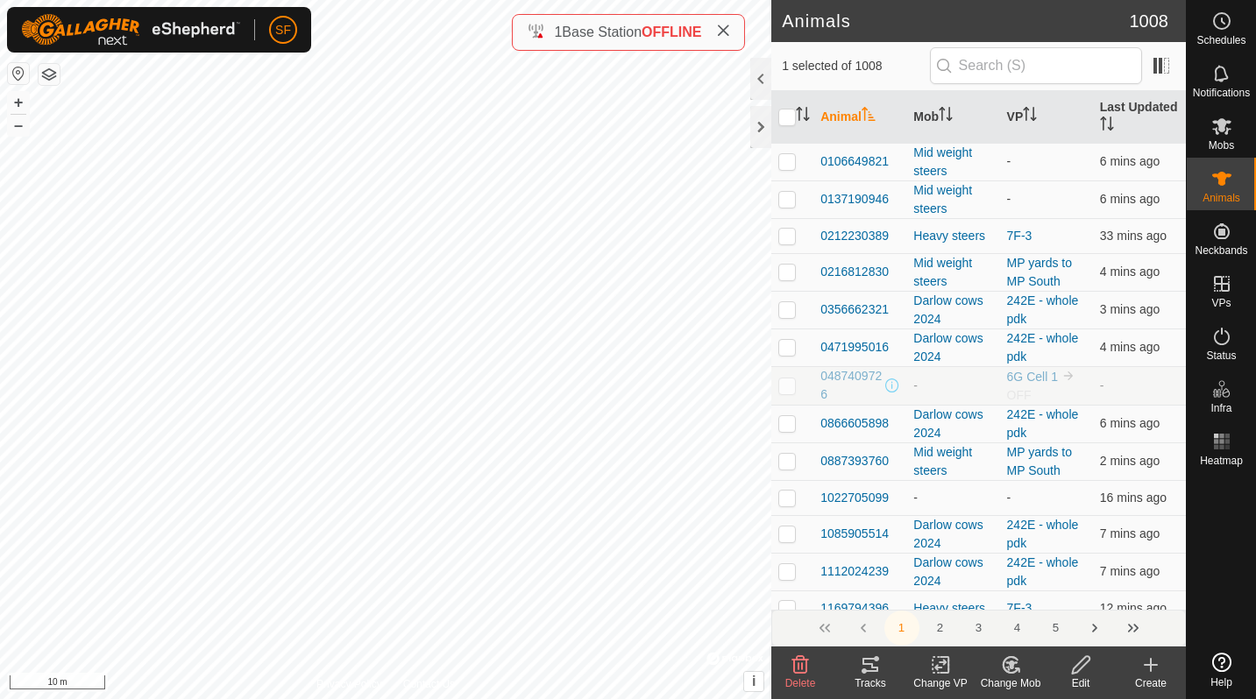
click at [1009, 664] on icon at bounding box center [1011, 665] width 12 height 9
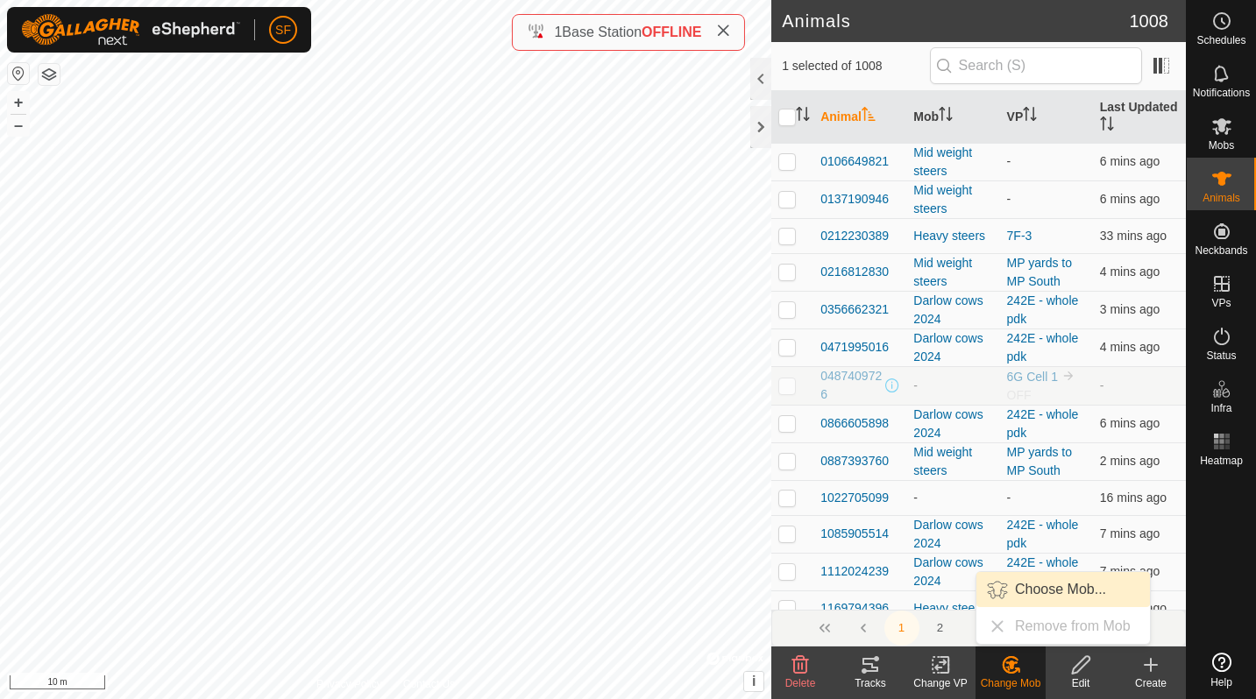
click at [1001, 591] on link "Choose Mob..." at bounding box center [1062, 589] width 173 height 35
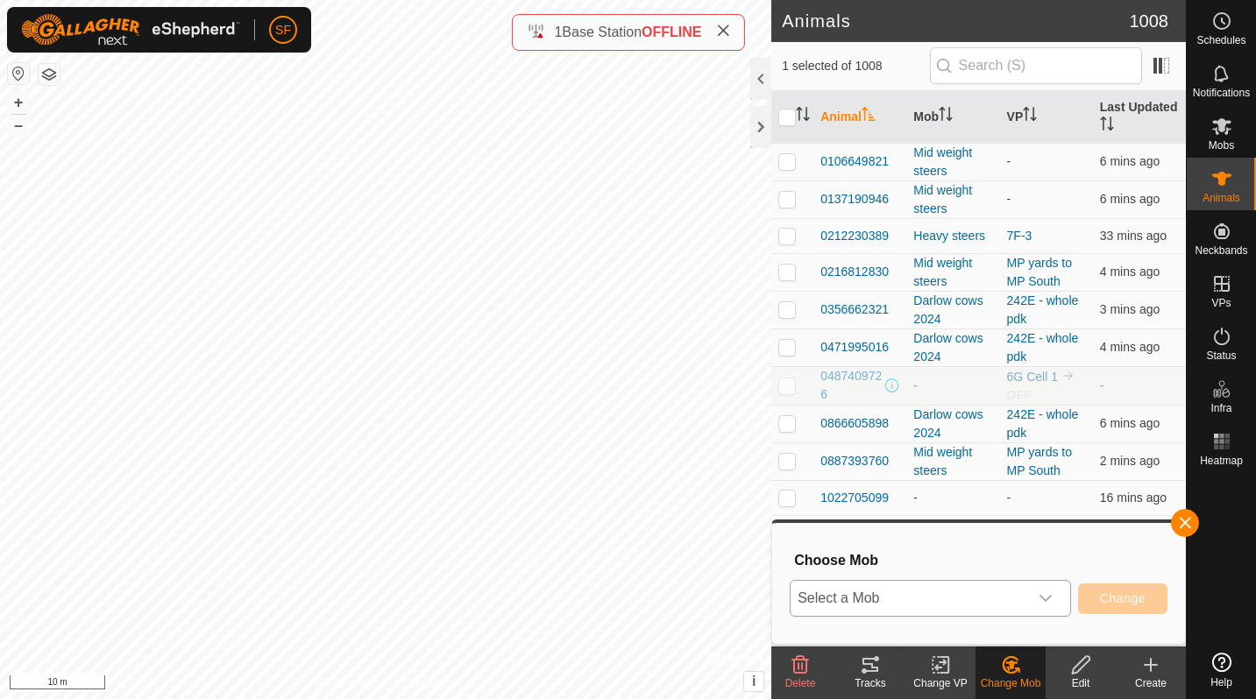
click at [951, 594] on span "Select a Mob" at bounding box center [908, 598] width 237 height 35
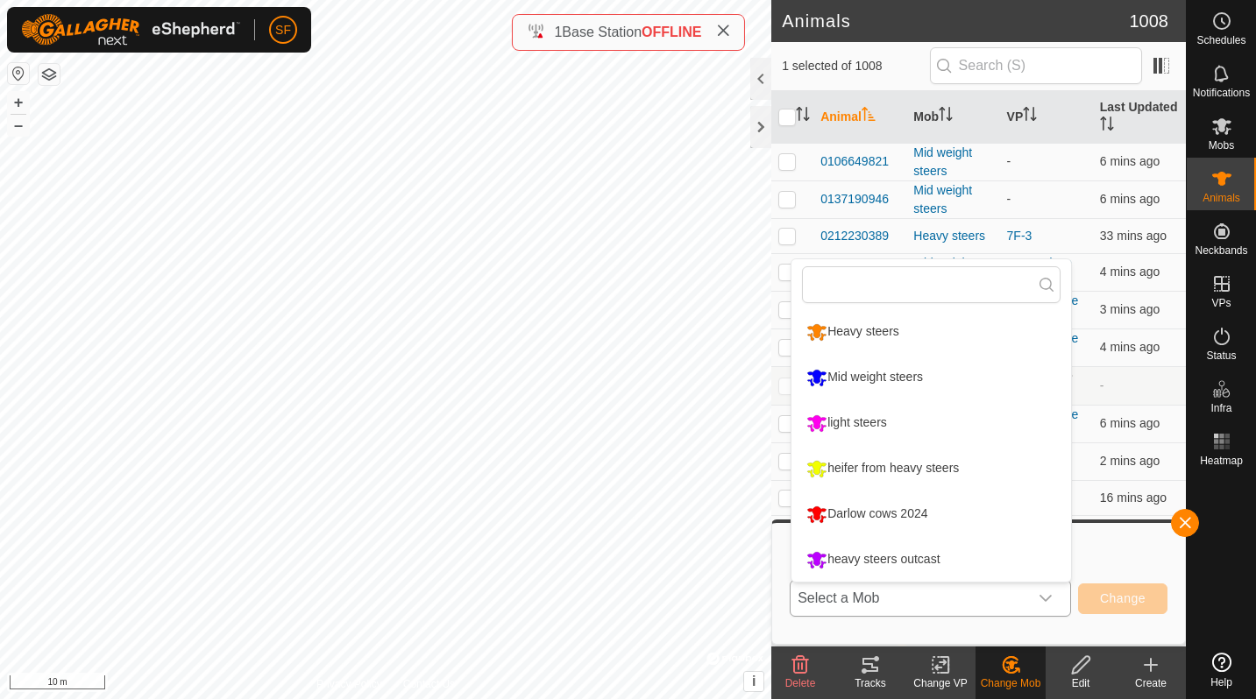
click at [857, 385] on li "Mid weight steers" at bounding box center [930, 378] width 279 height 44
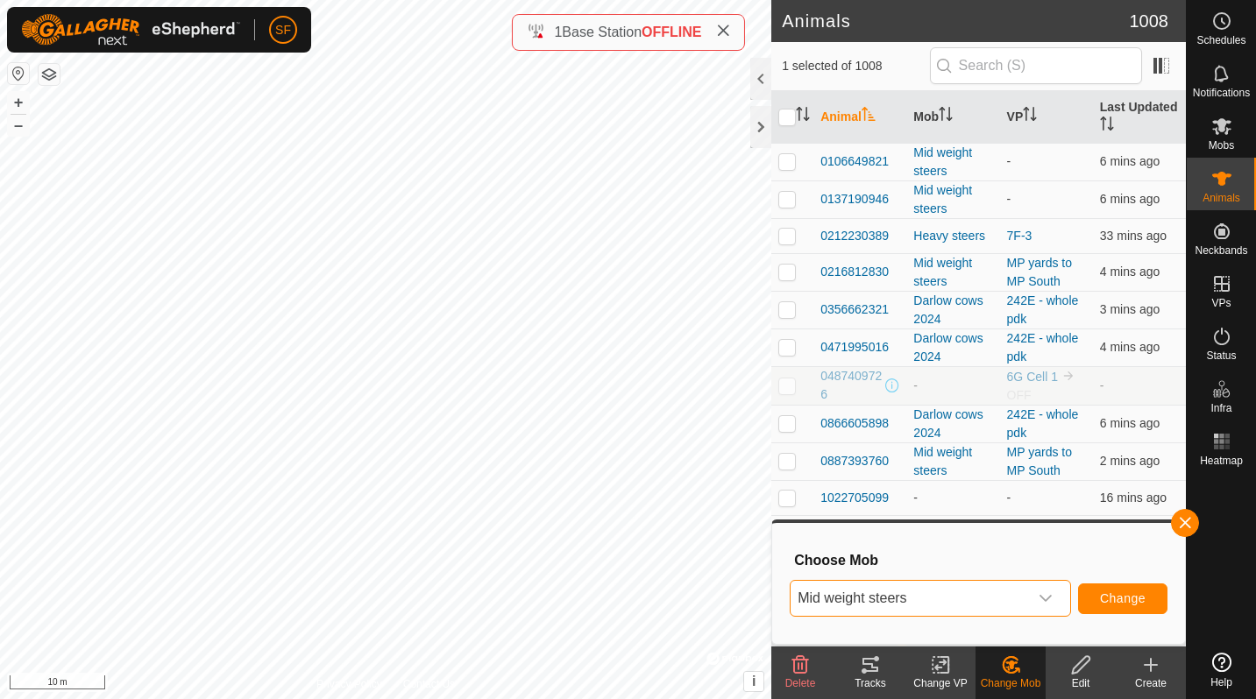
click at [1152, 598] on button "Change" at bounding box center [1122, 599] width 89 height 31
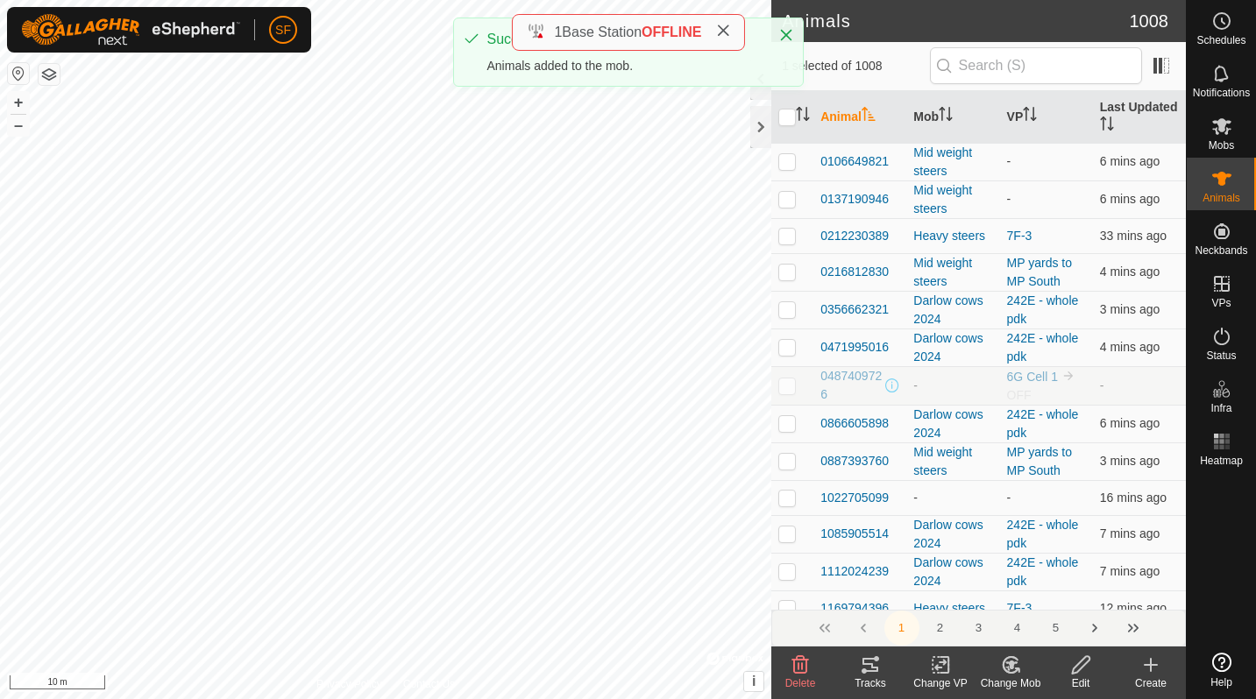
click at [1016, 665] on icon at bounding box center [1011, 665] width 22 height 21
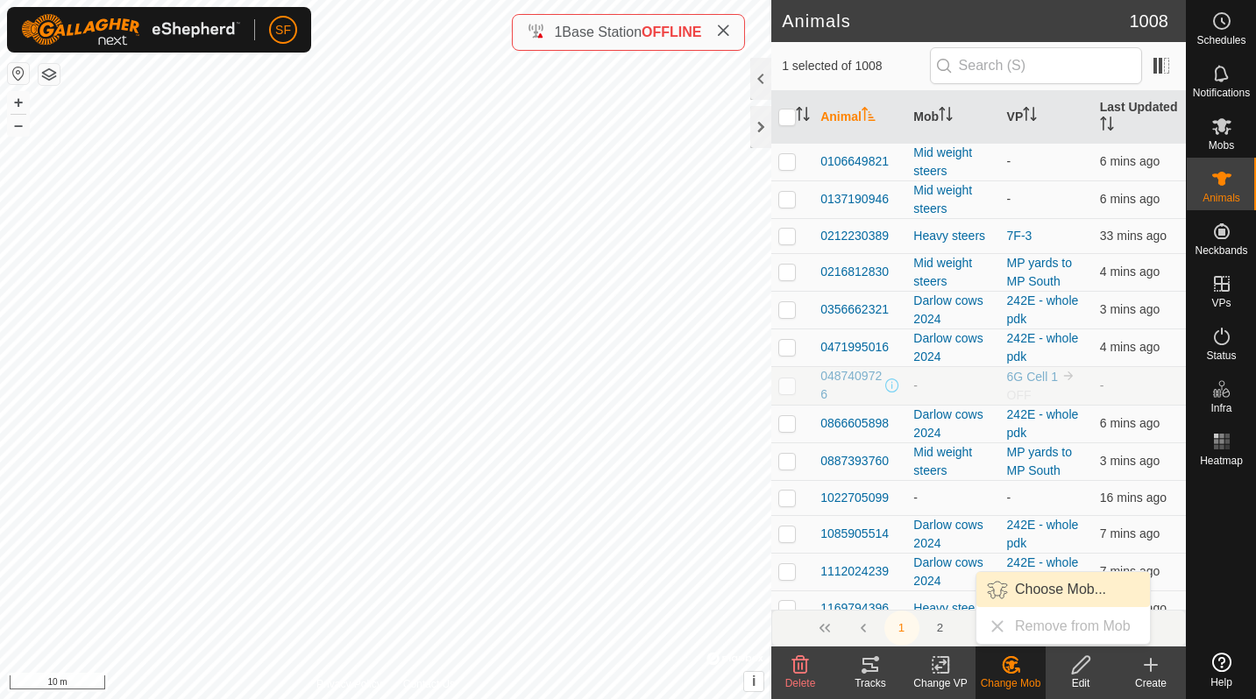
click at [1019, 580] on link "Choose Mob..." at bounding box center [1062, 589] width 173 height 35
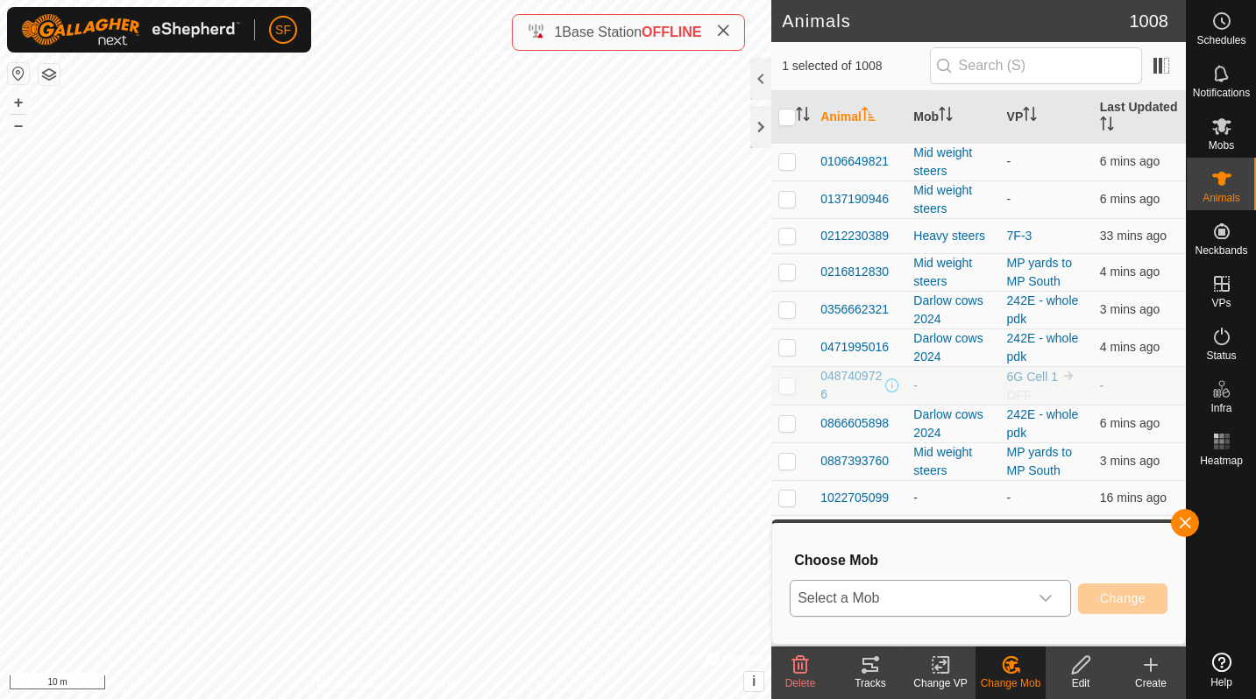
click at [914, 592] on span "Select a Mob" at bounding box center [908, 598] width 237 height 35
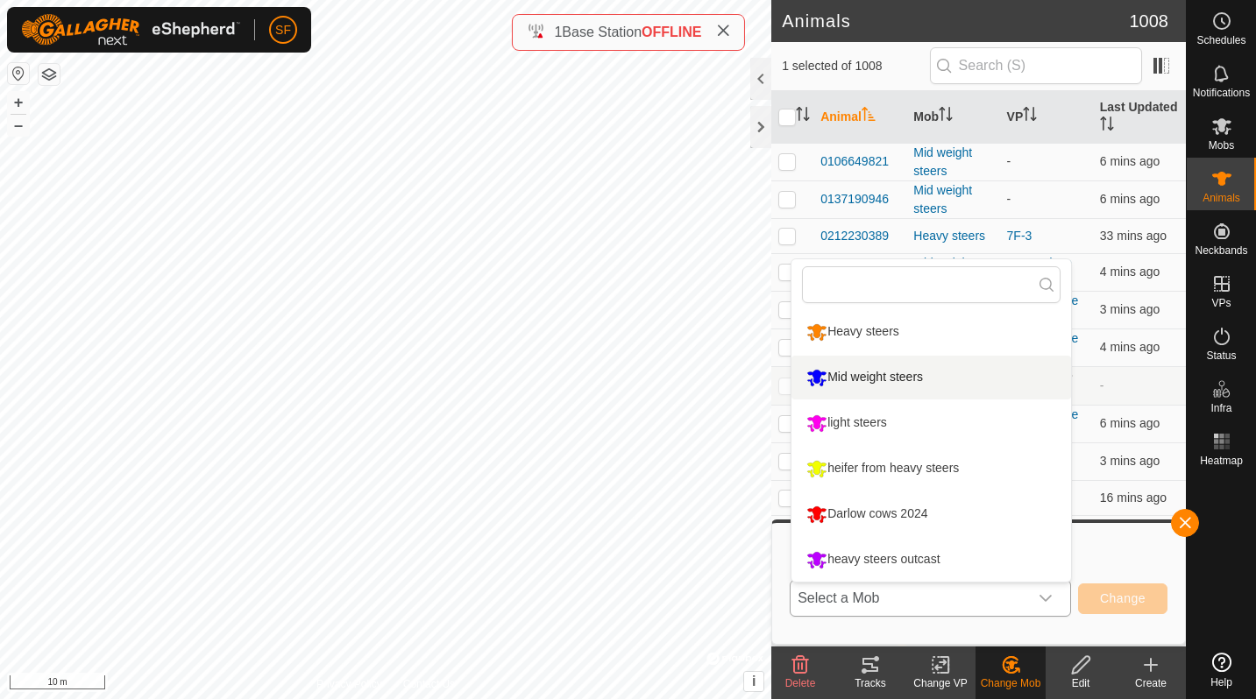
click at [831, 391] on li "Mid weight steers" at bounding box center [930, 378] width 279 height 44
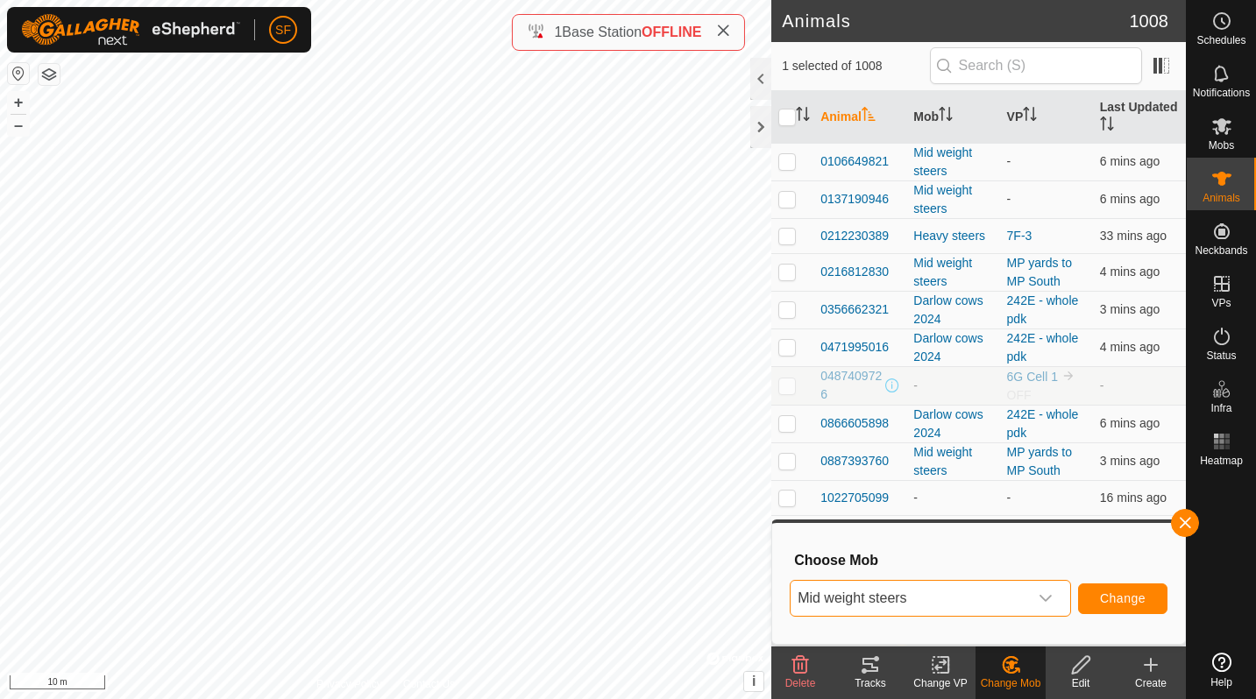
click at [1118, 605] on button "Change" at bounding box center [1122, 599] width 89 height 31
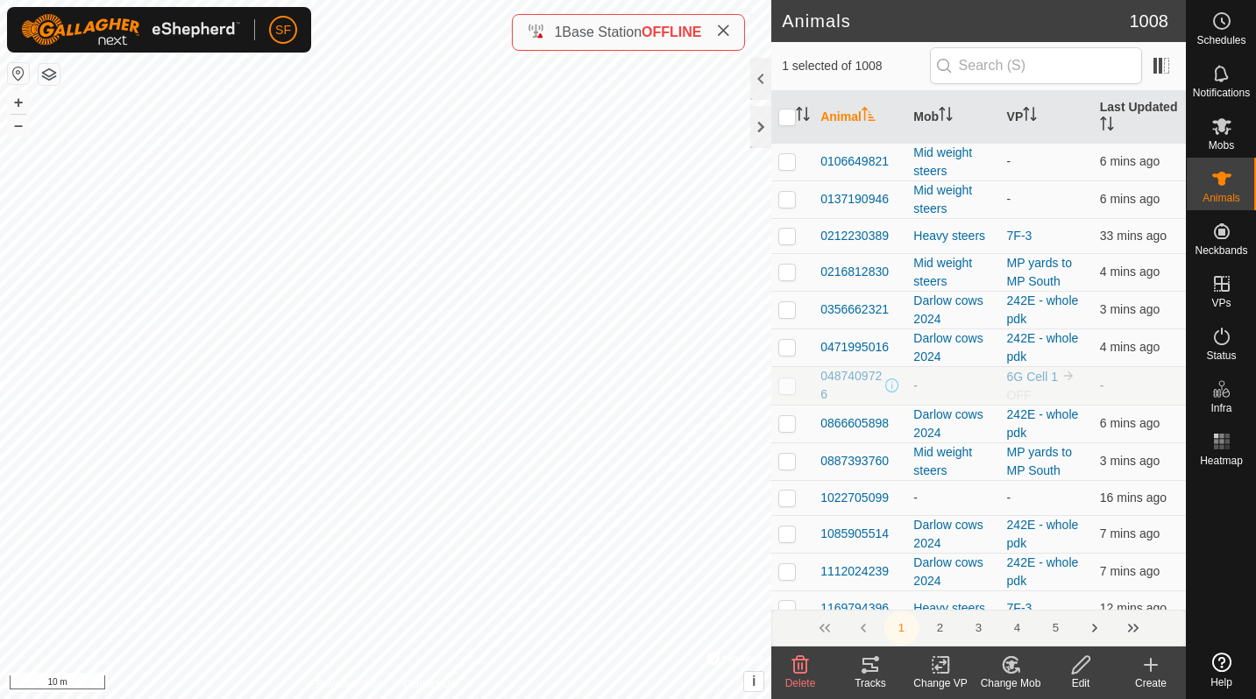
click at [1013, 656] on icon at bounding box center [1011, 665] width 22 height 21
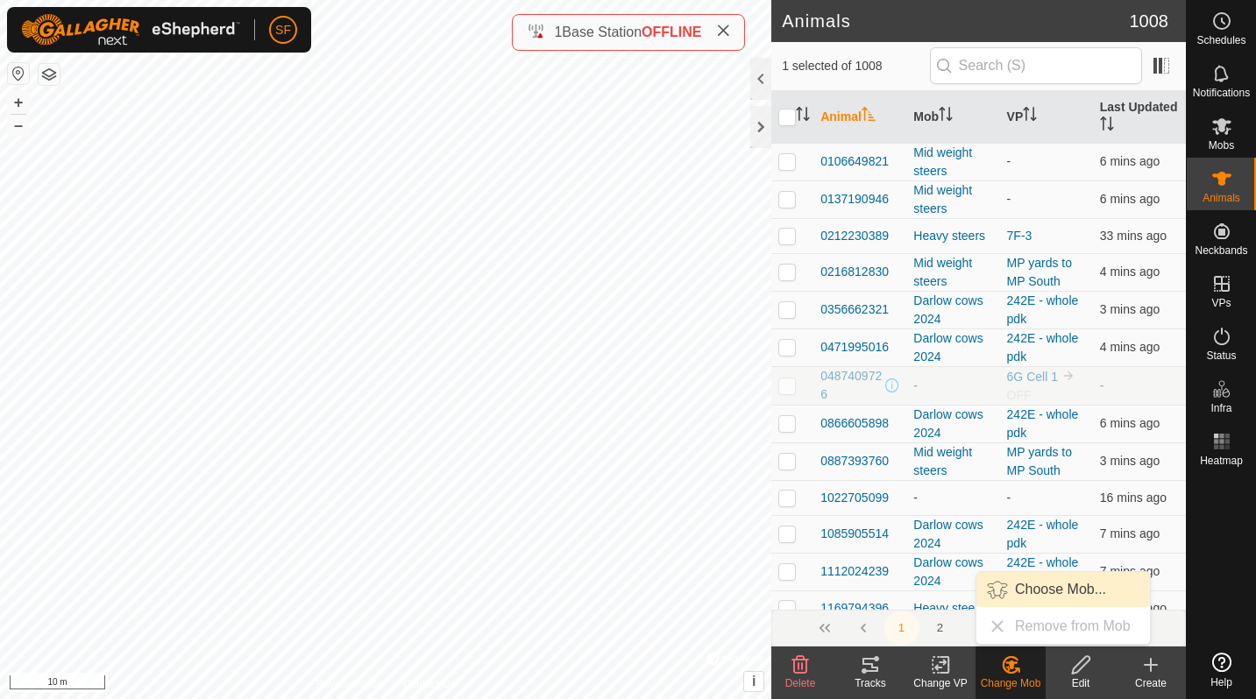
click at [1008, 584] on link "Choose Mob..." at bounding box center [1062, 589] width 173 height 35
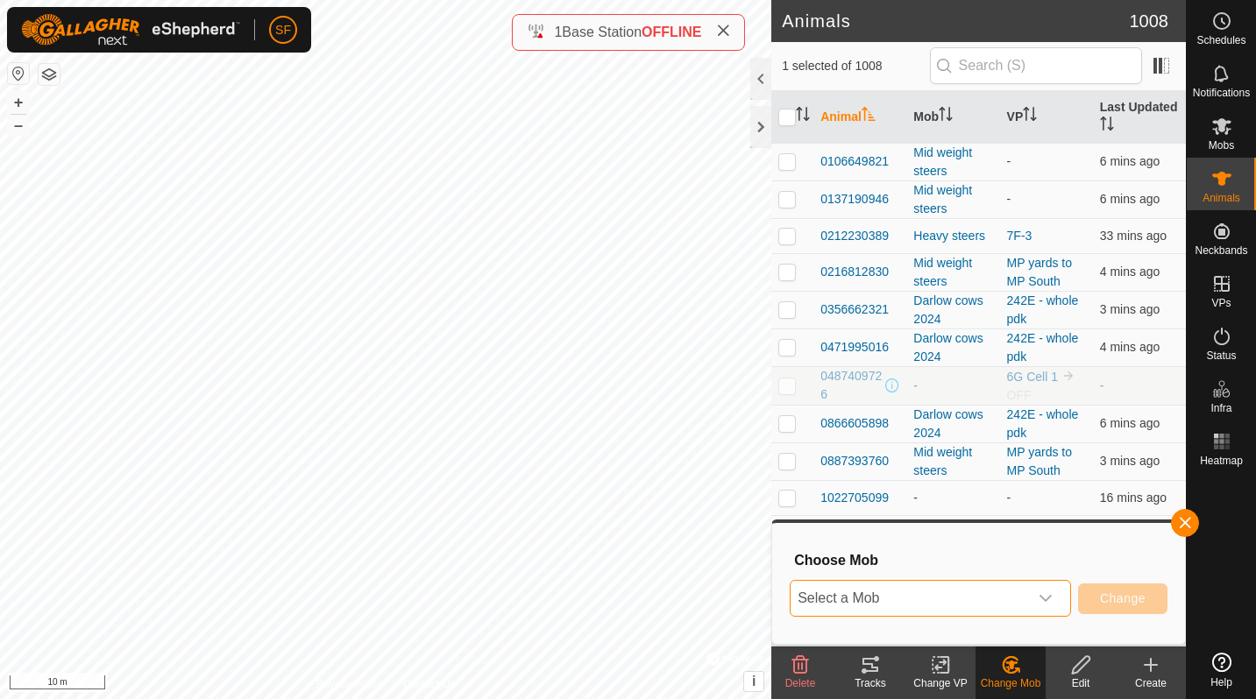
click at [954, 590] on span "Select a Mob" at bounding box center [908, 598] width 237 height 35
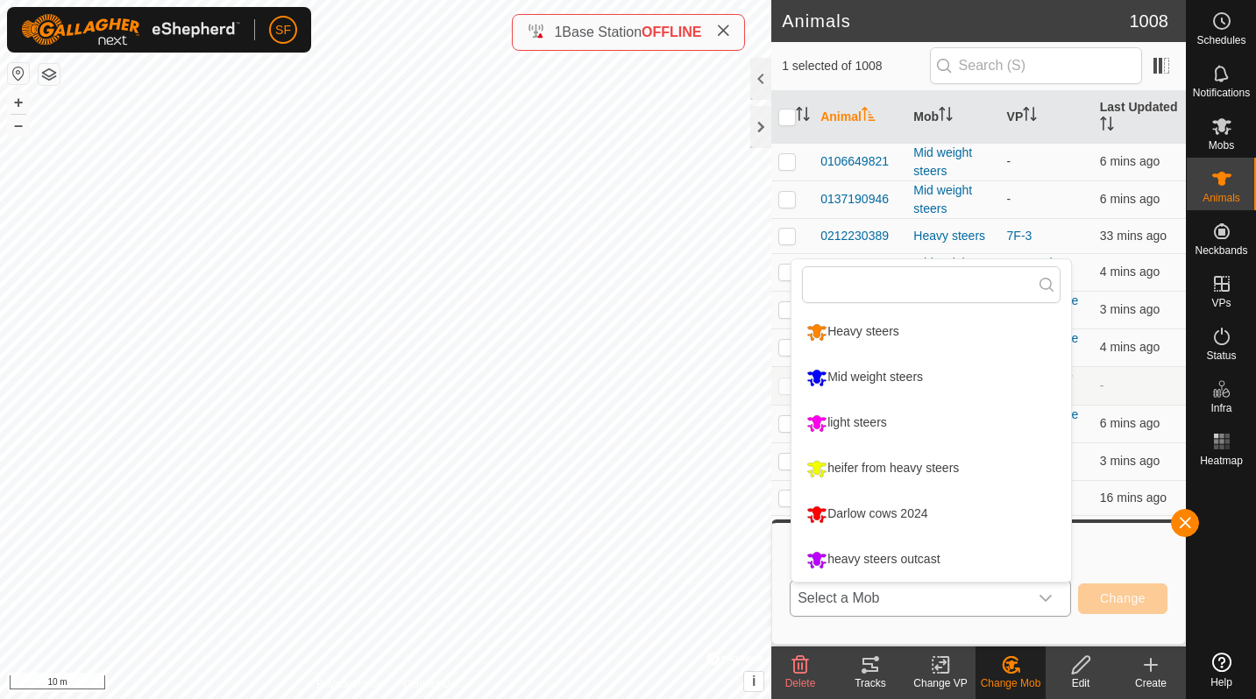
click at [881, 369] on li "Mid weight steers" at bounding box center [930, 378] width 279 height 44
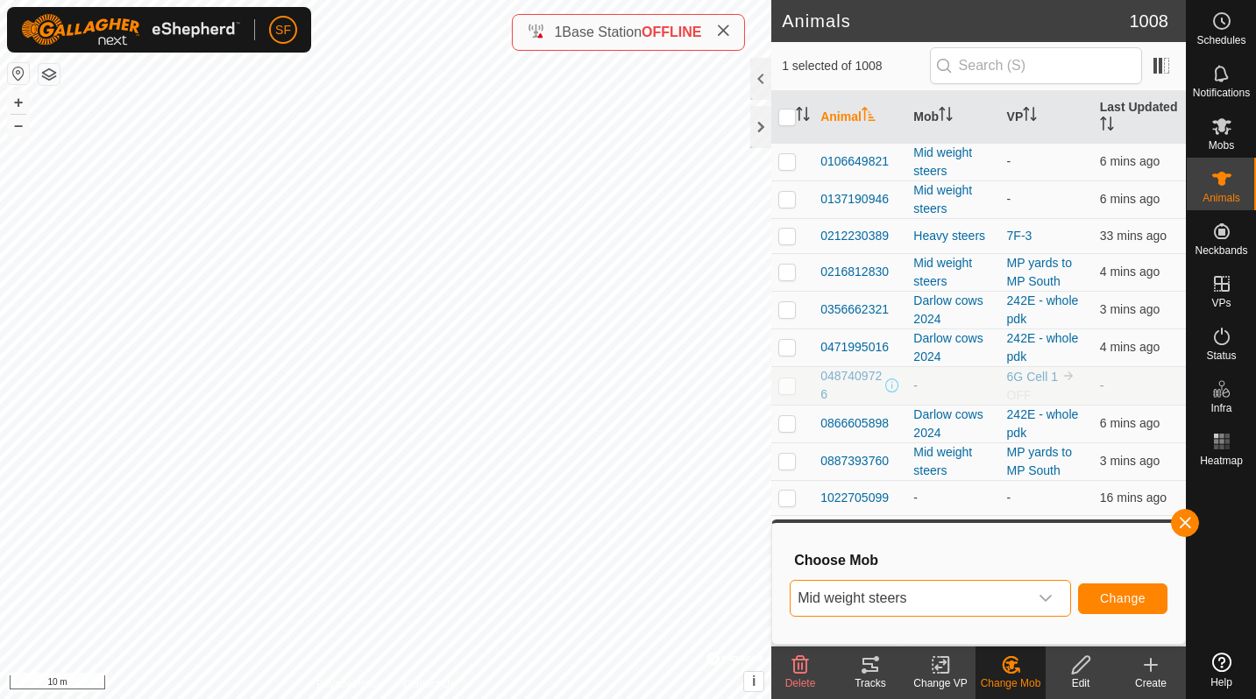
click at [1103, 590] on button "Change" at bounding box center [1122, 599] width 89 height 31
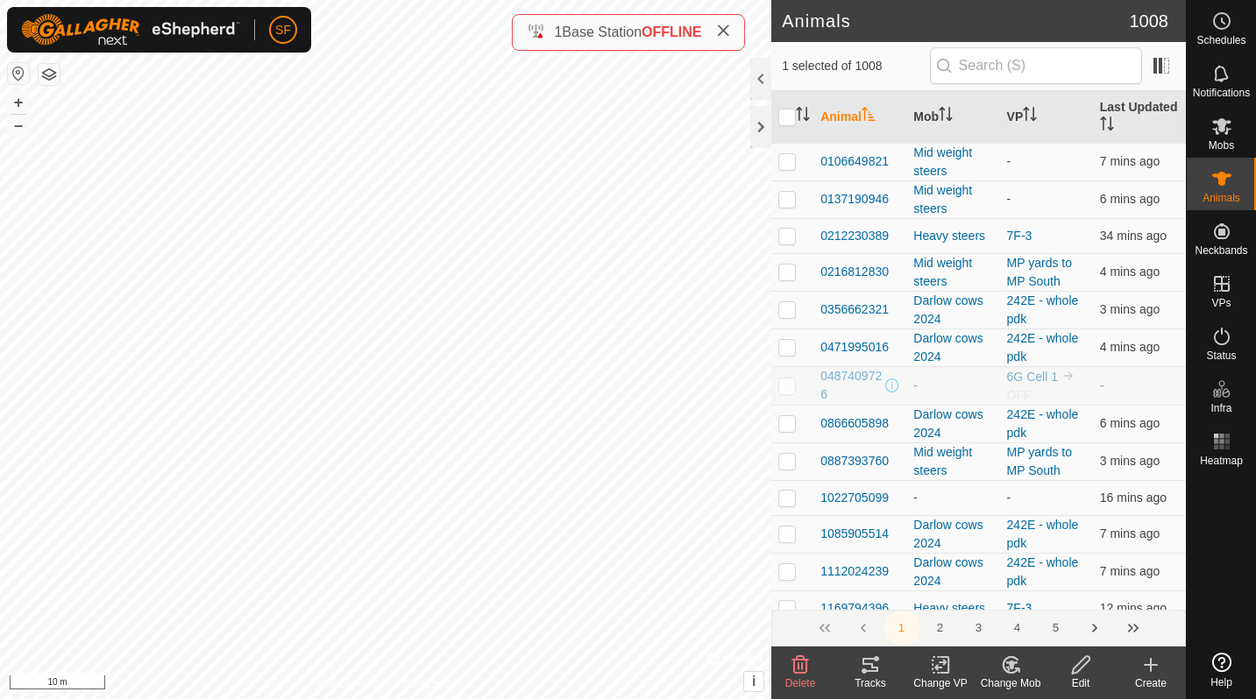
click at [1015, 670] on icon at bounding box center [1011, 665] width 22 height 21
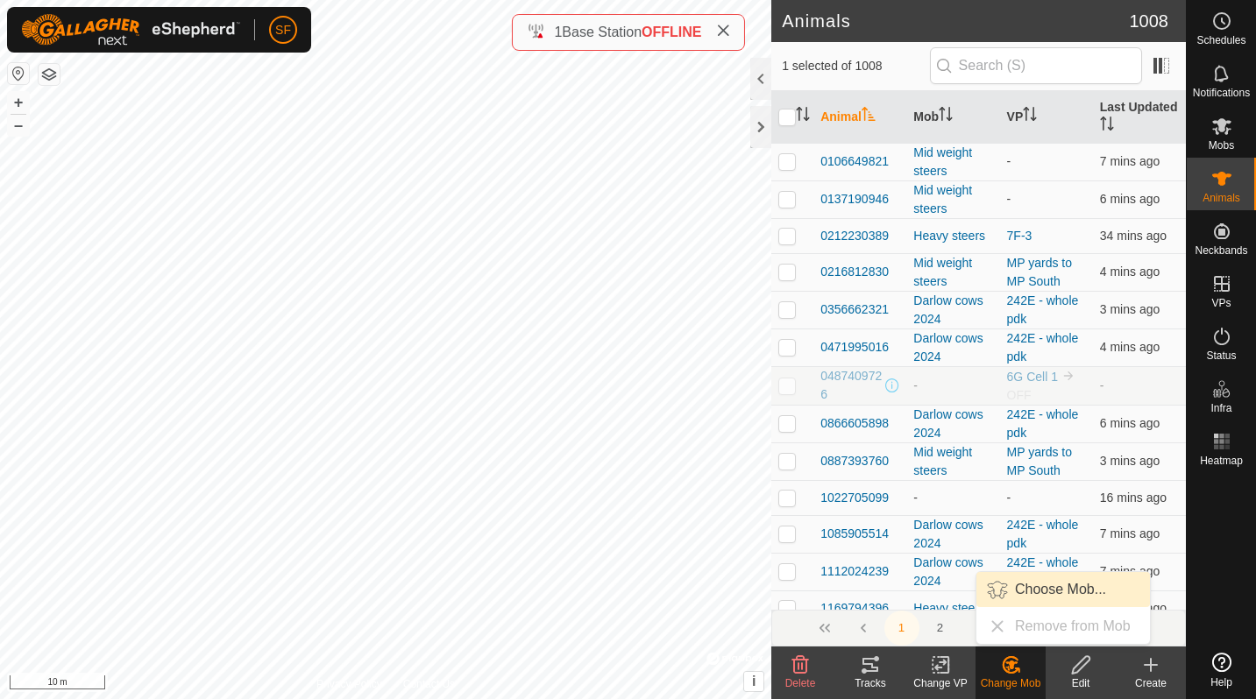
click at [1014, 597] on link "Choose Mob..." at bounding box center [1062, 589] width 173 height 35
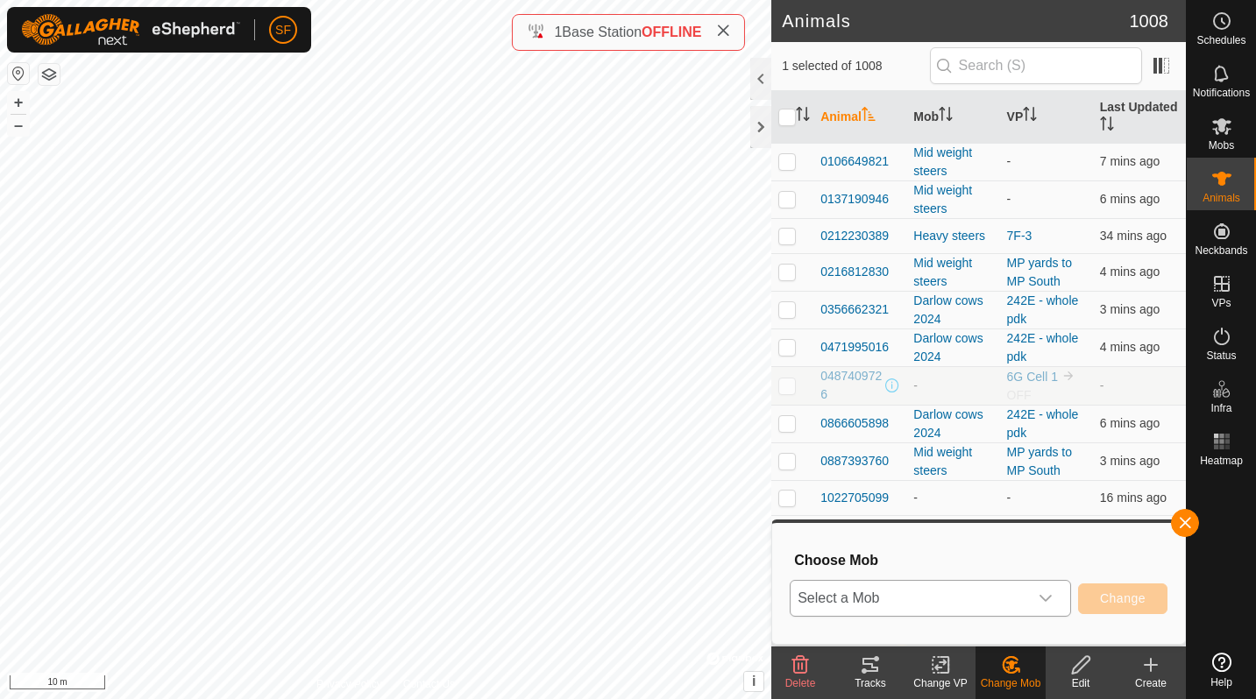
click at [983, 600] on span "Select a Mob" at bounding box center [908, 598] width 237 height 35
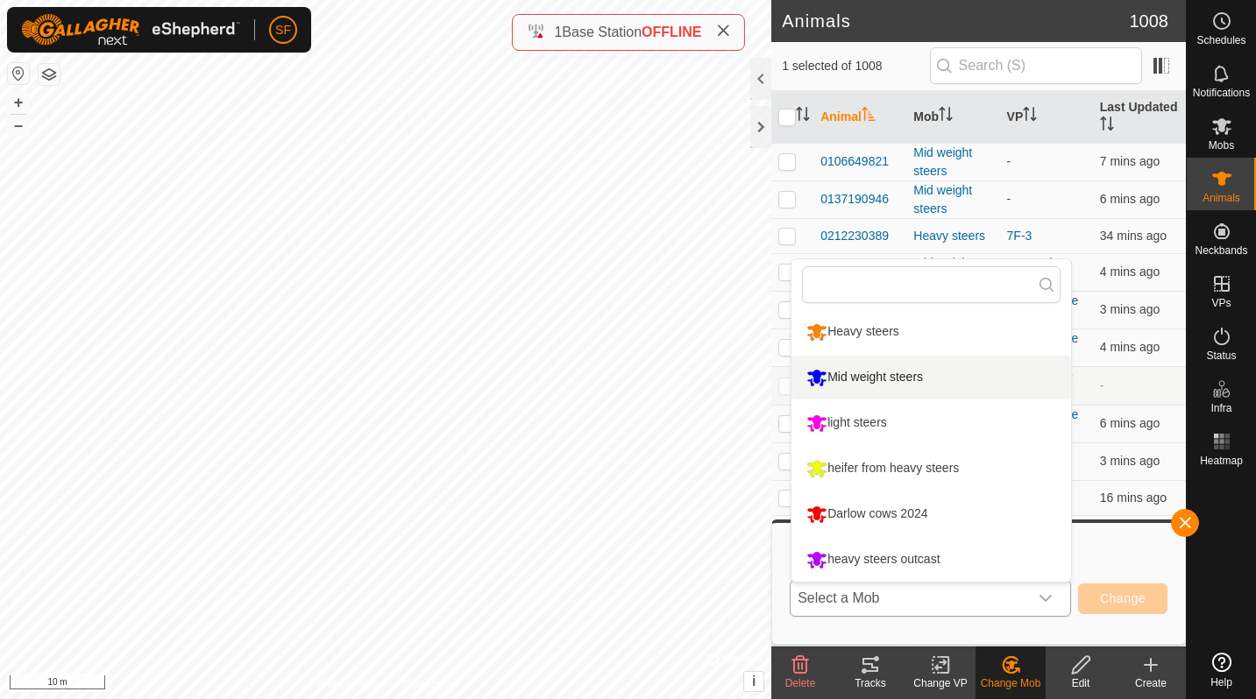
click at [868, 384] on li "Mid weight steers" at bounding box center [930, 378] width 279 height 44
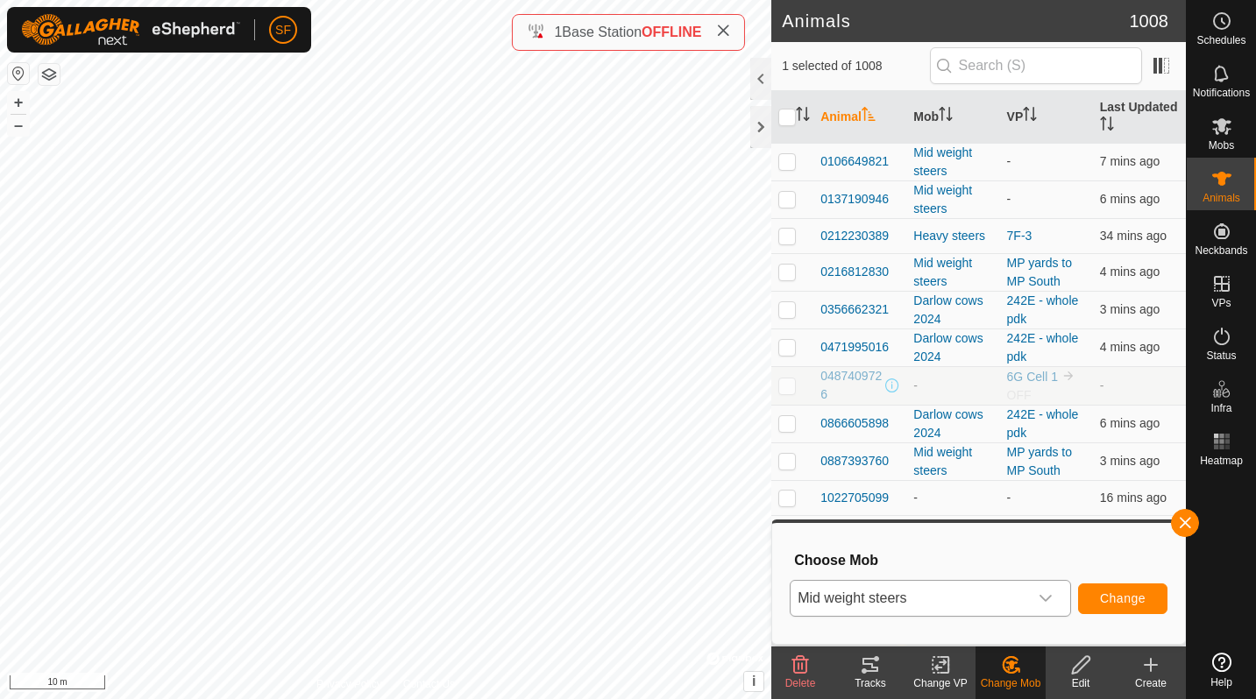
click at [1109, 601] on span "Change" at bounding box center [1123, 598] width 46 height 14
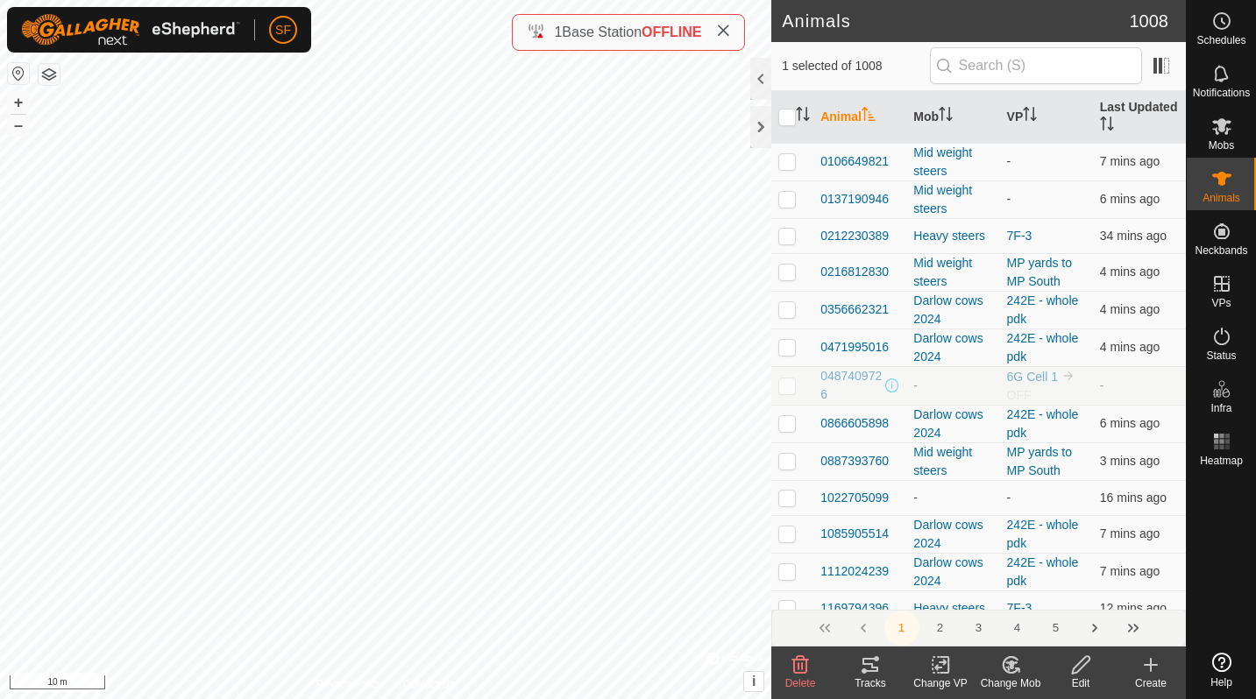
click at [1017, 674] on icon at bounding box center [1011, 665] width 22 height 21
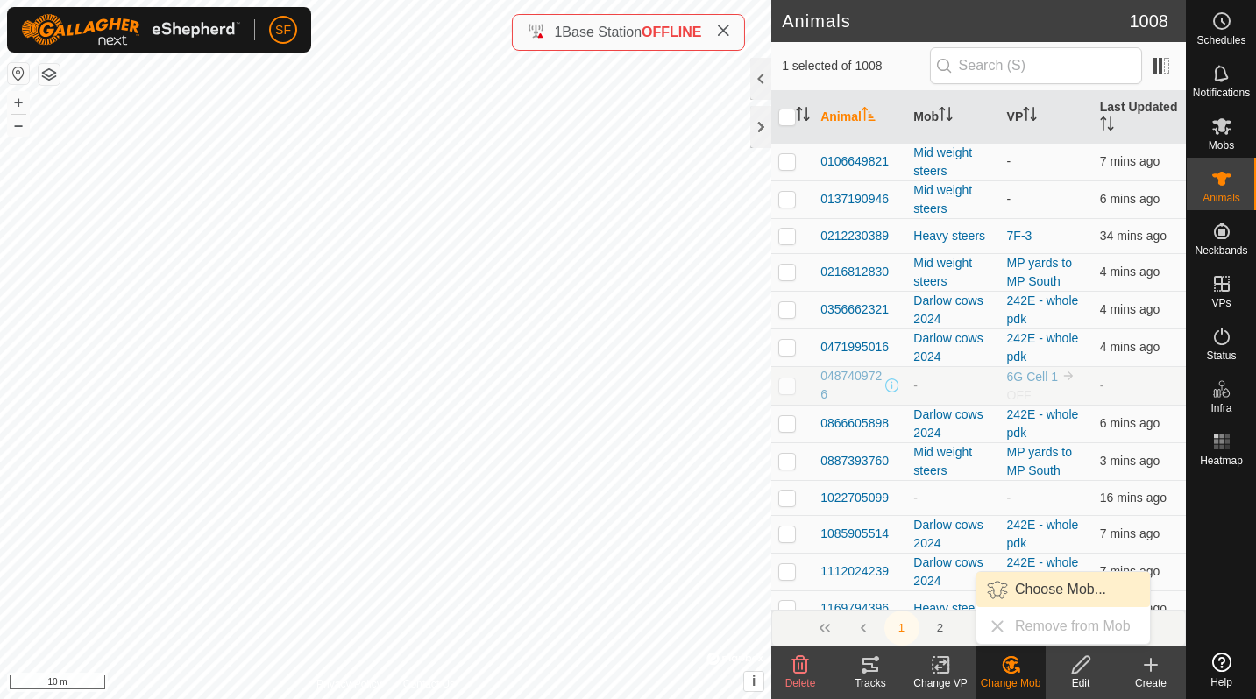
click at [1029, 584] on link "Choose Mob..." at bounding box center [1062, 589] width 173 height 35
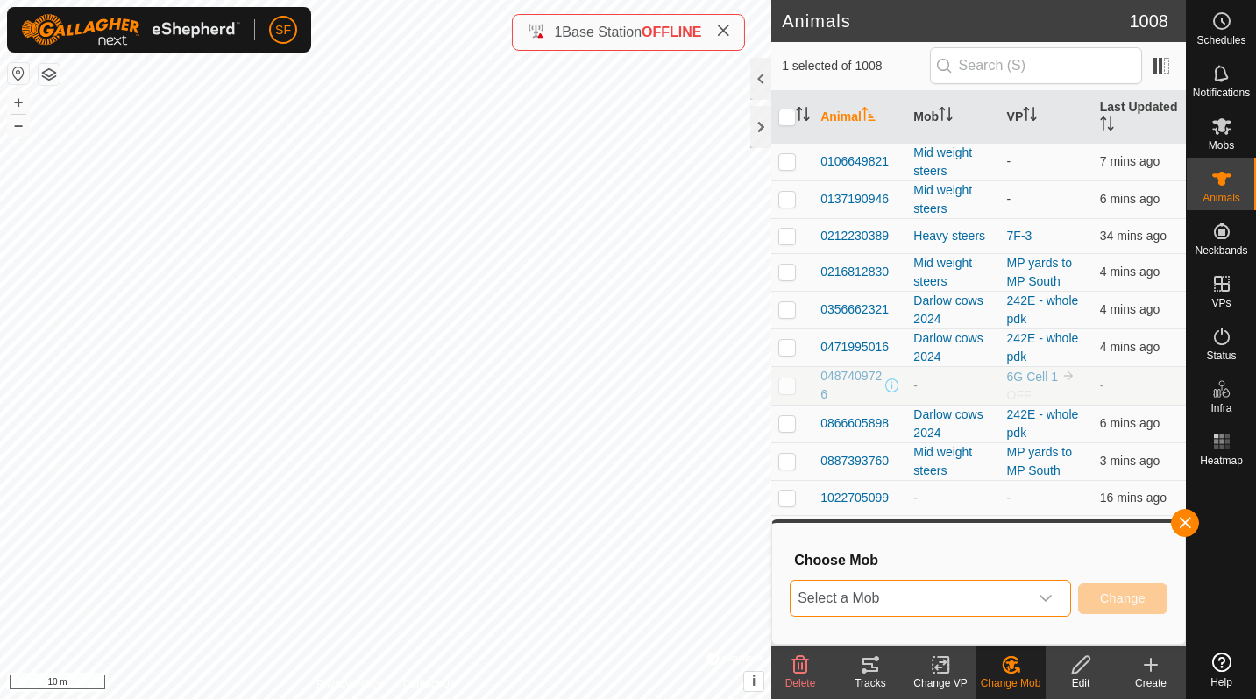
click at [956, 600] on span "Select a Mob" at bounding box center [908, 598] width 237 height 35
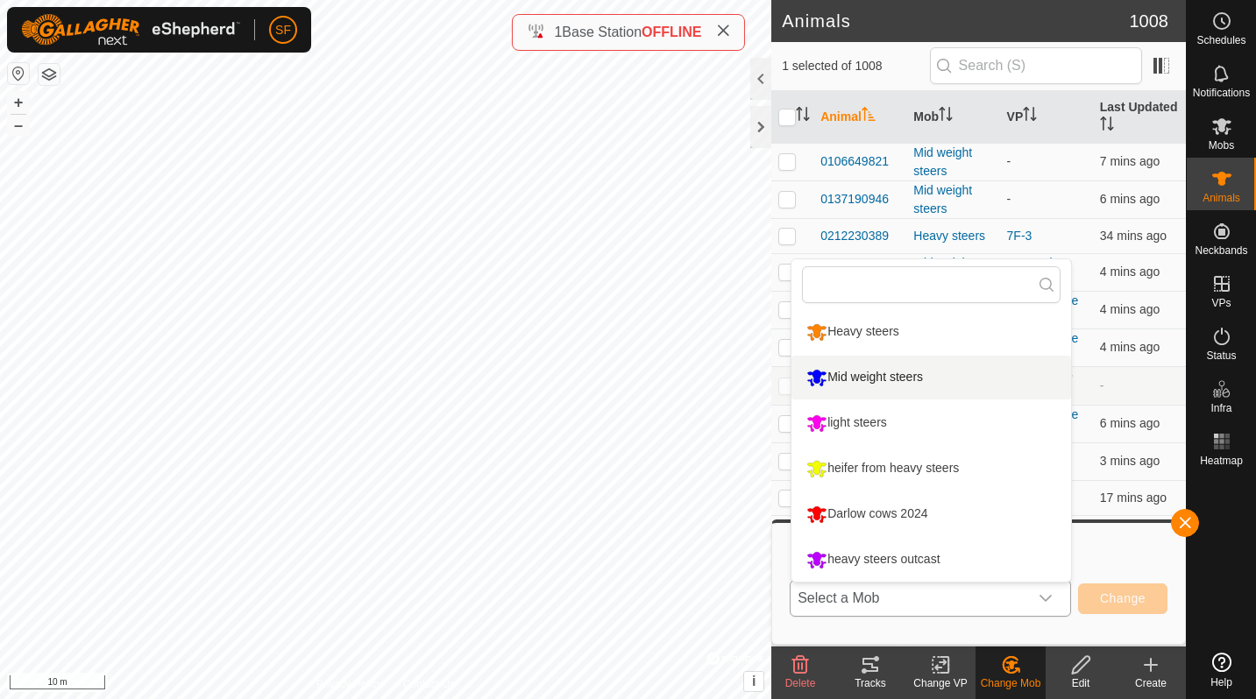
click at [855, 372] on li "Mid weight steers" at bounding box center [930, 378] width 279 height 44
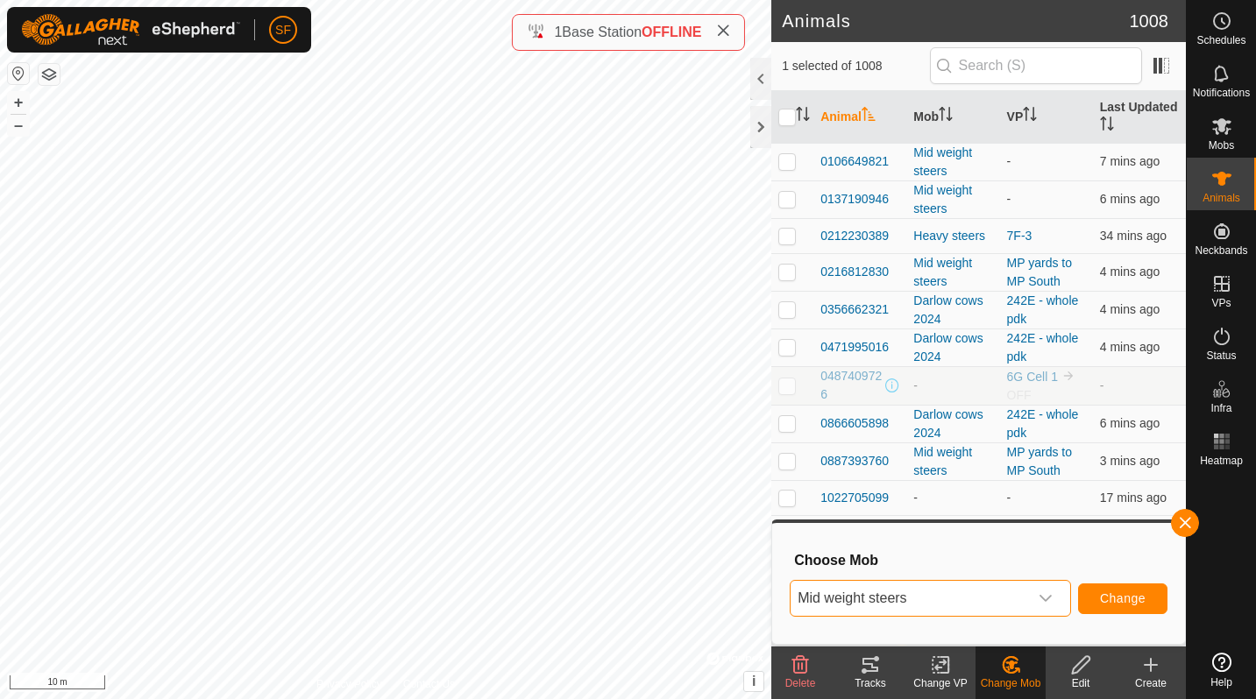
click at [1095, 589] on button "Change" at bounding box center [1122, 599] width 89 height 31
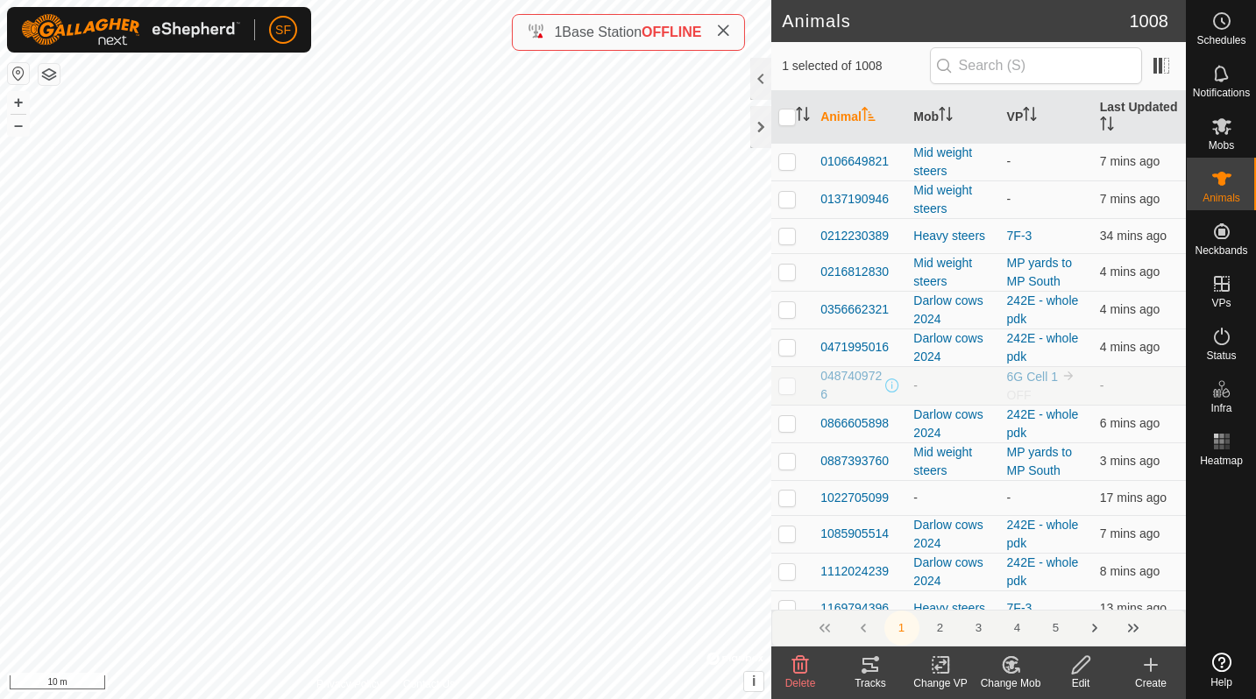
click at [1015, 670] on icon at bounding box center [1011, 665] width 22 height 21
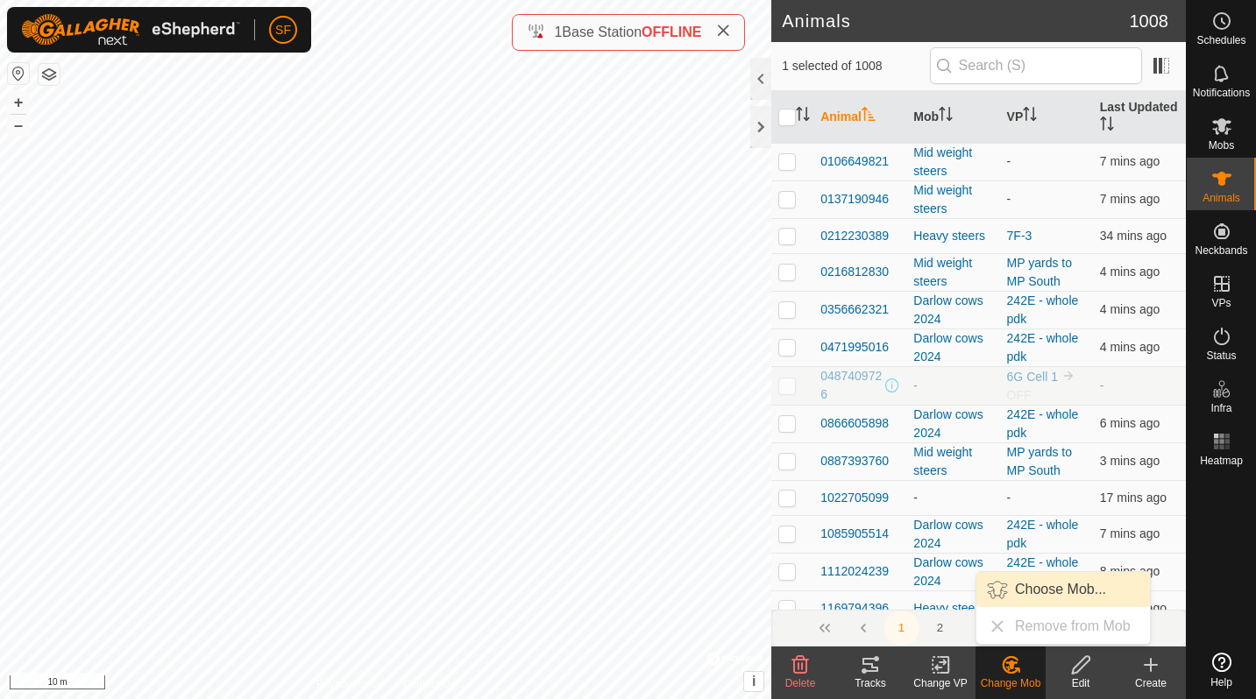
click at [1034, 604] on link "Choose Mob..." at bounding box center [1062, 589] width 173 height 35
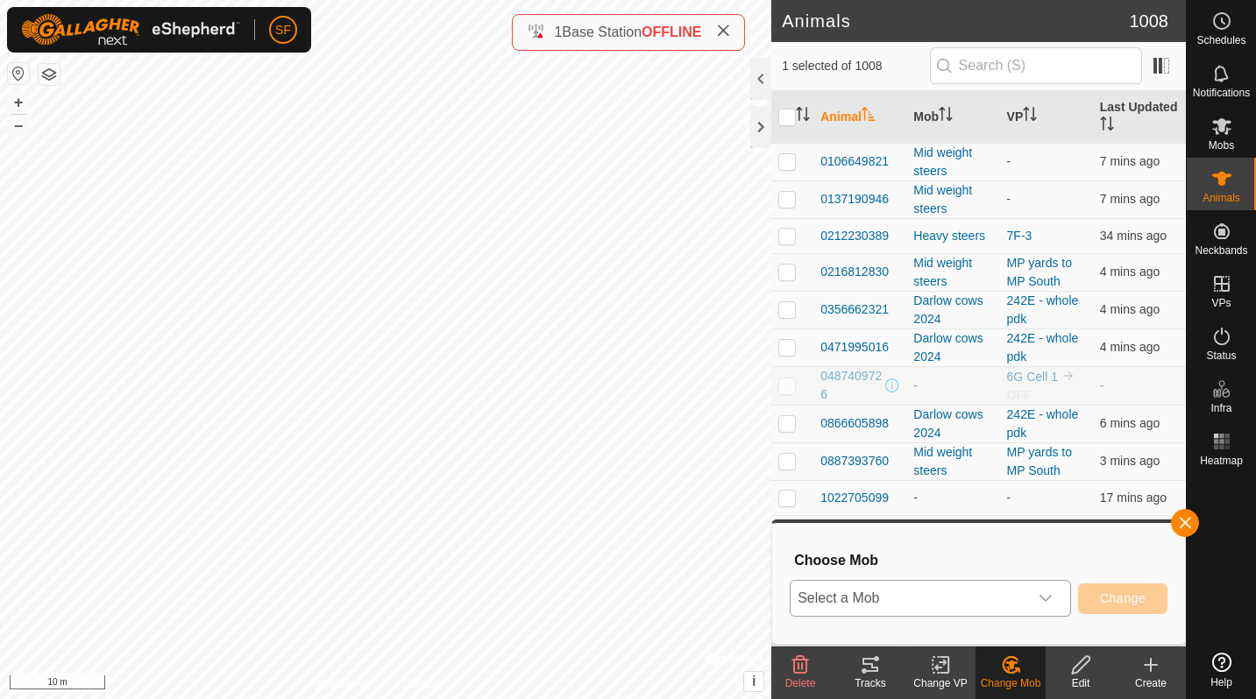
click at [1022, 591] on span "Select a Mob" at bounding box center [908, 598] width 237 height 35
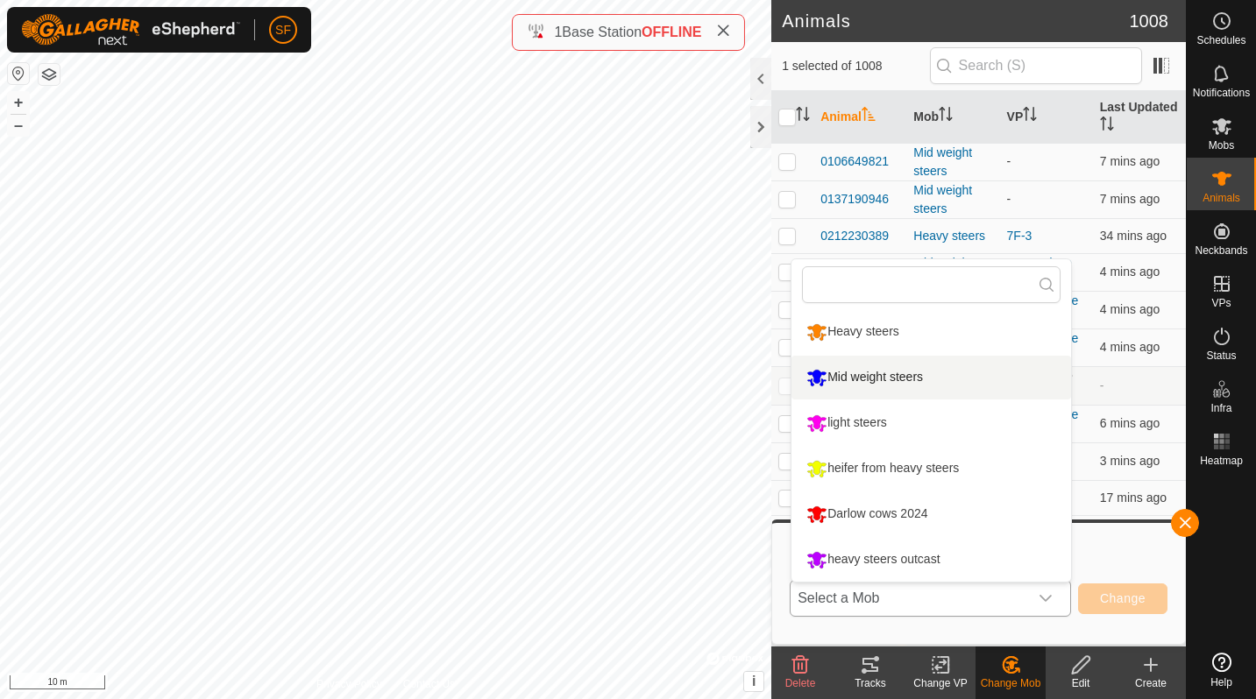
click at [878, 393] on li "Mid weight steers" at bounding box center [930, 378] width 279 height 44
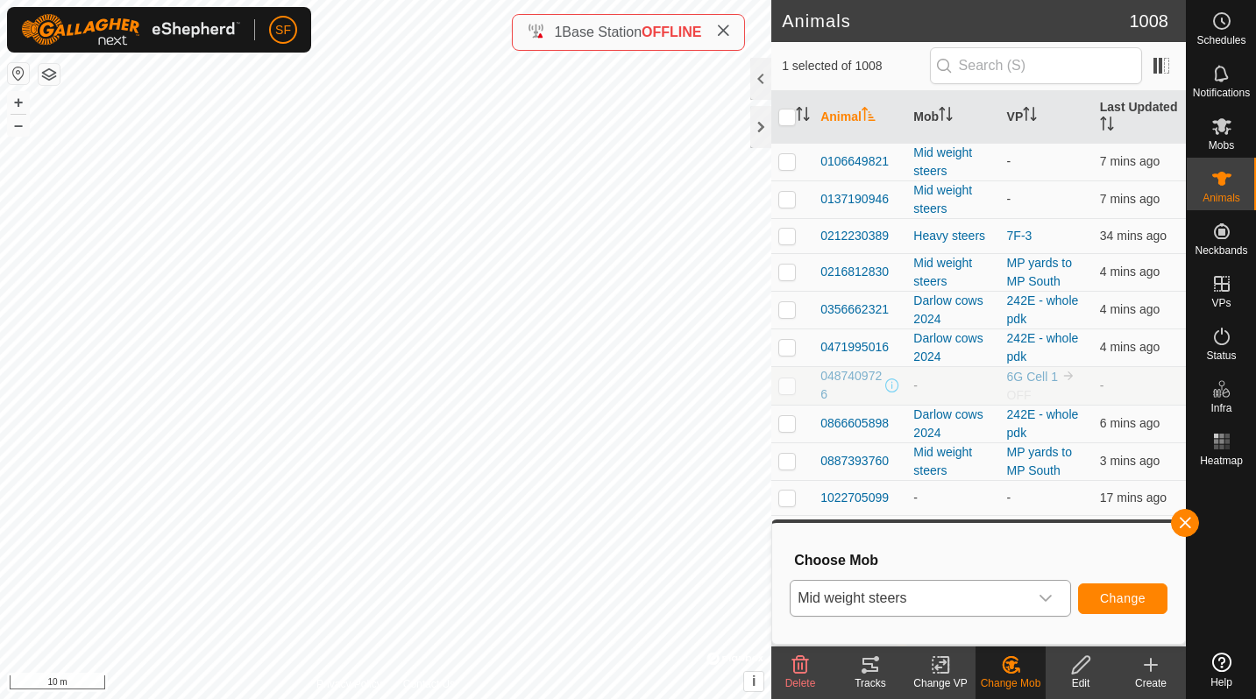
click at [1107, 592] on span "Change" at bounding box center [1123, 598] width 46 height 14
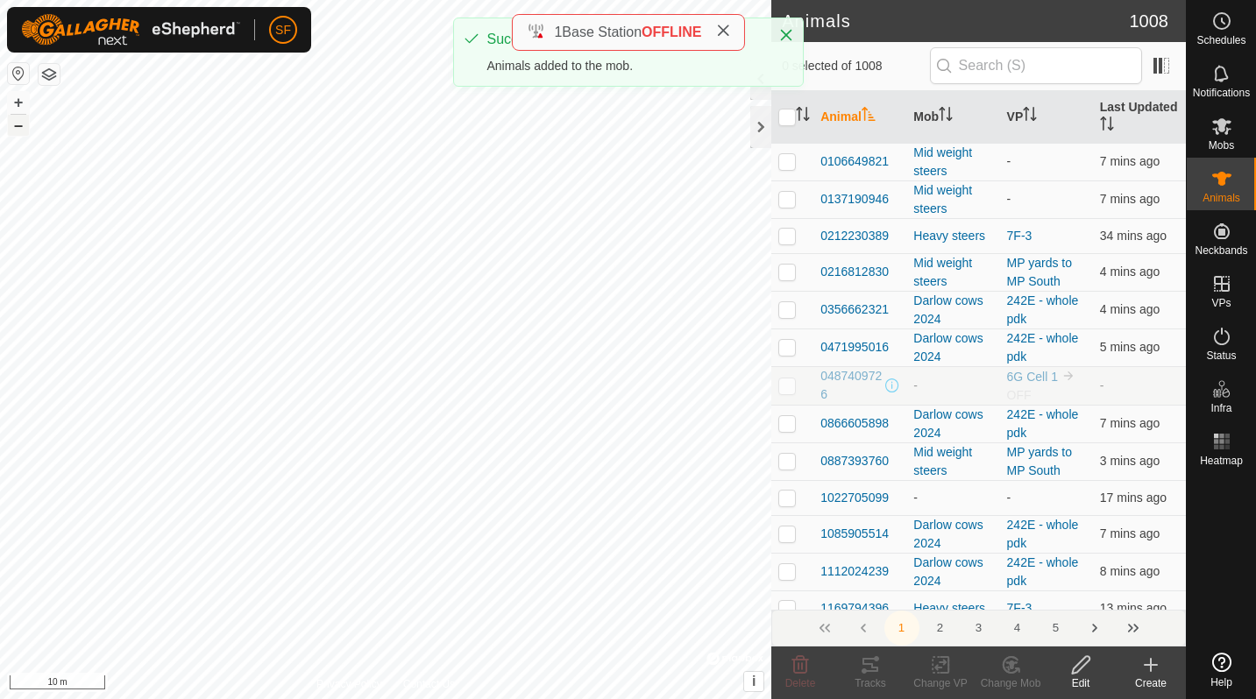
click at [13, 124] on button "–" at bounding box center [18, 125] width 21 height 21
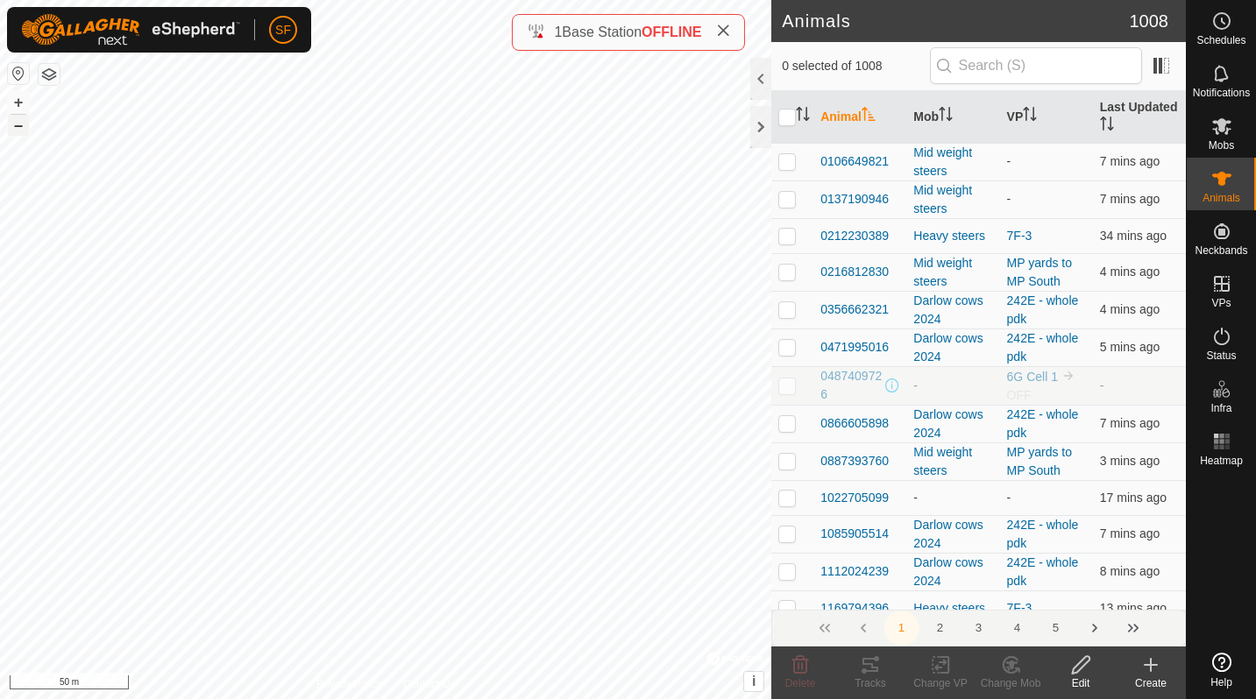
click at [24, 130] on button "–" at bounding box center [18, 125] width 21 height 21
